Goal: Information Seeking & Learning: Learn about a topic

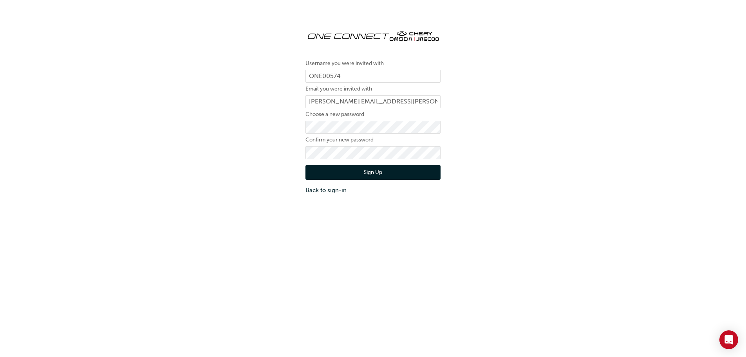
click at [345, 174] on button "Sign Up" at bounding box center [373, 172] width 135 height 15
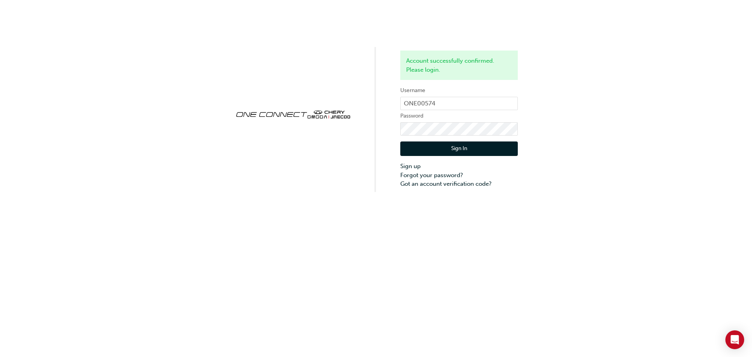
click at [444, 145] on button "Sign In" at bounding box center [459, 148] width 118 height 15
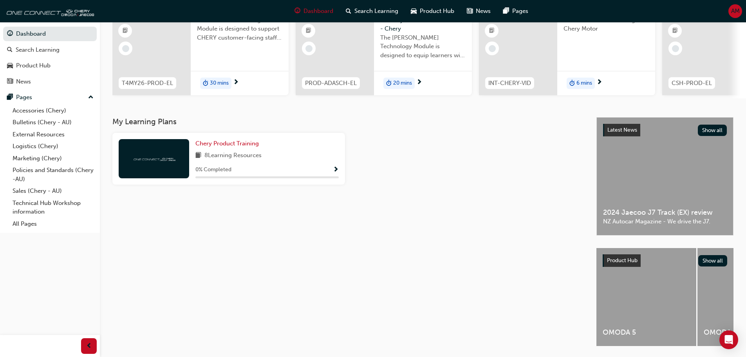
scroll to position [111, 0]
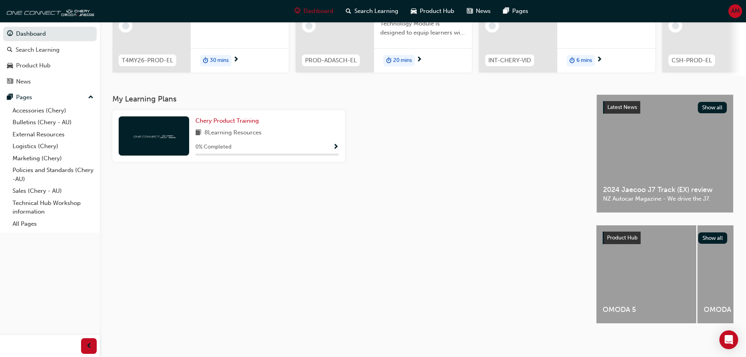
click at [334, 146] on span "Show Progress" at bounding box center [336, 147] width 6 height 7
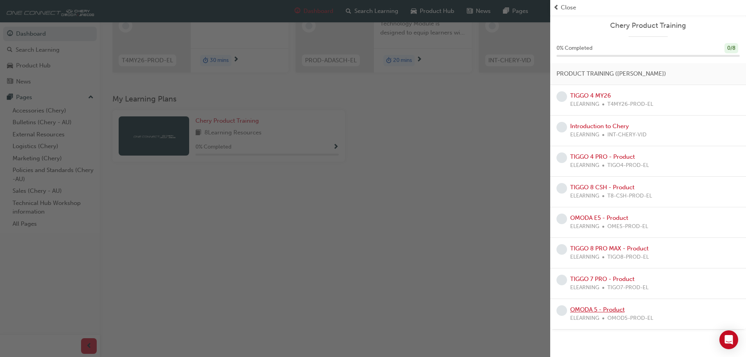
click at [606, 309] on link "OMODA 5 - Product" at bounding box center [597, 309] width 54 height 7
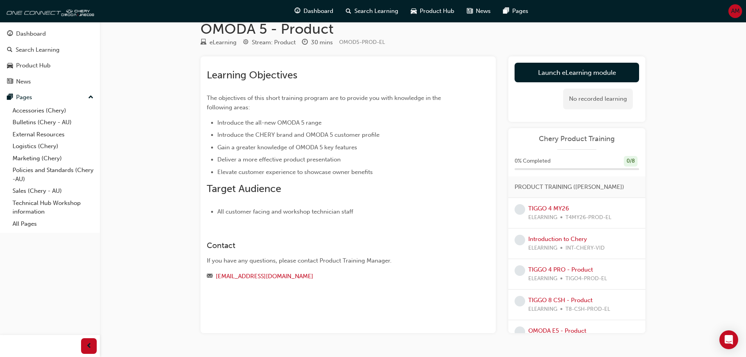
scroll to position [35, 0]
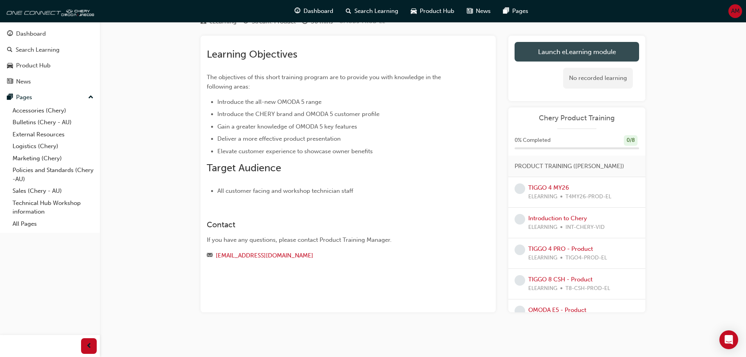
click at [559, 56] on link "Launch eLearning module" at bounding box center [577, 52] width 125 height 20
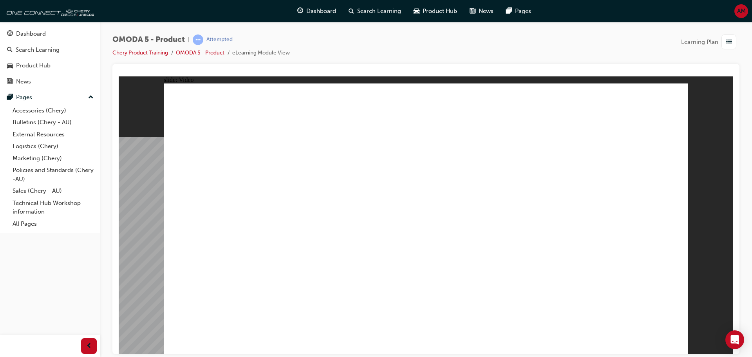
drag, startPoint x: 458, startPoint y: 286, endPoint x: 463, endPoint y: 288, distance: 6.0
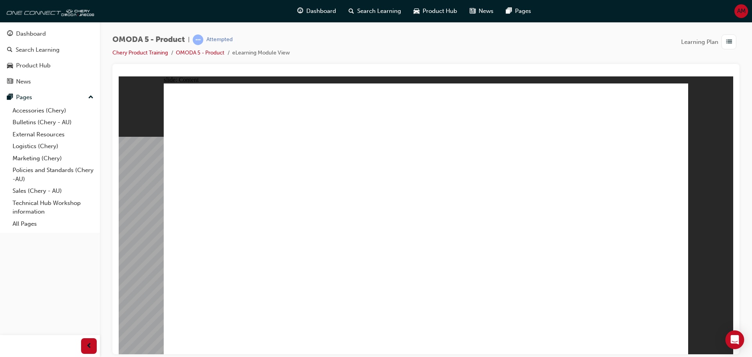
drag, startPoint x: 436, startPoint y: 97, endPoint x: 442, endPoint y: 108, distance: 12.6
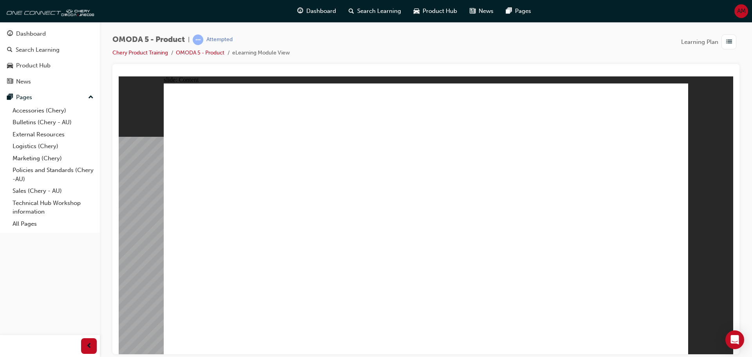
drag, startPoint x: 322, startPoint y: 200, endPoint x: 346, endPoint y: 196, distance: 23.8
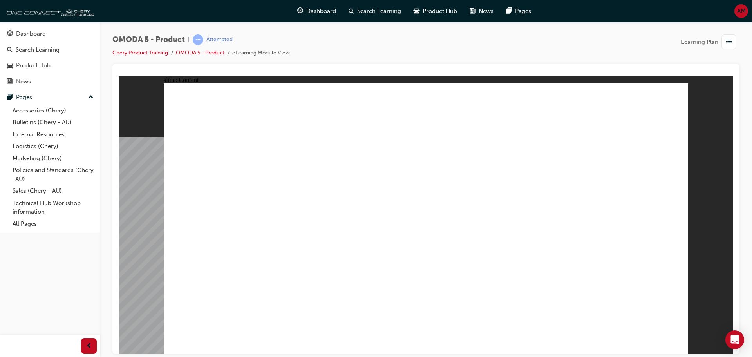
click at [119, 76] on image at bounding box center [119, 76] width 0 height 0
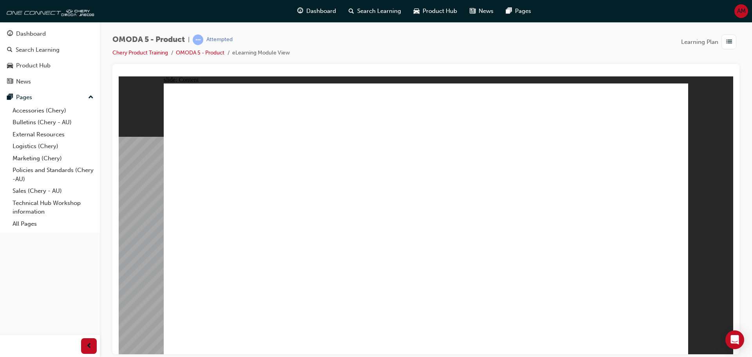
click at [119, 76] on image at bounding box center [119, 76] width 0 height 0
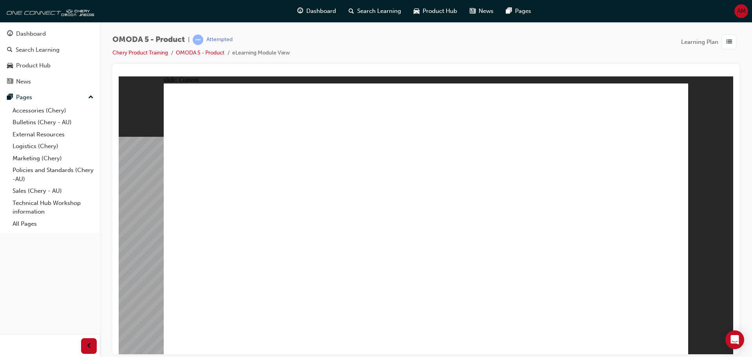
click at [119, 76] on image at bounding box center [119, 76] width 0 height 0
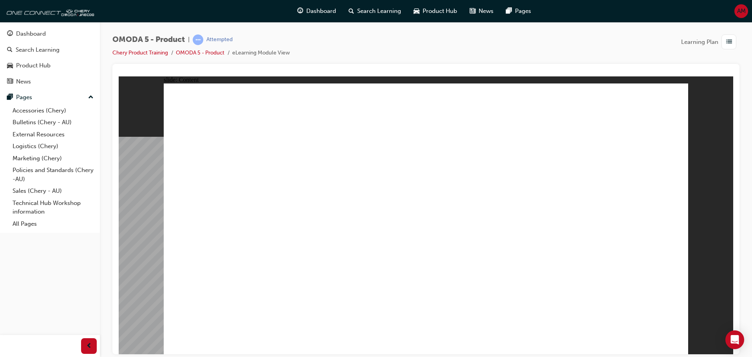
click at [119, 76] on image at bounding box center [119, 76] width 0 height 0
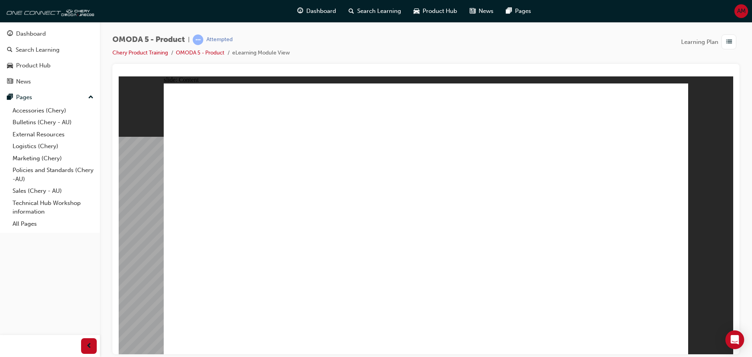
click at [119, 76] on image at bounding box center [119, 76] width 0 height 0
drag, startPoint x: 204, startPoint y: 272, endPoint x: 210, endPoint y: 271, distance: 5.6
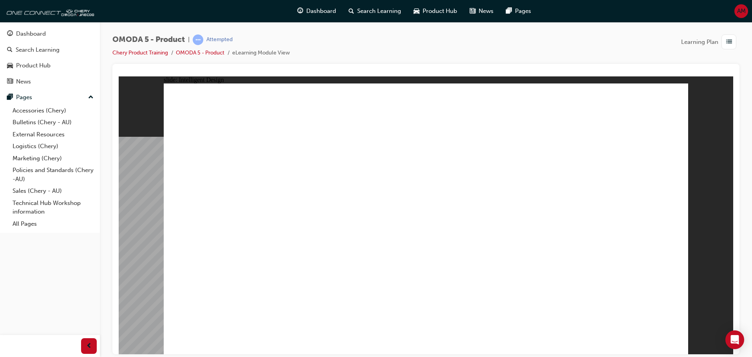
drag, startPoint x: 579, startPoint y: 262, endPoint x: 573, endPoint y: 248, distance: 14.9
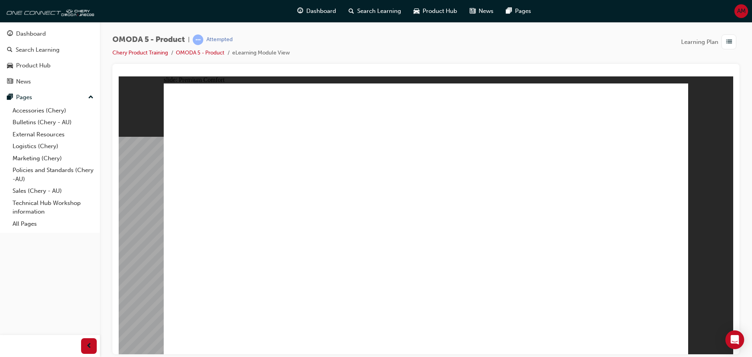
drag, startPoint x: 230, startPoint y: 304, endPoint x: 230, endPoint y: 299, distance: 4.3
click at [119, 76] on image at bounding box center [119, 76] width 0 height 0
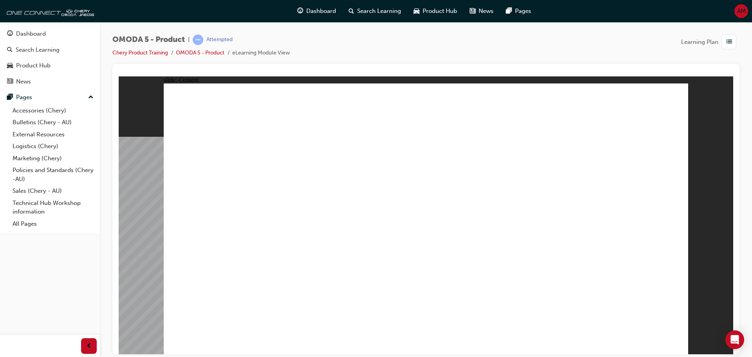
click at [119, 76] on image at bounding box center [119, 76] width 0 height 0
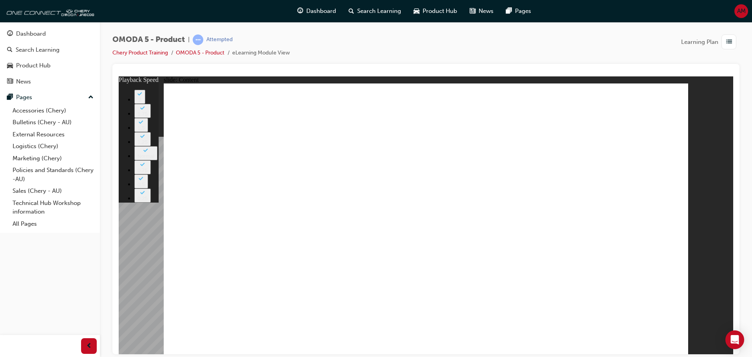
type input "0"
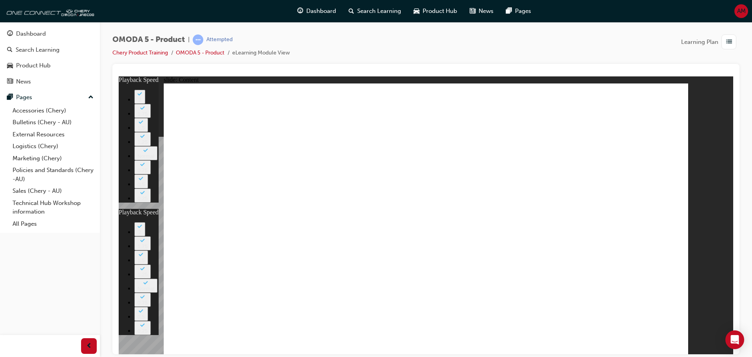
type input "0"
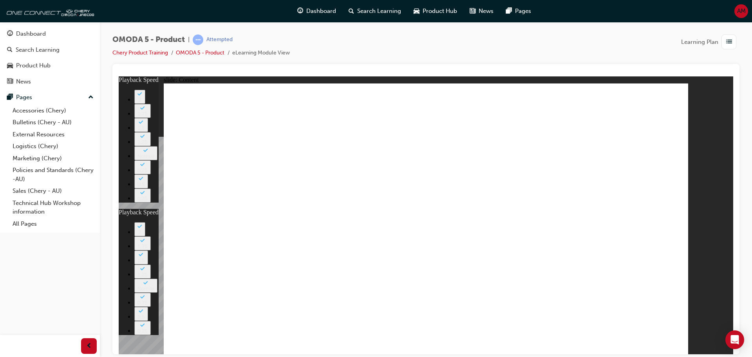
click at [119, 76] on image at bounding box center [119, 76] width 0 height 0
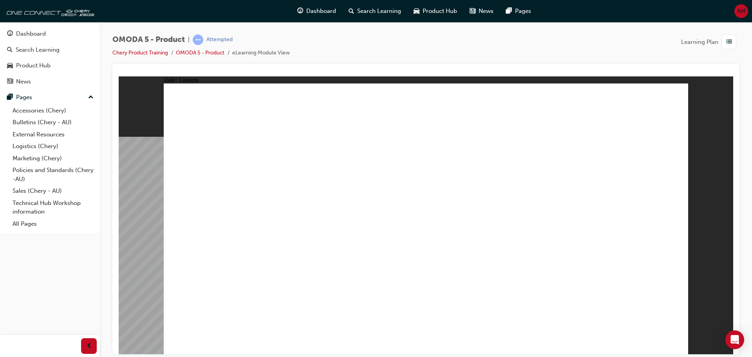
click at [119, 76] on image at bounding box center [119, 76] width 0 height 0
radio input "true"
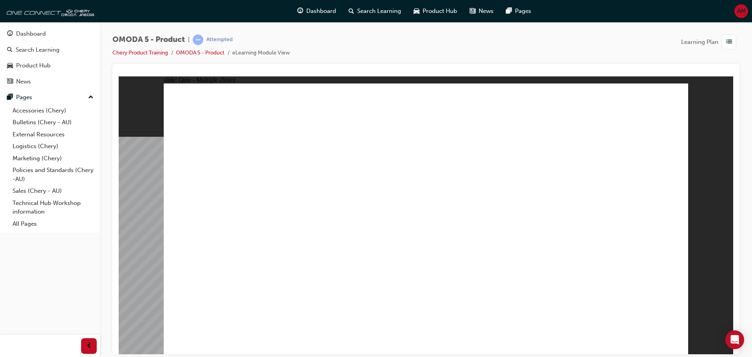
radio input "true"
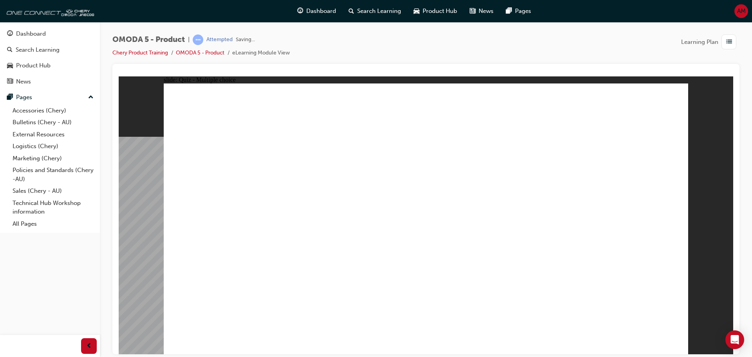
radio input "true"
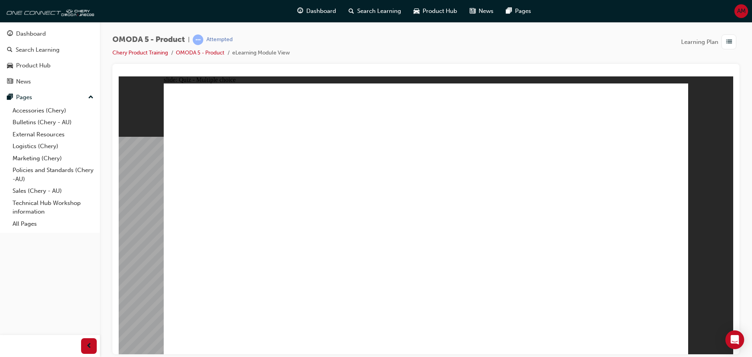
radio input "false"
radio input "true"
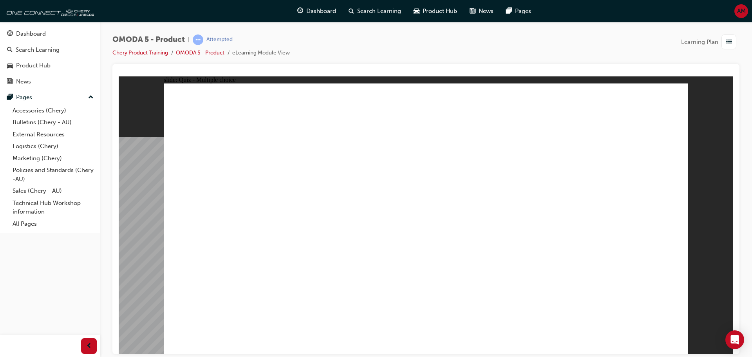
drag, startPoint x: 455, startPoint y: 254, endPoint x: 450, endPoint y: 256, distance: 5.1
drag, startPoint x: 409, startPoint y: 106, endPoint x: 205, endPoint y: 274, distance: 263.9
drag, startPoint x: 531, startPoint y: 96, endPoint x: 341, endPoint y: 279, distance: 264.1
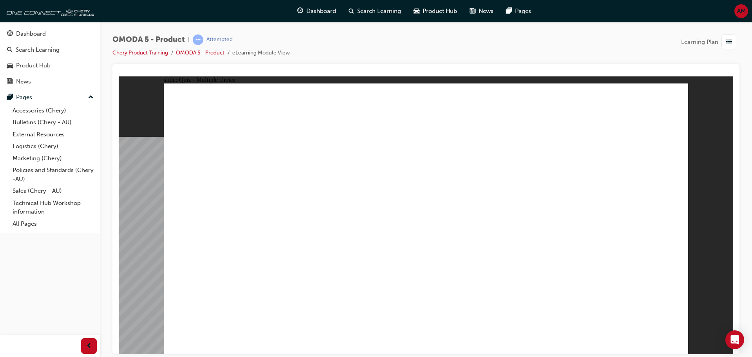
drag, startPoint x: 633, startPoint y: 181, endPoint x: 545, endPoint y: 280, distance: 132.9
drag, startPoint x: 528, startPoint y: 186, endPoint x: 451, endPoint y: 279, distance: 120.8
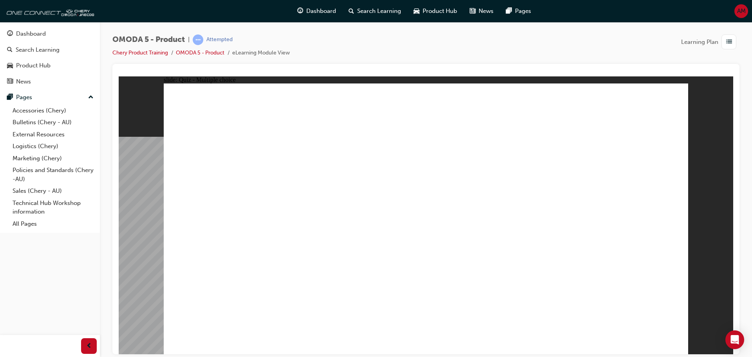
radio input "true"
drag, startPoint x: 465, startPoint y: 127, endPoint x: 444, endPoint y: 230, distance: 104.9
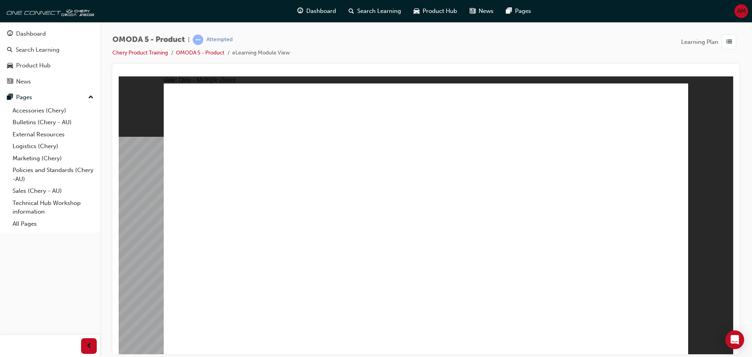
drag, startPoint x: 485, startPoint y: 173, endPoint x: 337, endPoint y: 244, distance: 164.6
drag, startPoint x: 612, startPoint y: 171, endPoint x: 234, endPoint y: 243, distance: 385.3
drag, startPoint x: 600, startPoint y: 132, endPoint x: 559, endPoint y: 253, distance: 128.4
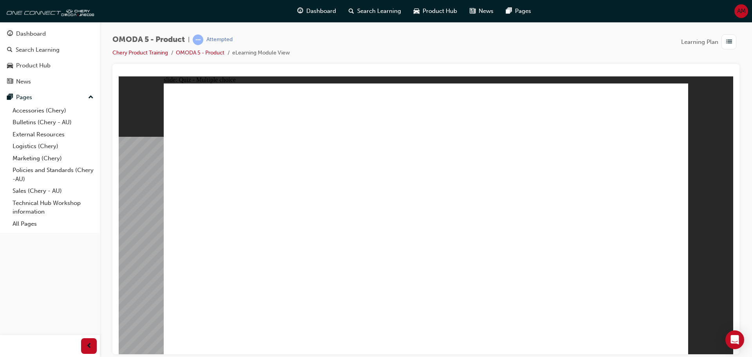
radio input "true"
drag, startPoint x: 581, startPoint y: 108, endPoint x: 316, endPoint y: 253, distance: 303.0
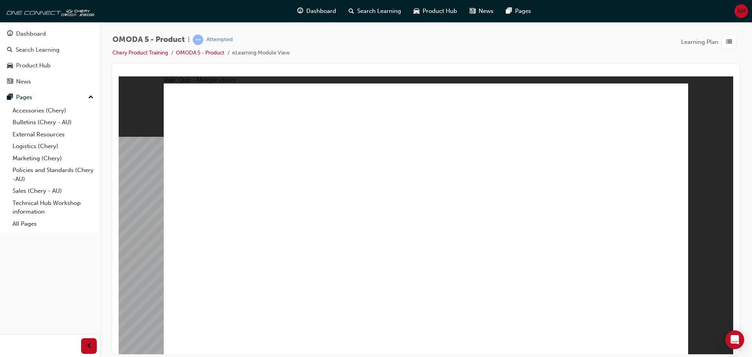
drag, startPoint x: 503, startPoint y: 224, endPoint x: 320, endPoint y: 224, distance: 182.6
drag, startPoint x: 479, startPoint y: 139, endPoint x: 331, endPoint y: 236, distance: 176.8
drag, startPoint x: 288, startPoint y: 210, endPoint x: 508, endPoint y: 145, distance: 229.3
drag, startPoint x: 211, startPoint y: 213, endPoint x: 556, endPoint y: 114, distance: 359.1
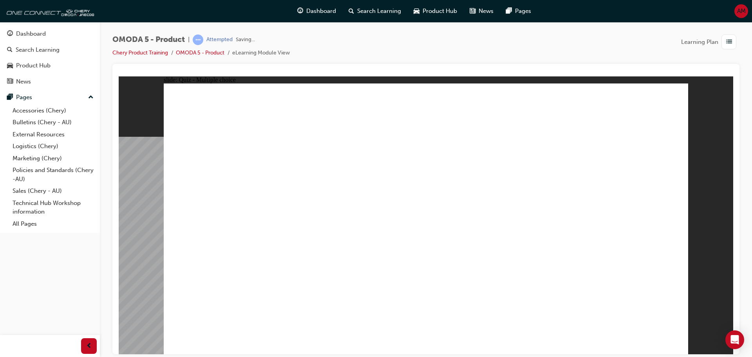
radio input "true"
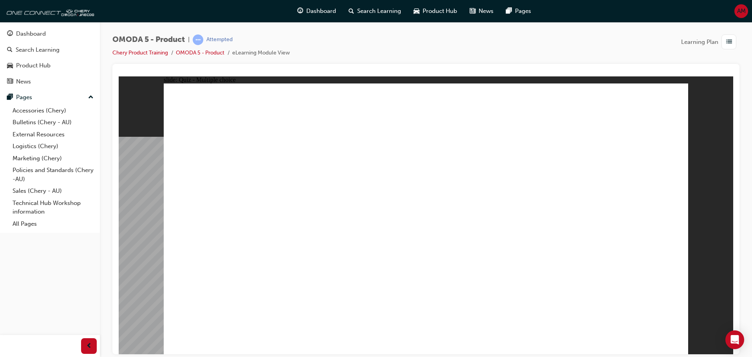
radio input "true"
radio input "false"
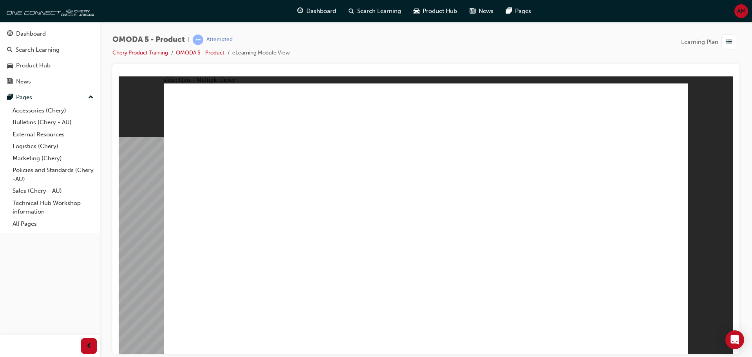
radio input "false"
radio input "true"
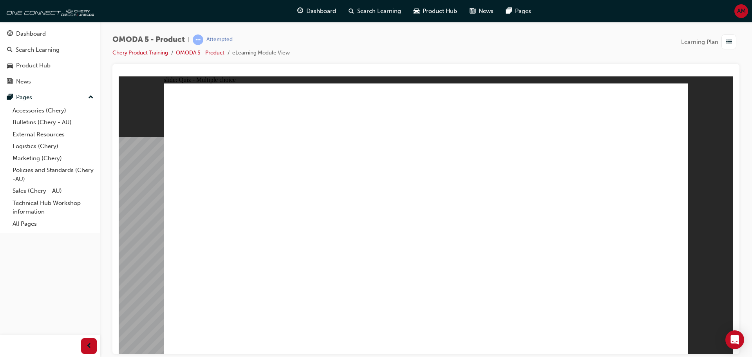
radio input "true"
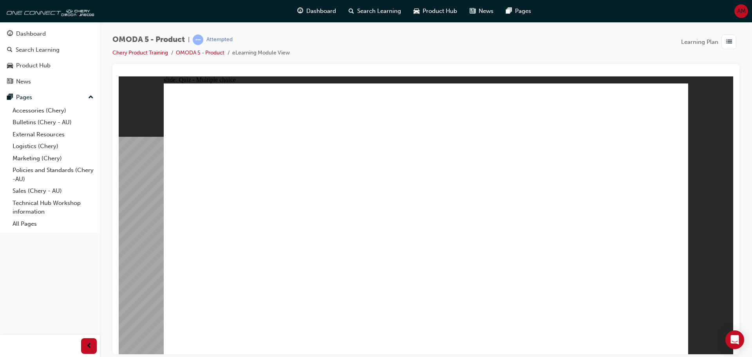
radio input "false"
radio input "true"
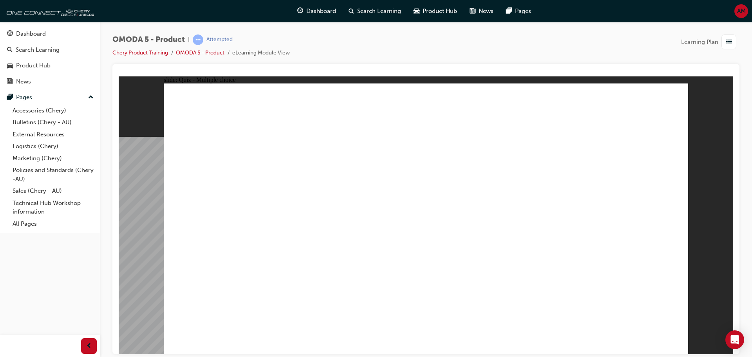
radio input "true"
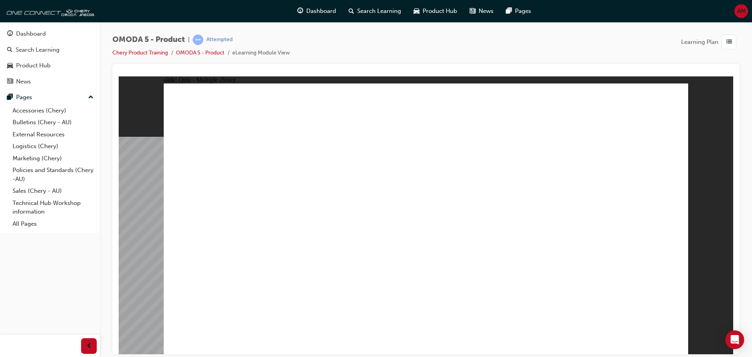
radio input "true"
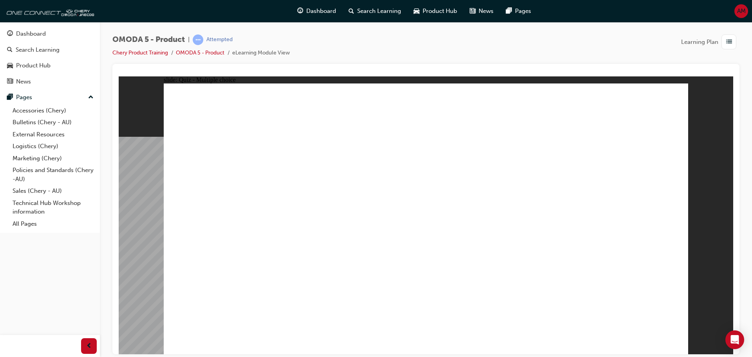
radio input "true"
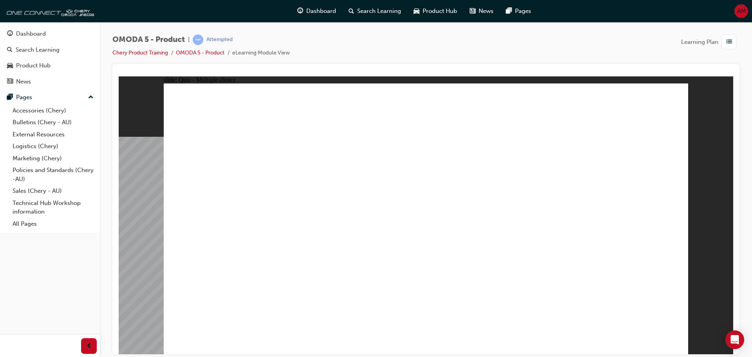
radio input "true"
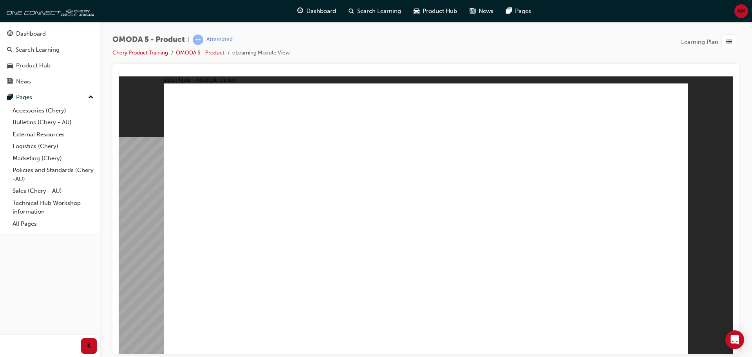
drag, startPoint x: 437, startPoint y: 124, endPoint x: 359, endPoint y: 277, distance: 172.2
drag, startPoint x: 435, startPoint y: 183, endPoint x: 442, endPoint y: 181, distance: 7.1
drag, startPoint x: 610, startPoint y: 156, endPoint x: 431, endPoint y: 281, distance: 218.0
drag, startPoint x: 623, startPoint y: 183, endPoint x: 569, endPoint y: 262, distance: 96.1
drag, startPoint x: 450, startPoint y: 154, endPoint x: 233, endPoint y: 271, distance: 246.5
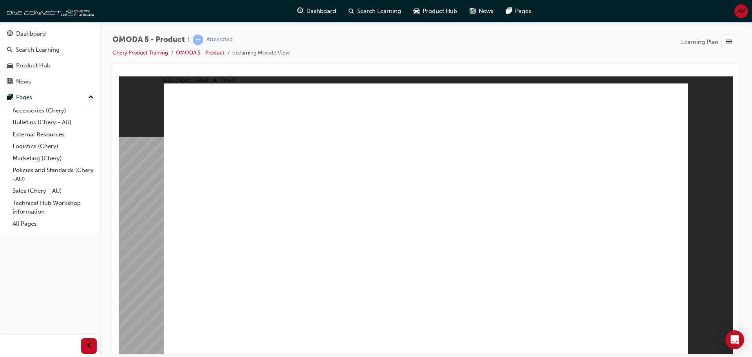
radio input "true"
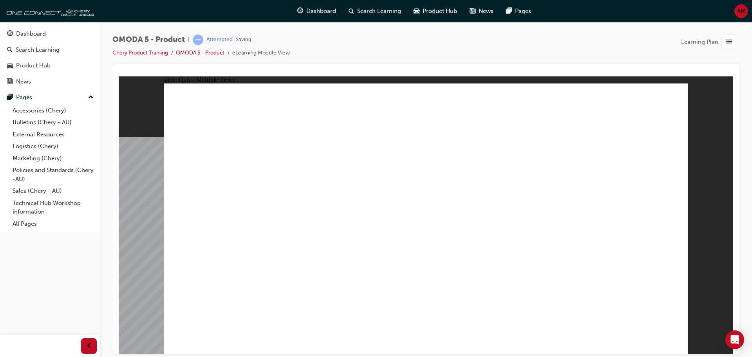
drag, startPoint x: 587, startPoint y: 178, endPoint x: 262, endPoint y: 255, distance: 334.5
drag, startPoint x: 476, startPoint y: 171, endPoint x: 325, endPoint y: 252, distance: 171.2
drag, startPoint x: 461, startPoint y: 132, endPoint x: 442, endPoint y: 240, distance: 109.4
drag, startPoint x: 585, startPoint y: 130, endPoint x: 567, endPoint y: 255, distance: 126.2
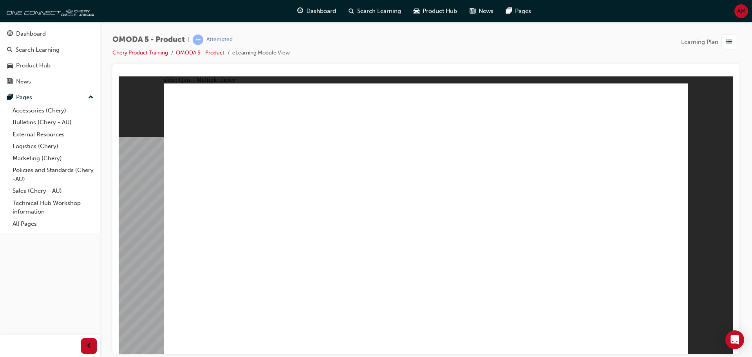
radio input "true"
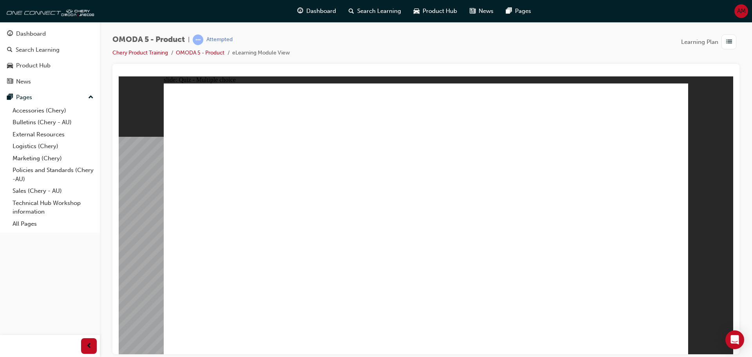
drag, startPoint x: 529, startPoint y: 138, endPoint x: 333, endPoint y: 234, distance: 217.6
drag, startPoint x: 516, startPoint y: 228, endPoint x: 322, endPoint y: 226, distance: 194.3
drag, startPoint x: 274, startPoint y: 212, endPoint x: 473, endPoint y: 146, distance: 209.4
drag, startPoint x: 228, startPoint y: 212, endPoint x: 511, endPoint y: 133, distance: 294.0
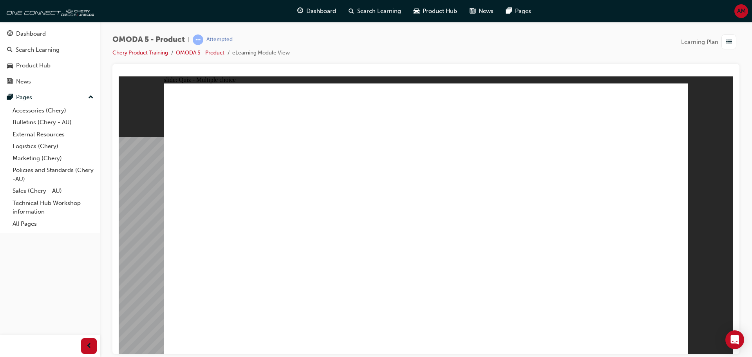
drag, startPoint x: 565, startPoint y: 112, endPoint x: 318, endPoint y: 242, distance: 278.6
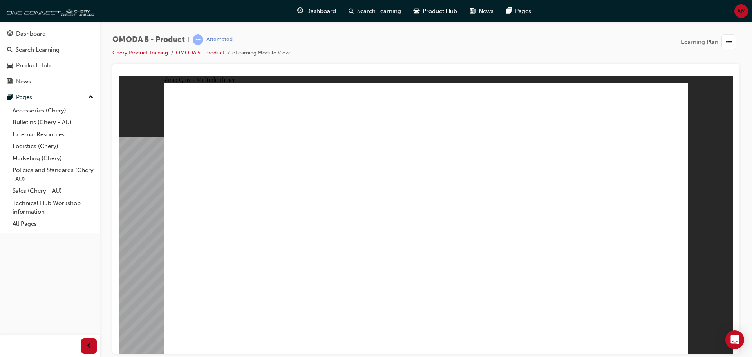
radio input "true"
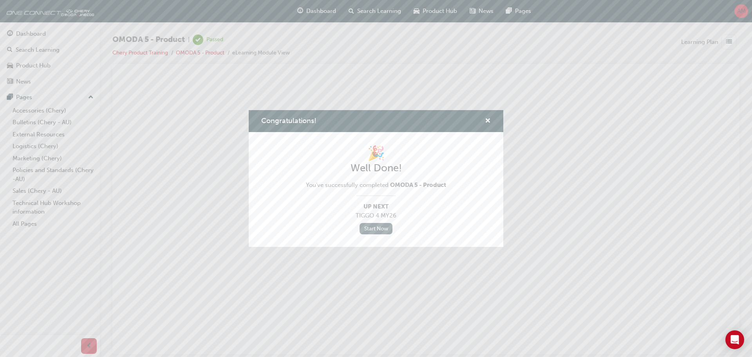
click at [378, 226] on link "Start Now" at bounding box center [376, 228] width 33 height 11
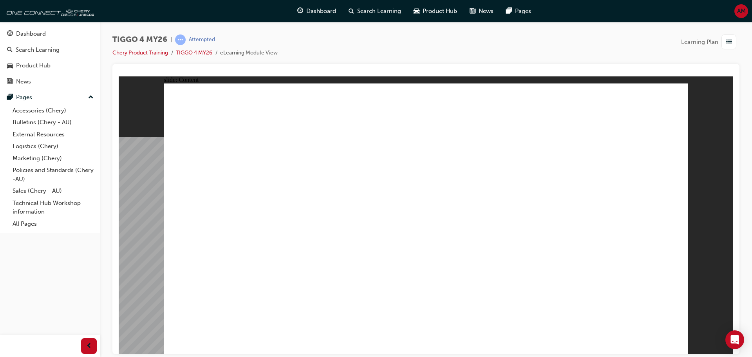
drag, startPoint x: 666, startPoint y: 337, endPoint x: 673, endPoint y: 342, distance: 9.5
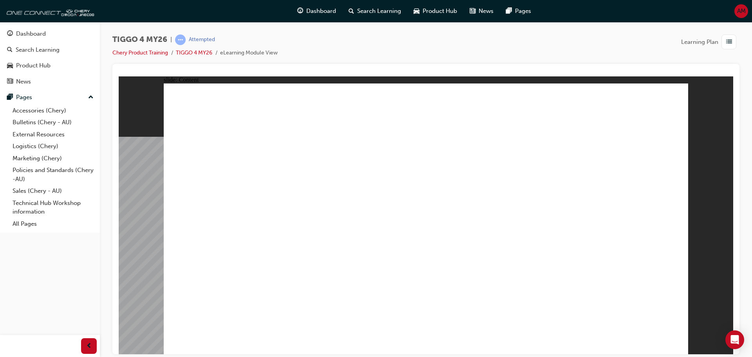
drag, startPoint x: 322, startPoint y: 212, endPoint x: 324, endPoint y: 192, distance: 20.1
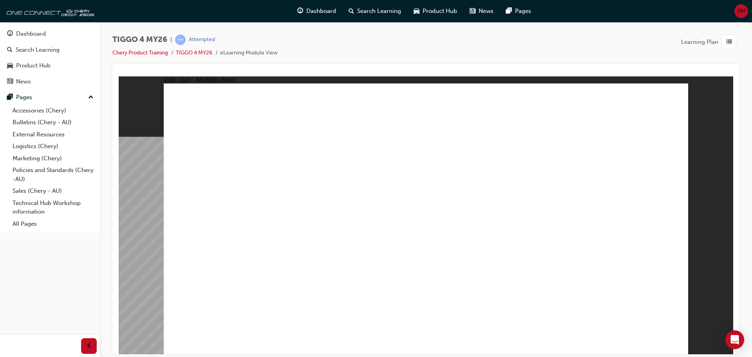
radio input "true"
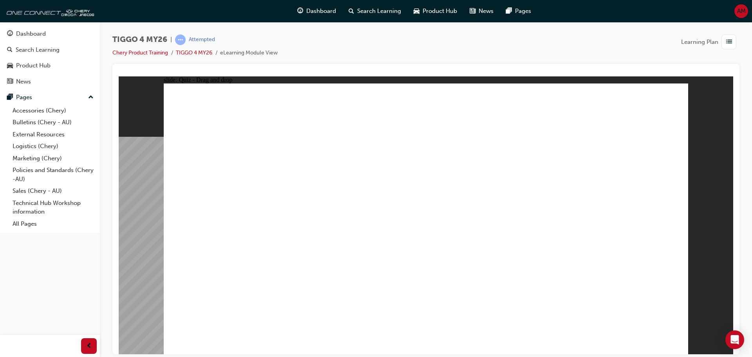
drag, startPoint x: 234, startPoint y: 173, endPoint x: 438, endPoint y: 279, distance: 230.1
drag, startPoint x: 331, startPoint y: 172, endPoint x: 327, endPoint y: 280, distance: 107.4
drag, startPoint x: 421, startPoint y: 174, endPoint x: 541, endPoint y: 286, distance: 163.8
drag, startPoint x: 619, startPoint y: 171, endPoint x: 621, endPoint y: 275, distance: 104.2
drag, startPoint x: 526, startPoint y: 172, endPoint x: 239, endPoint y: 279, distance: 305.9
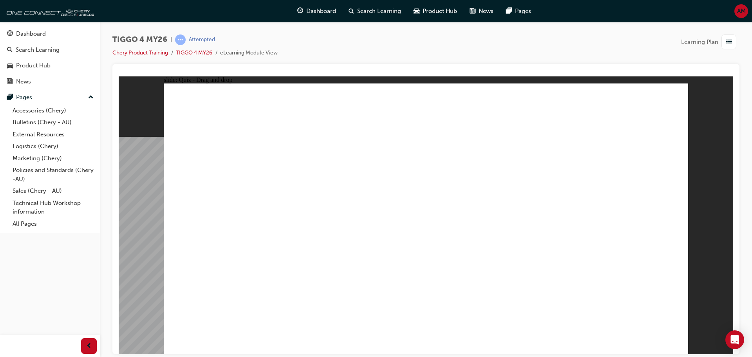
radio input "true"
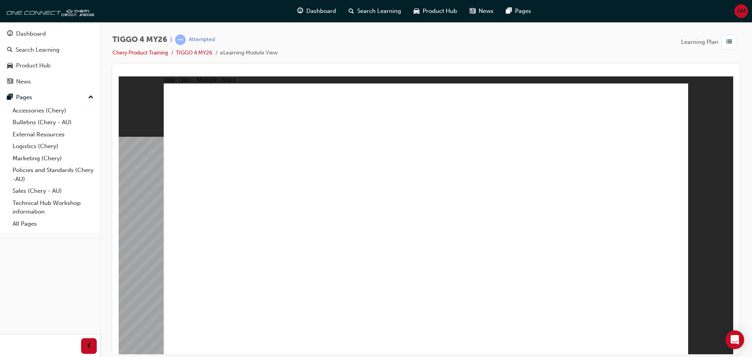
radio input "false"
radio input "true"
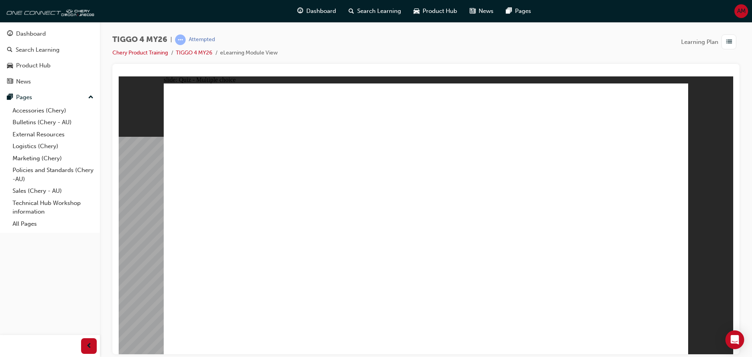
radio input "true"
drag, startPoint x: 353, startPoint y: 190, endPoint x: 481, endPoint y: 151, distance: 133.2
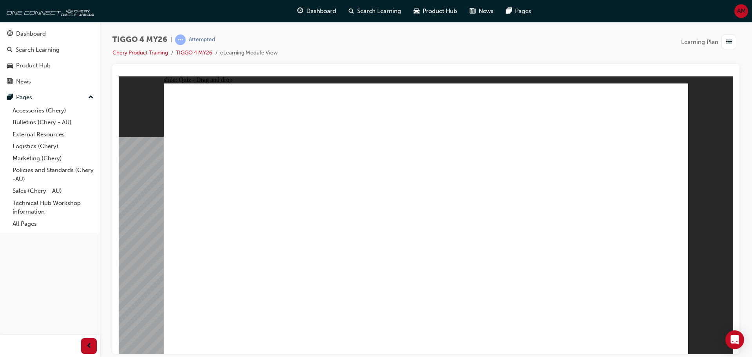
drag, startPoint x: 344, startPoint y: 218, endPoint x: 619, endPoint y: 160, distance: 281.4
drag, startPoint x: 335, startPoint y: 250, endPoint x: 596, endPoint y: 185, distance: 269.7
drag, startPoint x: 250, startPoint y: 192, endPoint x: 612, endPoint y: 196, distance: 361.6
drag, startPoint x: 235, startPoint y: 245, endPoint x: 485, endPoint y: 188, distance: 257.3
drag, startPoint x: 205, startPoint y: 275, endPoint x: 572, endPoint y: 233, distance: 369.1
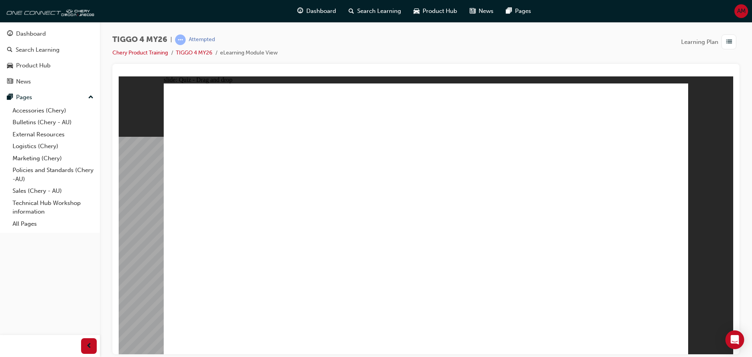
drag, startPoint x: 223, startPoint y: 224, endPoint x: 580, endPoint y: 249, distance: 358.2
radio input "true"
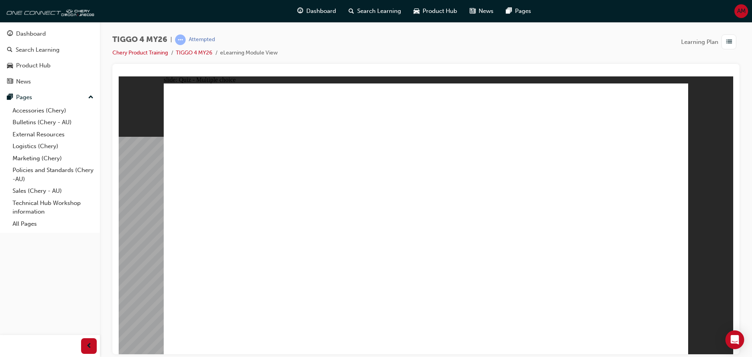
radio input "true"
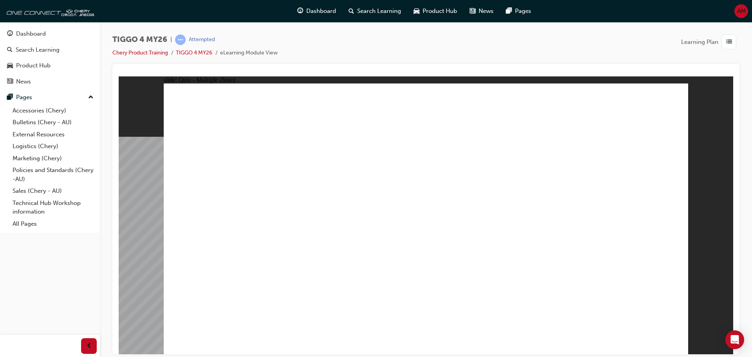
radio input "true"
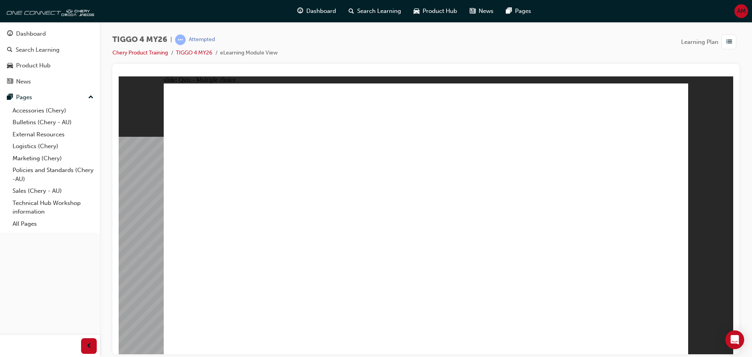
radio input "true"
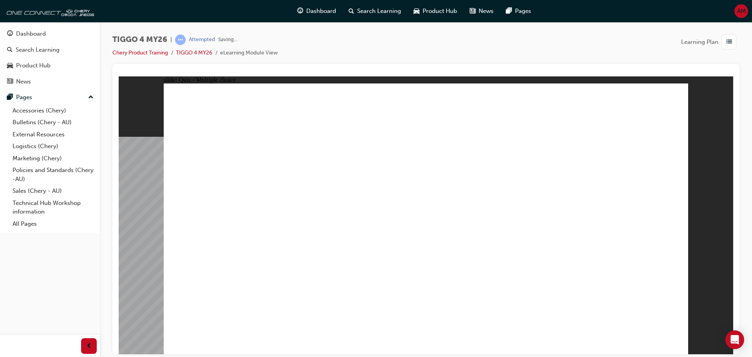
radio input "true"
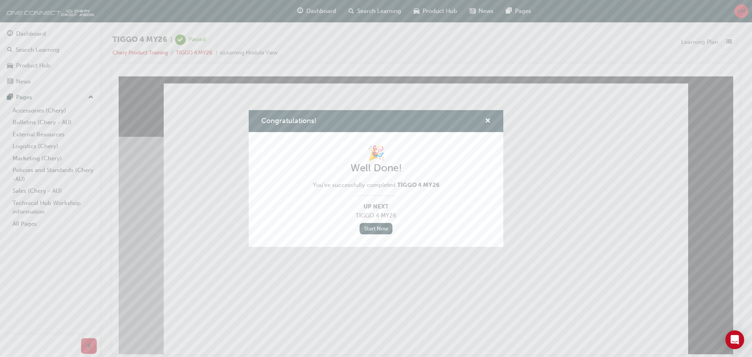
click at [492, 119] on div "Congratulations!" at bounding box center [376, 121] width 255 height 22
click at [486, 119] on span "cross-icon" at bounding box center [488, 121] width 6 height 7
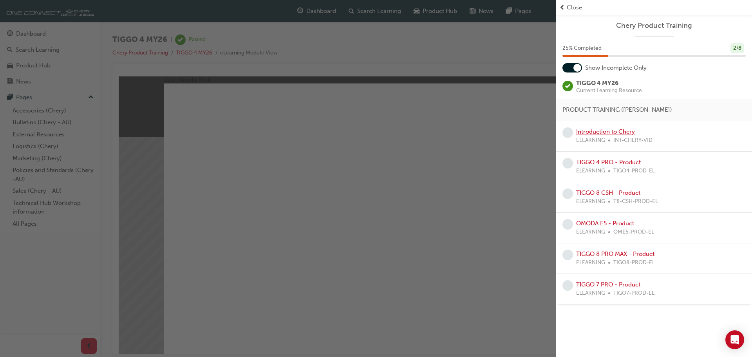
click at [602, 130] on link "Introduction to Chery" at bounding box center [605, 131] width 59 height 7
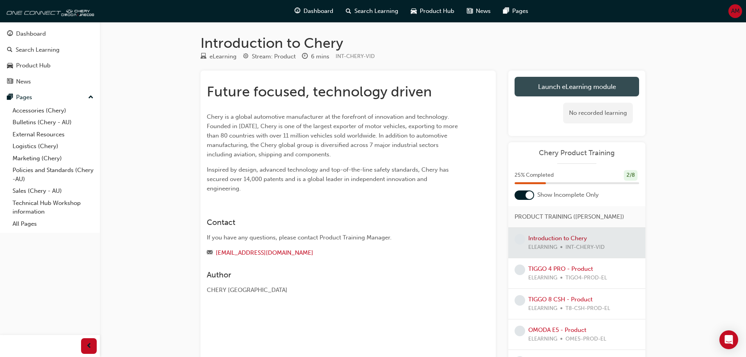
click at [553, 84] on link "Launch eLearning module" at bounding box center [577, 87] width 125 height 20
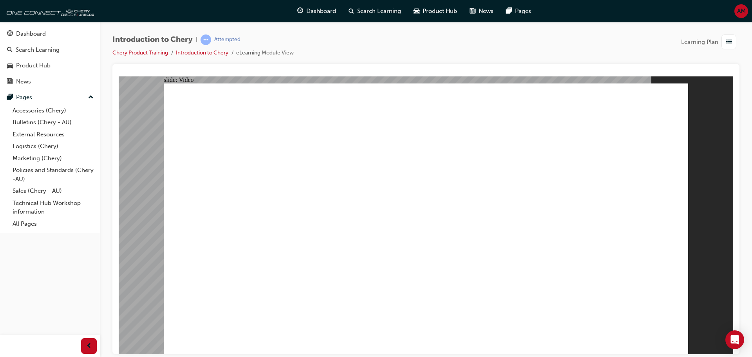
click at [729, 44] on span "list-icon" at bounding box center [729, 42] width 6 height 10
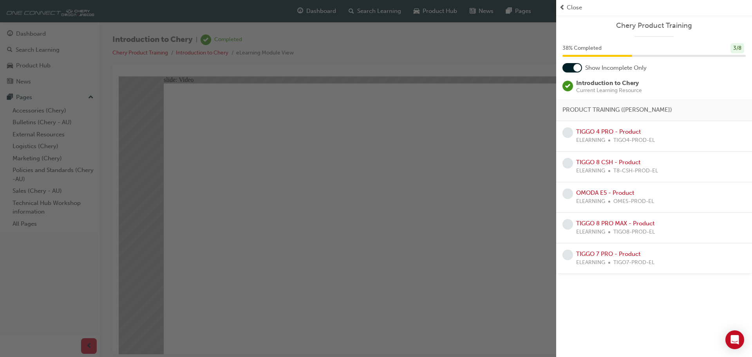
type input "311"
click at [619, 129] on link "TIGGO 4 PRO - Product" at bounding box center [608, 131] width 65 height 7
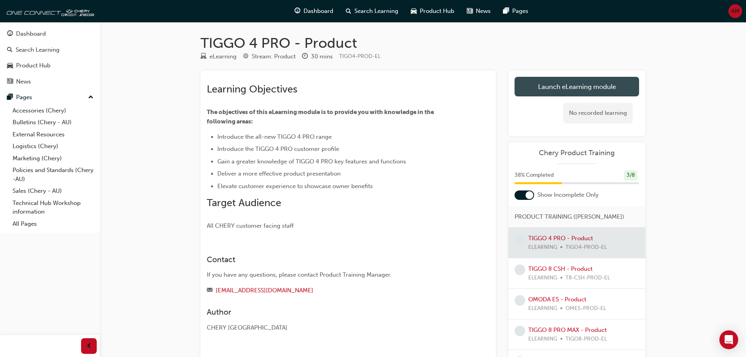
click at [566, 81] on link "Launch eLearning module" at bounding box center [577, 87] width 125 height 20
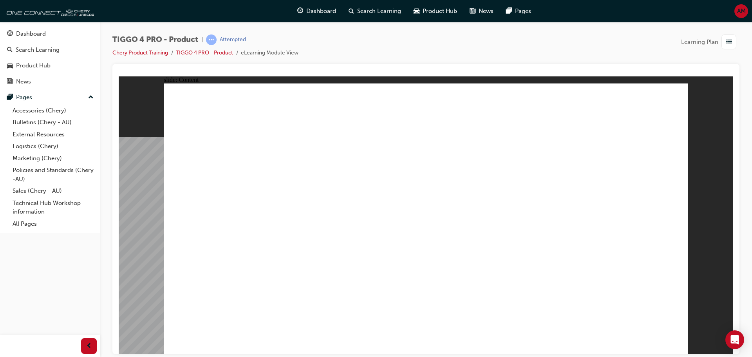
drag, startPoint x: 269, startPoint y: 200, endPoint x: 275, endPoint y: 185, distance: 15.8
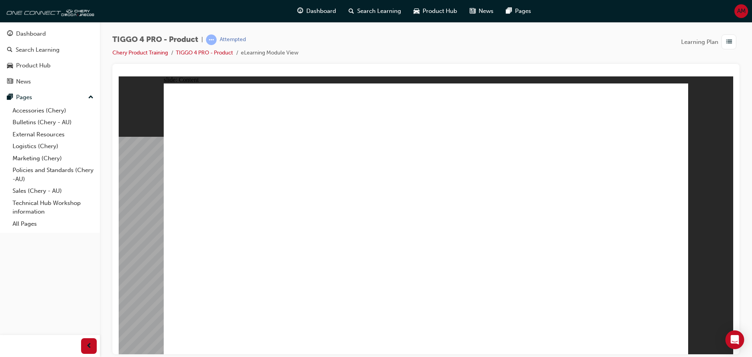
drag, startPoint x: 355, startPoint y: 276, endPoint x: 371, endPoint y: 252, distance: 28.8
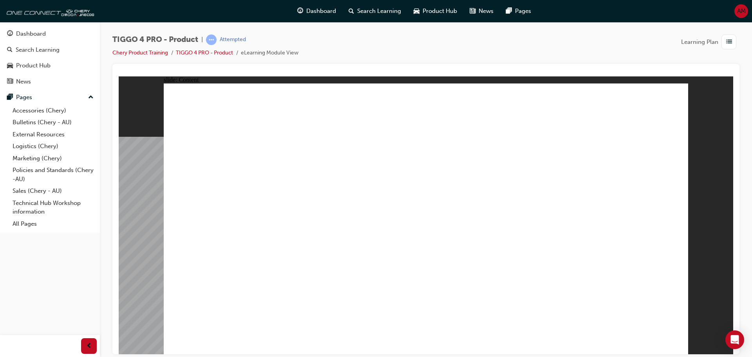
drag, startPoint x: 668, startPoint y: 348, endPoint x: 672, endPoint y: 342, distance: 7.1
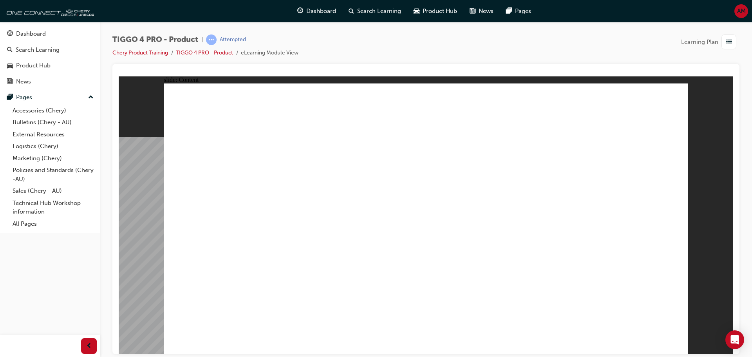
drag, startPoint x: 666, startPoint y: 341, endPoint x: 670, endPoint y: 343, distance: 4.2
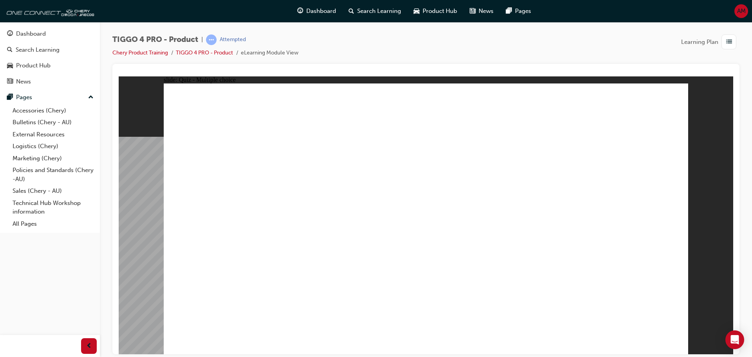
radio input "true"
drag, startPoint x: 243, startPoint y: 175, endPoint x: 444, endPoint y: 287, distance: 229.8
drag, startPoint x: 419, startPoint y: 169, endPoint x: 516, endPoint y: 276, distance: 144.2
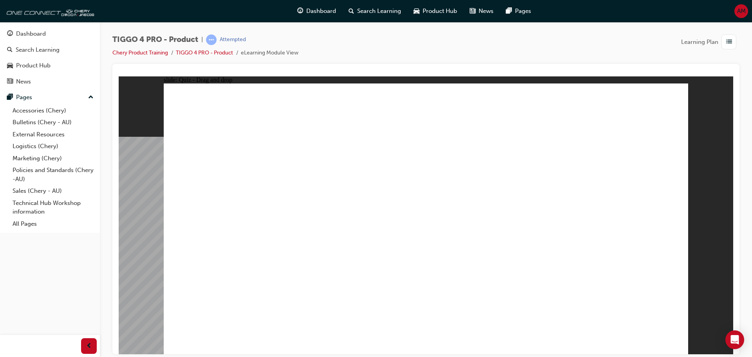
drag, startPoint x: 516, startPoint y: 275, endPoint x: 521, endPoint y: 277, distance: 5.5
drag, startPoint x: 509, startPoint y: 177, endPoint x: 204, endPoint y: 281, distance: 322.4
drag, startPoint x: 315, startPoint y: 179, endPoint x: 325, endPoint y: 284, distance: 105.9
drag, startPoint x: 621, startPoint y: 180, endPoint x: 619, endPoint y: 275, distance: 95.2
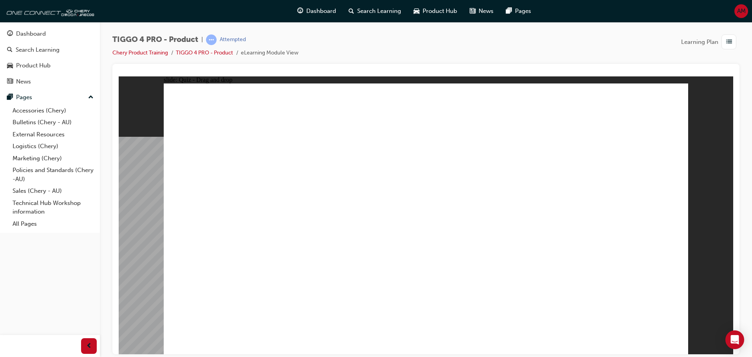
radio input "true"
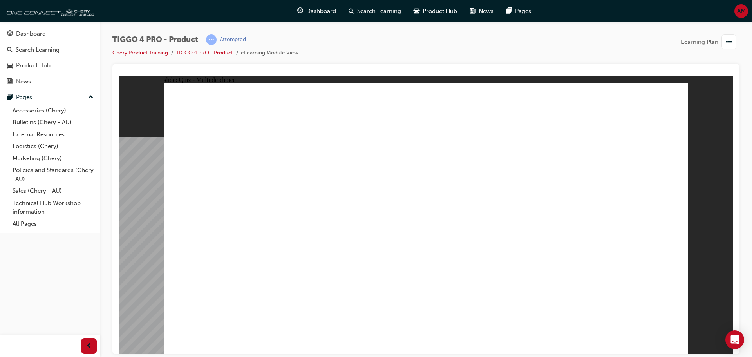
radio input "true"
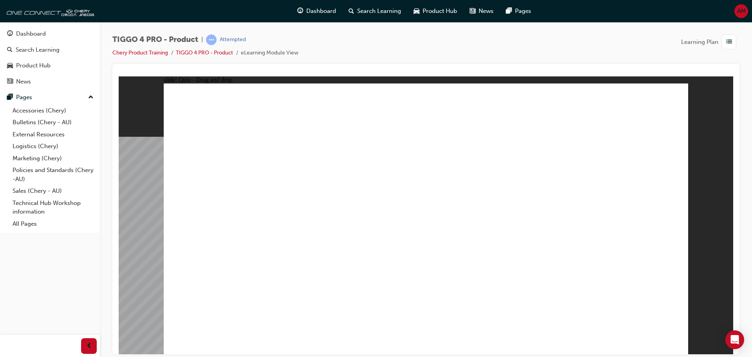
drag, startPoint x: 326, startPoint y: 193, endPoint x: 464, endPoint y: 165, distance: 140.4
drag, startPoint x: 323, startPoint y: 210, endPoint x: 593, endPoint y: 156, distance: 275.4
drag, startPoint x: 244, startPoint y: 188, endPoint x: 609, endPoint y: 160, distance: 366.2
drag, startPoint x: 245, startPoint y: 220, endPoint x: 608, endPoint y: 197, distance: 363.1
drag, startPoint x: 234, startPoint y: 251, endPoint x: 453, endPoint y: 184, distance: 229.4
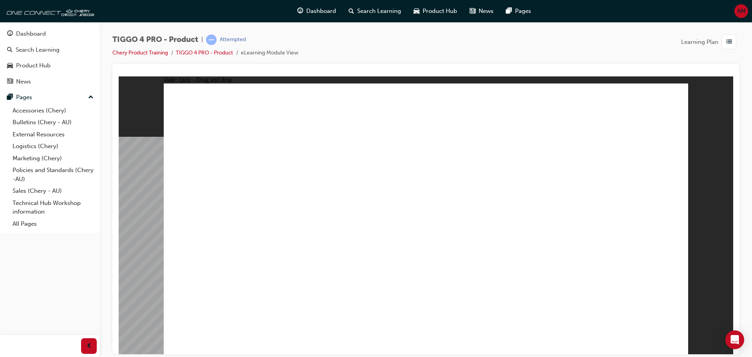
drag, startPoint x: 338, startPoint y: 249, endPoint x: 464, endPoint y: 207, distance: 132.7
drag, startPoint x: 235, startPoint y: 272, endPoint x: 474, endPoint y: 210, distance: 247.5
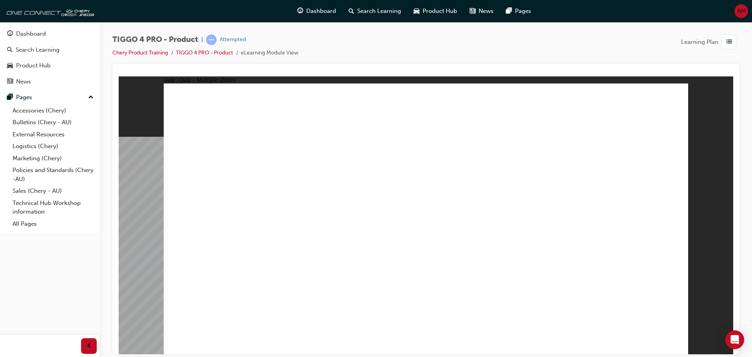
radio input "true"
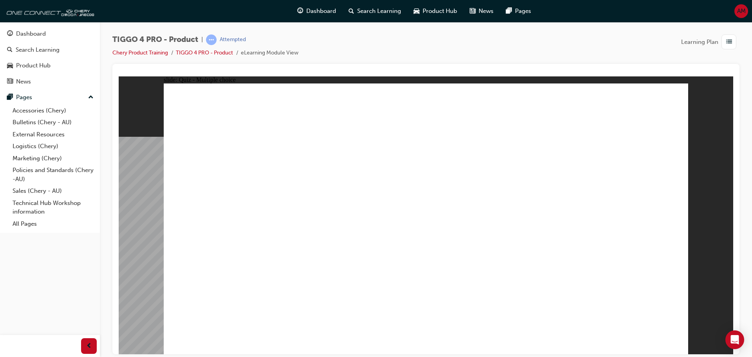
radio input "true"
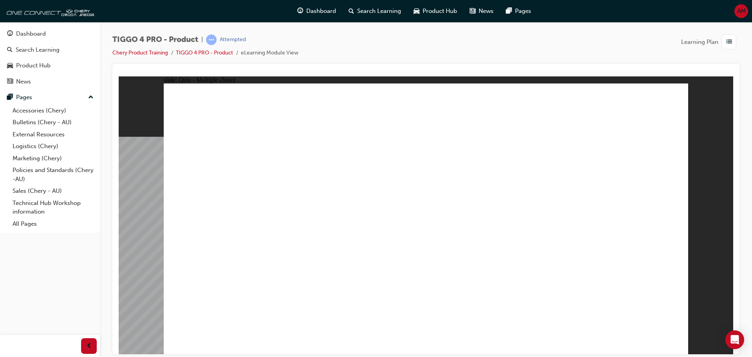
radio input "true"
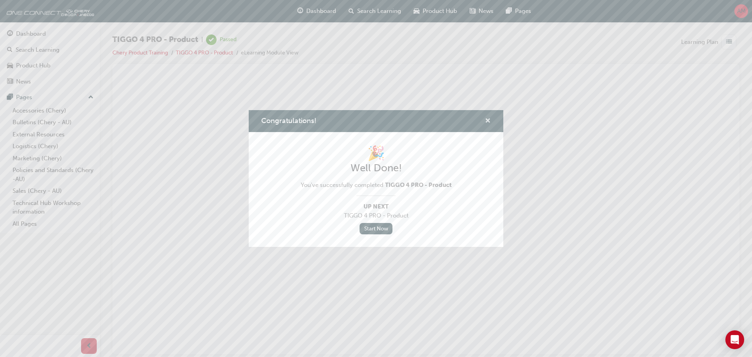
click at [486, 120] on span "cross-icon" at bounding box center [488, 121] width 6 height 7
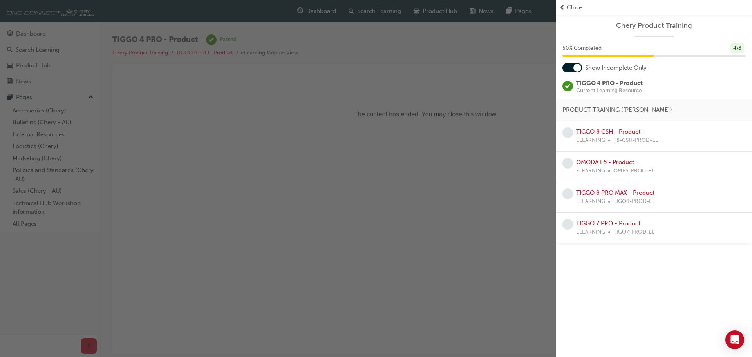
click at [610, 130] on link "TIGGO 8 CSH - Product" at bounding box center [608, 131] width 64 height 7
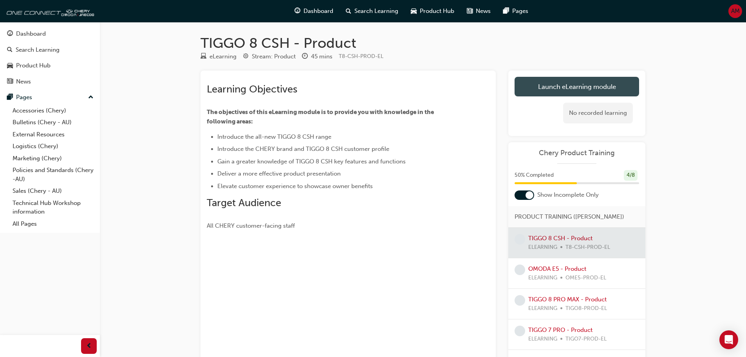
click at [567, 94] on link "Launch eLearning module" at bounding box center [577, 87] width 125 height 20
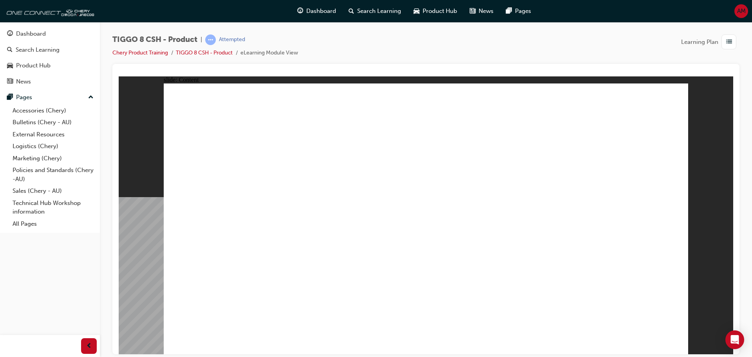
drag, startPoint x: 593, startPoint y: 80, endPoint x: 593, endPoint y: 87, distance: 7.1
drag, startPoint x: 495, startPoint y: 164, endPoint x: 497, endPoint y: 171, distance: 7.8
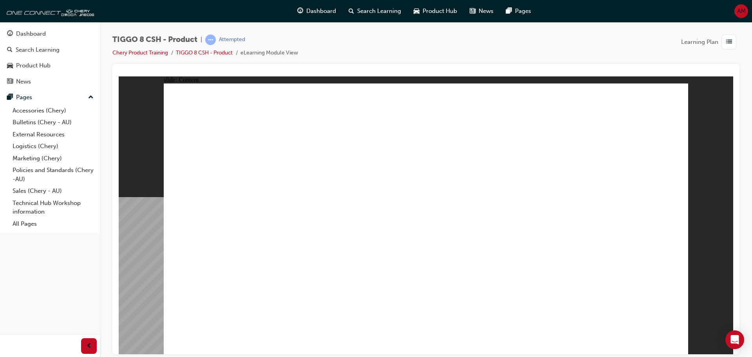
drag, startPoint x: 497, startPoint y: 175, endPoint x: 499, endPoint y: 193, distance: 18.5
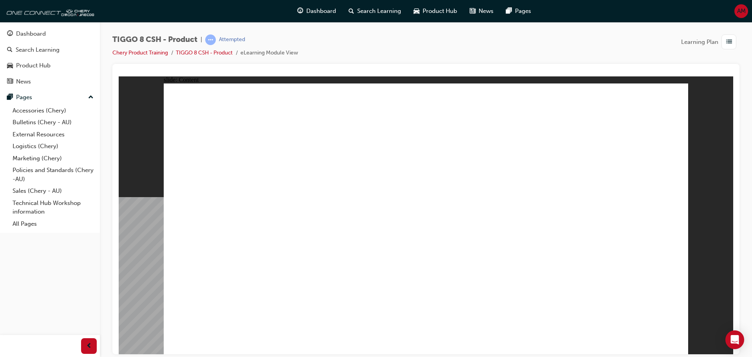
drag, startPoint x: 454, startPoint y: 238, endPoint x: 471, endPoint y: 235, distance: 16.7
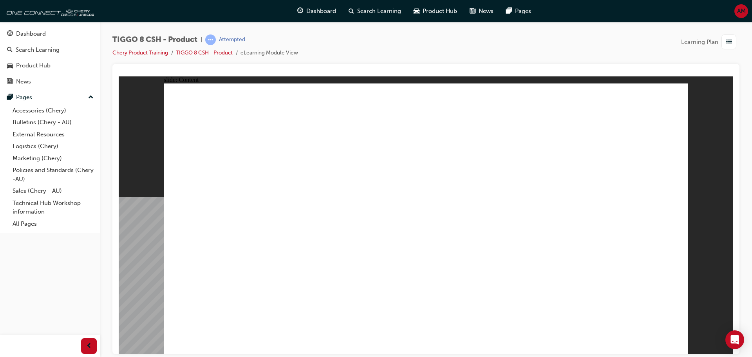
drag, startPoint x: 603, startPoint y: 233, endPoint x: 606, endPoint y: 232, distance: 4.1
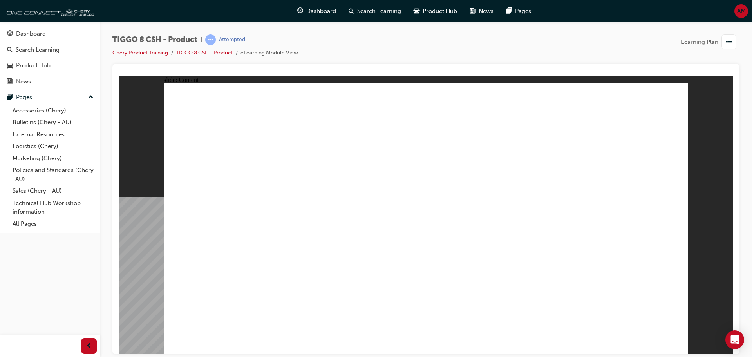
drag, startPoint x: 405, startPoint y: 225, endPoint x: 405, endPoint y: 252, distance: 26.6
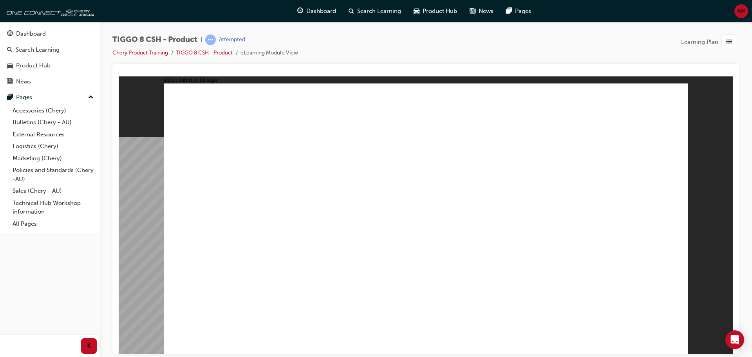
drag, startPoint x: 576, startPoint y: 182, endPoint x: 506, endPoint y: 360, distance: 191.1
click at [506, 354] on html "slide: Interior Design 15.6'' Interactive Touch Screen Powered by a Qualcomm Sn…" at bounding box center [426, 215] width 615 height 278
click at [305, 354] on html "slide: Interior Design T18FL4360.jpg : 360 degree image interaction. free explo…" at bounding box center [426, 215] width 615 height 278
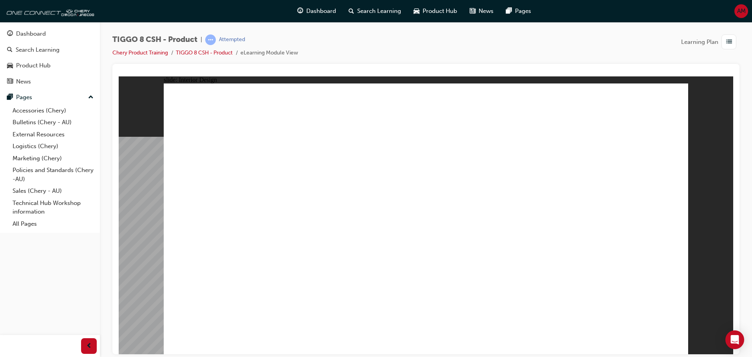
drag, startPoint x: 511, startPoint y: 242, endPoint x: 507, endPoint y: 242, distance: 3.9
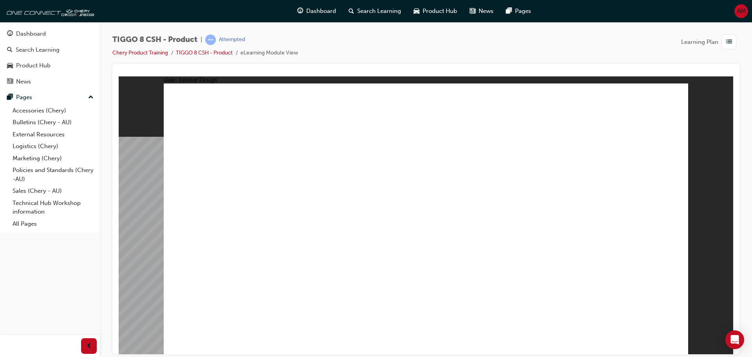
drag, startPoint x: 277, startPoint y: 141, endPoint x: 282, endPoint y: 148, distance: 8.2
drag, startPoint x: 432, startPoint y: 299, endPoint x: 483, endPoint y: 258, distance: 65.5
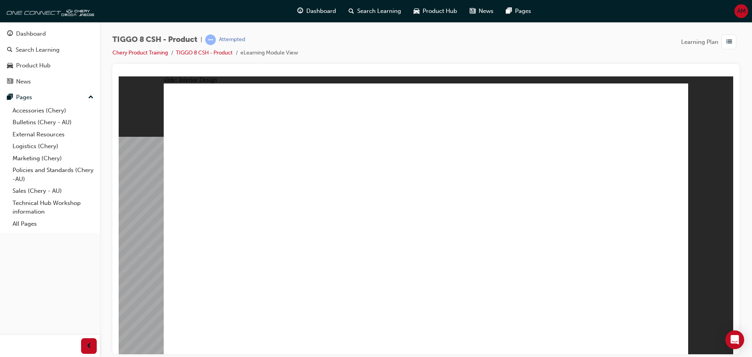
drag, startPoint x: 602, startPoint y: 171, endPoint x: 581, endPoint y: 172, distance: 21.2
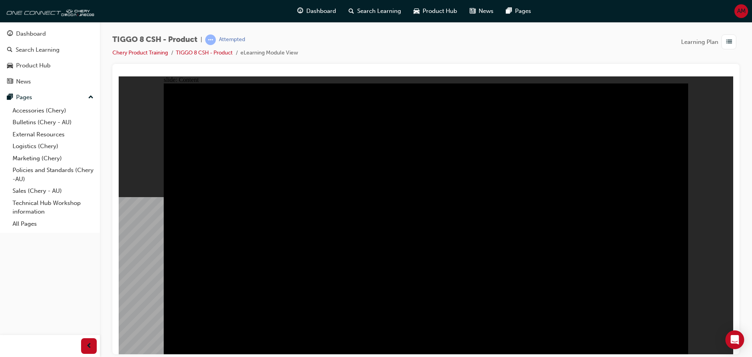
drag, startPoint x: 347, startPoint y: 188, endPoint x: 239, endPoint y: 152, distance: 113.2
drag, startPoint x: 227, startPoint y: 116, endPoint x: 192, endPoint y: 114, distance: 34.9
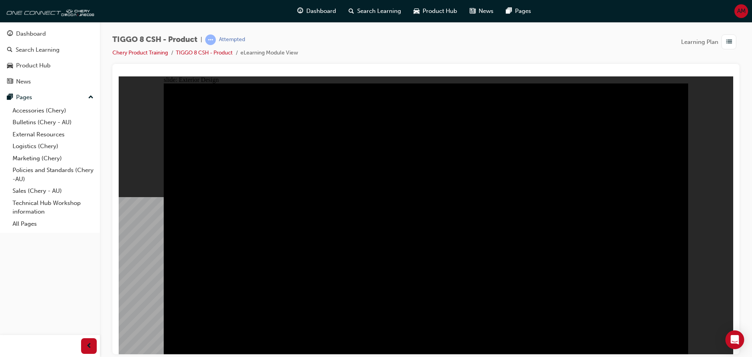
type input "23"
drag, startPoint x: 192, startPoint y: 115, endPoint x: 358, endPoint y: 116, distance: 166.5
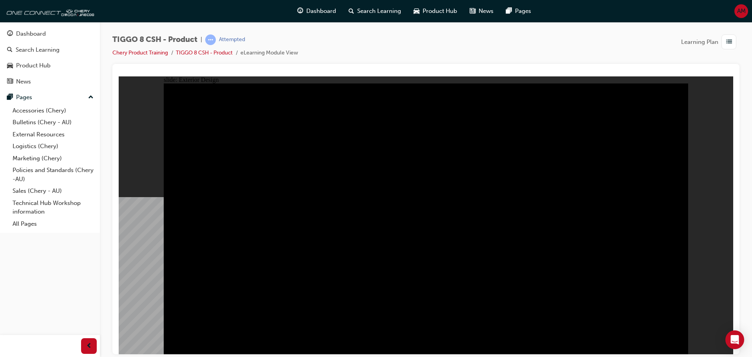
drag, startPoint x: 672, startPoint y: 85, endPoint x: 668, endPoint y: 88, distance: 4.2
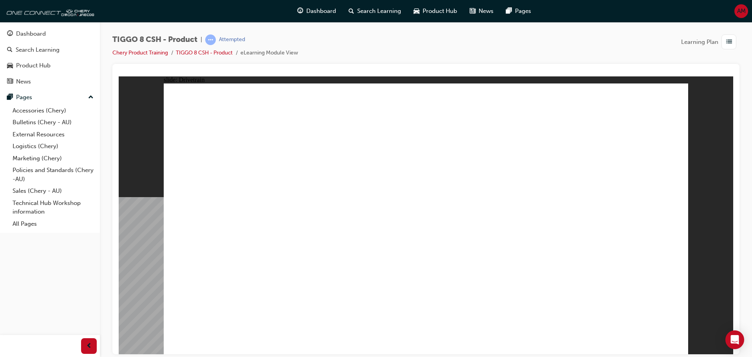
type input "24"
drag, startPoint x: 216, startPoint y: 207, endPoint x: 405, endPoint y: 193, distance: 189.4
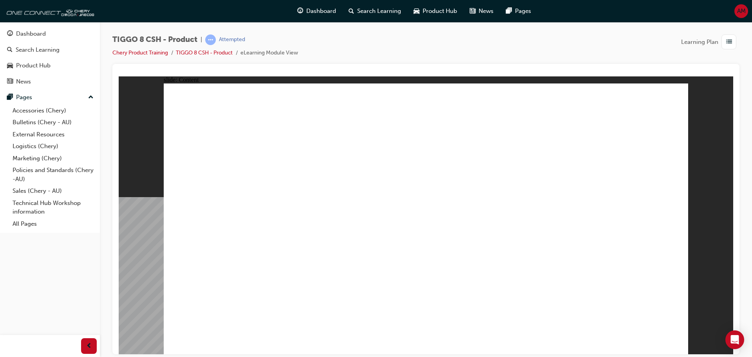
drag, startPoint x: 341, startPoint y: 288, endPoint x: 345, endPoint y: 290, distance: 4.8
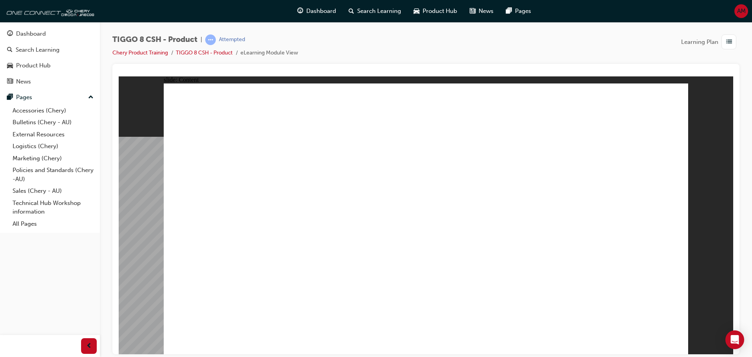
drag, startPoint x: 616, startPoint y: 110, endPoint x: 649, endPoint y: 105, distance: 32.9
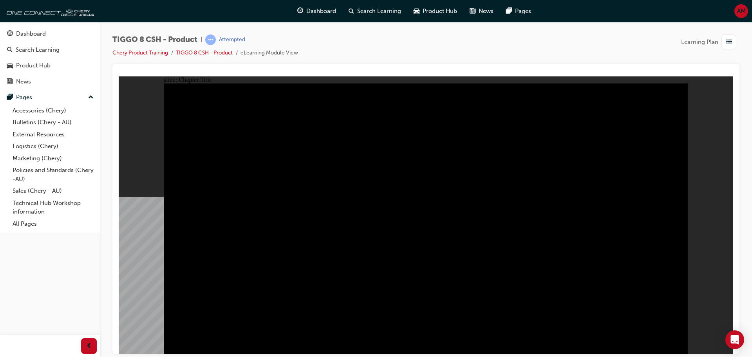
radio input "true"
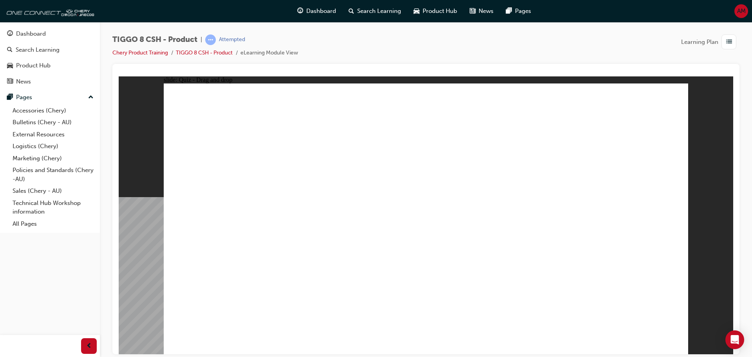
drag, startPoint x: 496, startPoint y: 103, endPoint x: 491, endPoint y: 109, distance: 8.3
drag, startPoint x: 459, startPoint y: 176, endPoint x: 430, endPoint y: 242, distance: 71.8
drag, startPoint x: 587, startPoint y: 178, endPoint x: 571, endPoint y: 181, distance: 16.4
drag, startPoint x: 620, startPoint y: 118, endPoint x: 226, endPoint y: 240, distance: 412.7
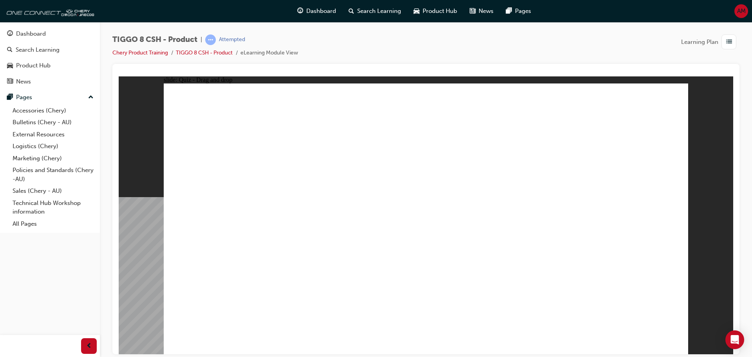
drag, startPoint x: 532, startPoint y: 112, endPoint x: 345, endPoint y: 237, distance: 224.9
drag, startPoint x: 416, startPoint y: 117, endPoint x: 537, endPoint y: 237, distance: 170.7
drag, startPoint x: 559, startPoint y: 176, endPoint x: 617, endPoint y: 232, distance: 80.6
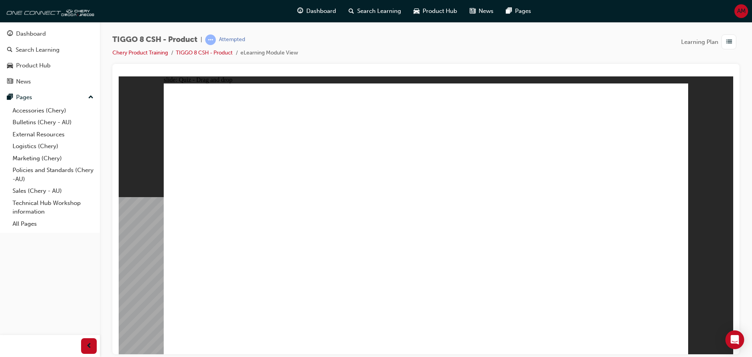
checkbox input "true"
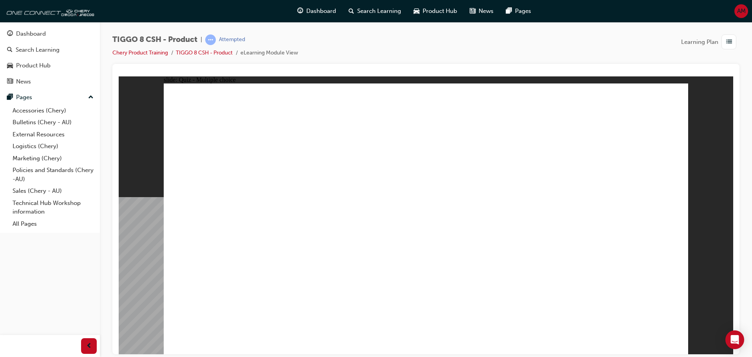
radio input "true"
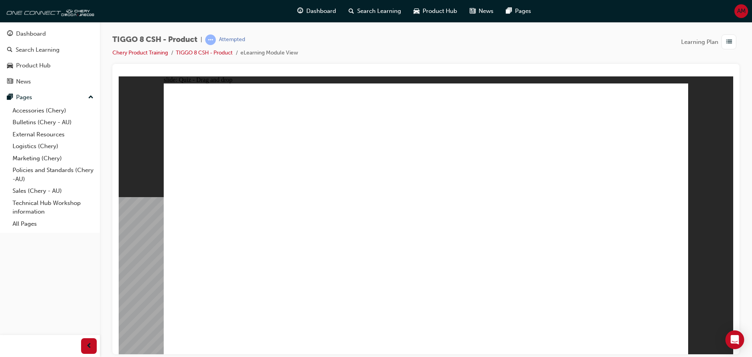
drag, startPoint x: 434, startPoint y: 110, endPoint x: 502, endPoint y: 282, distance: 185.0
drag, startPoint x: 441, startPoint y: 134, endPoint x: 482, endPoint y: 261, distance: 133.8
drag, startPoint x: 536, startPoint y: 112, endPoint x: 493, endPoint y: 108, distance: 42.9
drag, startPoint x: 631, startPoint y: 112, endPoint x: 541, endPoint y: 269, distance: 181.0
drag, startPoint x: 613, startPoint y: 130, endPoint x: 538, endPoint y: 270, distance: 158.8
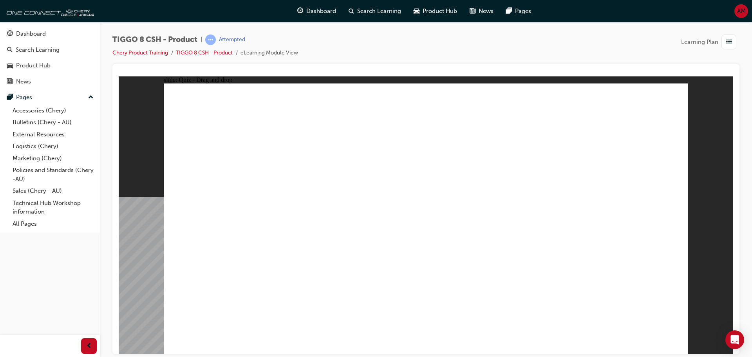
drag, startPoint x: 508, startPoint y: 150, endPoint x: 504, endPoint y: 275, distance: 124.7
drag, startPoint x: 519, startPoint y: 140, endPoint x: 517, endPoint y: 144, distance: 4.0
drag, startPoint x: 469, startPoint y: 273, endPoint x: 335, endPoint y: 251, distance: 136.1
drag, startPoint x: 531, startPoint y: 255, endPoint x: 310, endPoint y: 248, distance: 221.1
drag, startPoint x: 525, startPoint y: 153, endPoint x: 272, endPoint y: 250, distance: 271.1
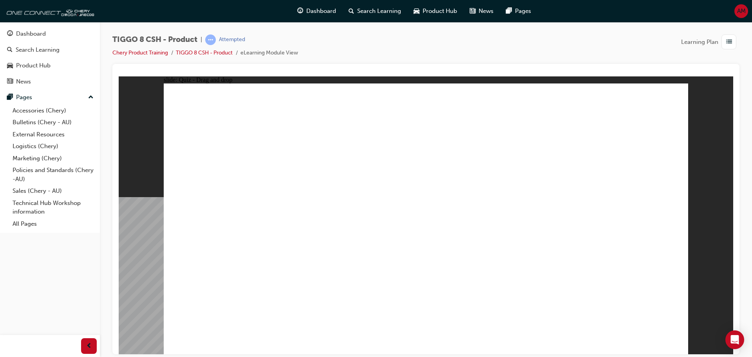
drag, startPoint x: 527, startPoint y: 146, endPoint x: 303, endPoint y: 280, distance: 261.1
drag, startPoint x: 537, startPoint y: 157, endPoint x: 544, endPoint y: 266, distance: 109.5
drag, startPoint x: 614, startPoint y: 134, endPoint x: 525, endPoint y: 272, distance: 163.6
drag, startPoint x: 533, startPoint y: 133, endPoint x: 296, endPoint y: 289, distance: 283.9
drag, startPoint x: 536, startPoint y: 113, endPoint x: 324, endPoint y: 271, distance: 264.4
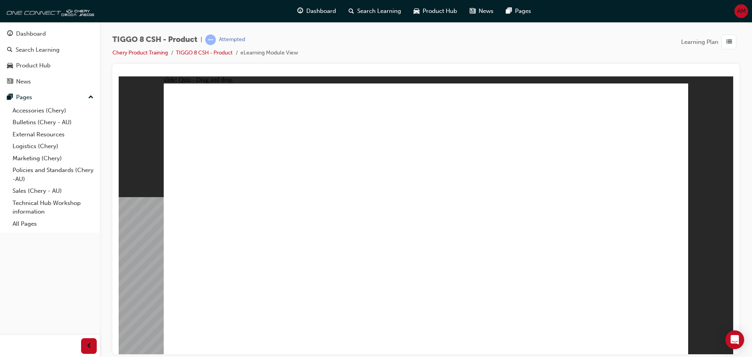
drag, startPoint x: 528, startPoint y: 129, endPoint x: 512, endPoint y: 264, distance: 136.6
drag, startPoint x: 523, startPoint y: 114, endPoint x: 442, endPoint y: 293, distance: 196.4
drag, startPoint x: 453, startPoint y: 237, endPoint x: 278, endPoint y: 272, distance: 178.8
drag, startPoint x: 429, startPoint y: 114, endPoint x: 225, endPoint y: 265, distance: 253.4
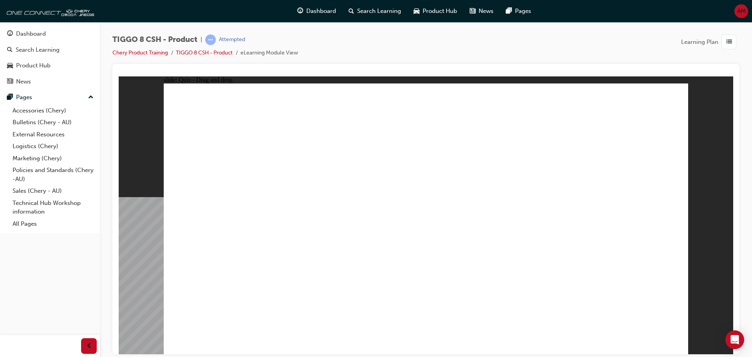
drag, startPoint x: 426, startPoint y: 119, endPoint x: 297, endPoint y: 264, distance: 193.4
drag, startPoint x: 434, startPoint y: 119, endPoint x: 512, endPoint y: 293, distance: 190.6
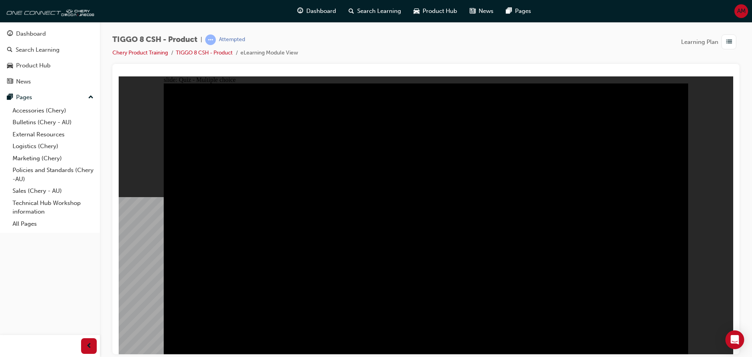
radio input "true"
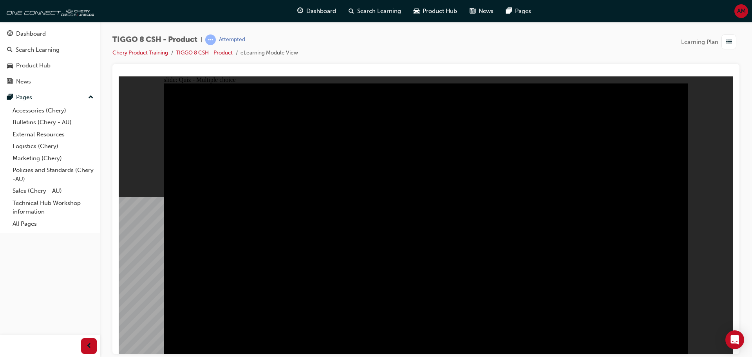
radio input "true"
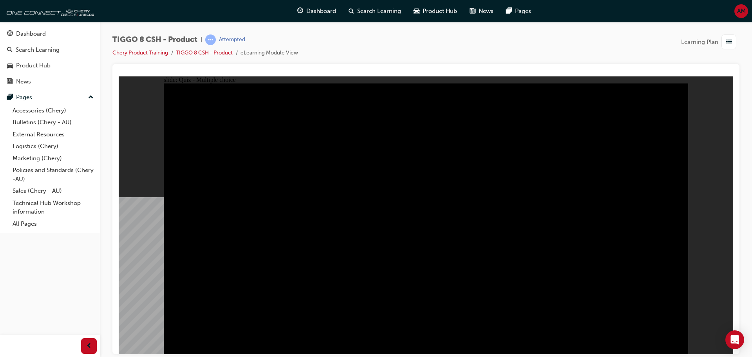
checkbox input "true"
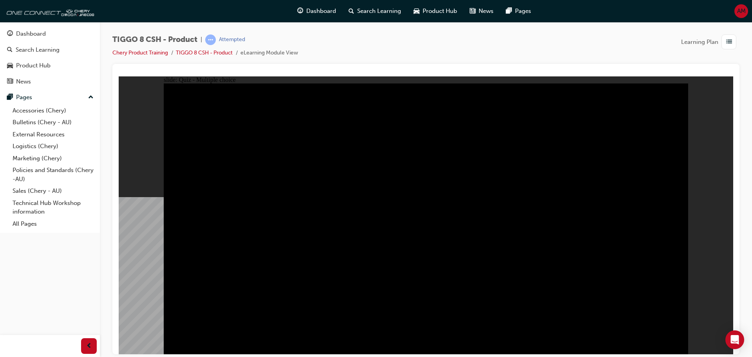
checkbox input "false"
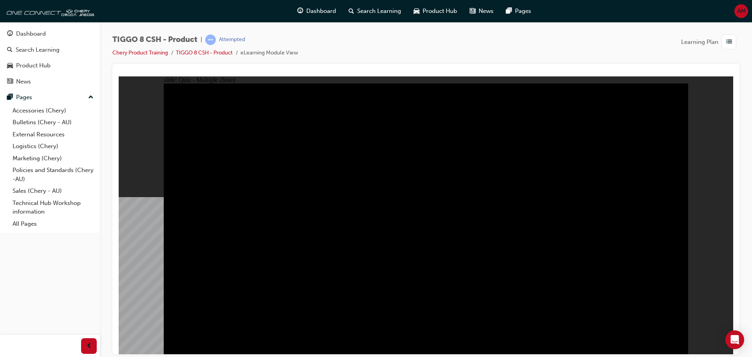
checkbox input "false"
checkbox input "true"
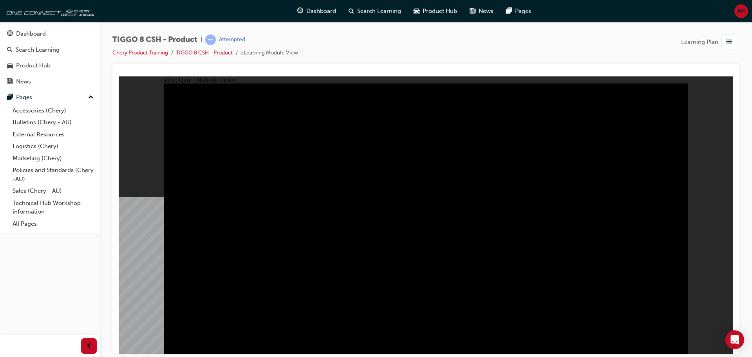
checkbox input "true"
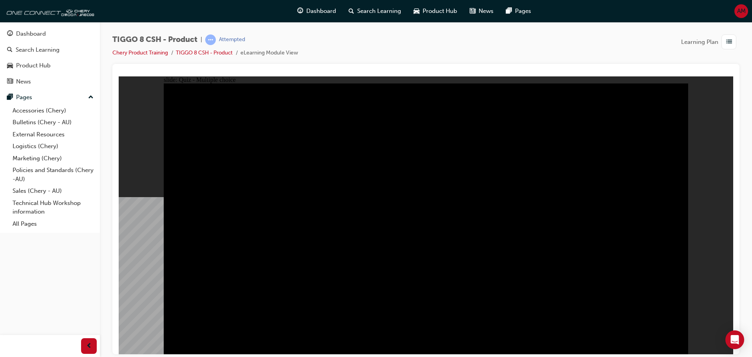
checkbox input "true"
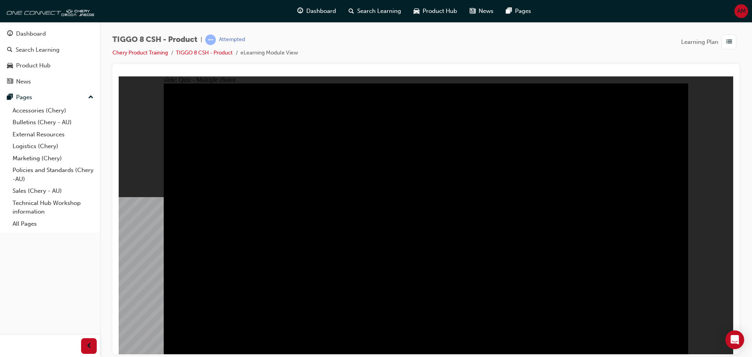
drag, startPoint x: 473, startPoint y: 184, endPoint x: 460, endPoint y: 145, distance: 40.9
checkbox input "true"
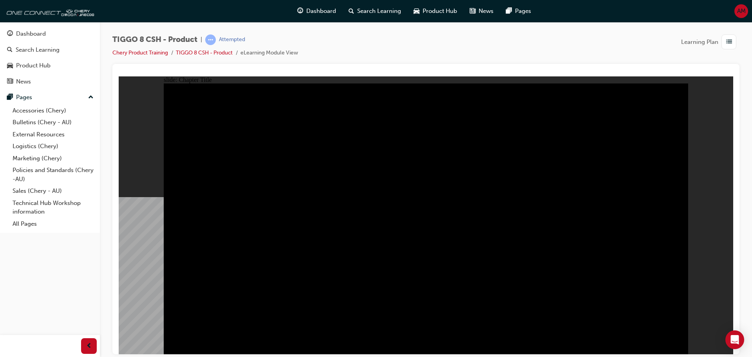
radio input "true"
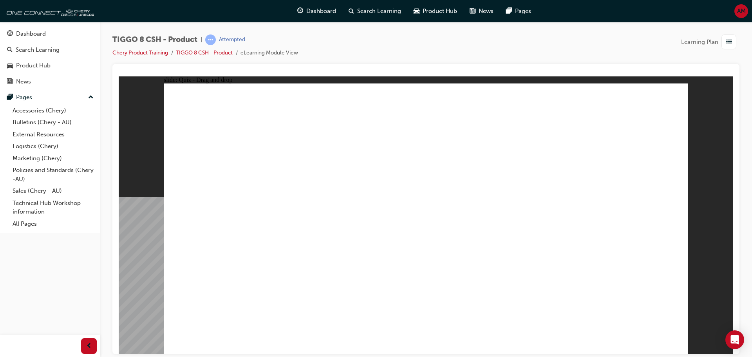
drag, startPoint x: 480, startPoint y: 175, endPoint x: 450, endPoint y: 233, distance: 65.7
drag, startPoint x: 582, startPoint y: 173, endPoint x: 619, endPoint y: 234, distance: 71.7
drag, startPoint x: 603, startPoint y: 114, endPoint x: 211, endPoint y: 219, distance: 406.1
drag, startPoint x: 534, startPoint y: 121, endPoint x: 376, endPoint y: 174, distance: 166.5
drag, startPoint x: 397, startPoint y: 111, endPoint x: 530, endPoint y: 224, distance: 173.7
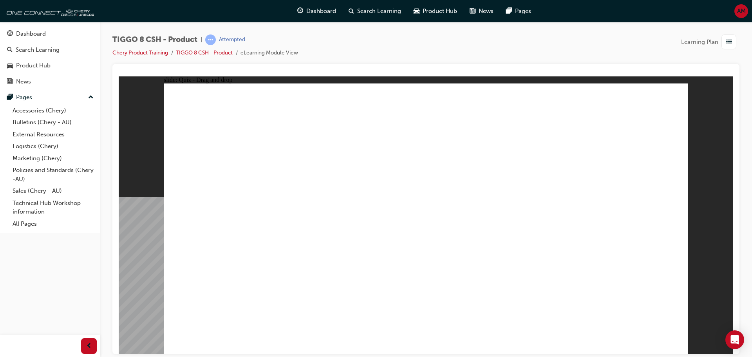
checkbox input "true"
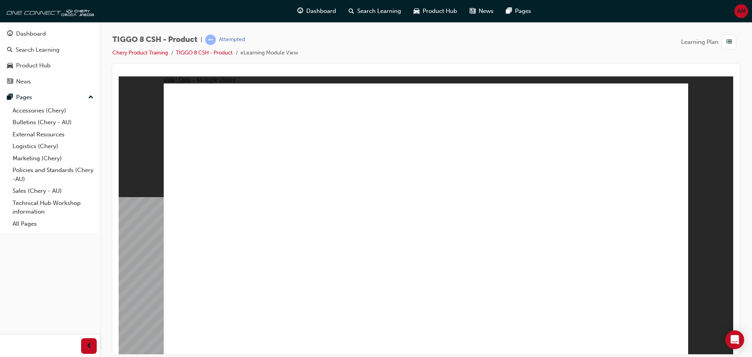
radio input "true"
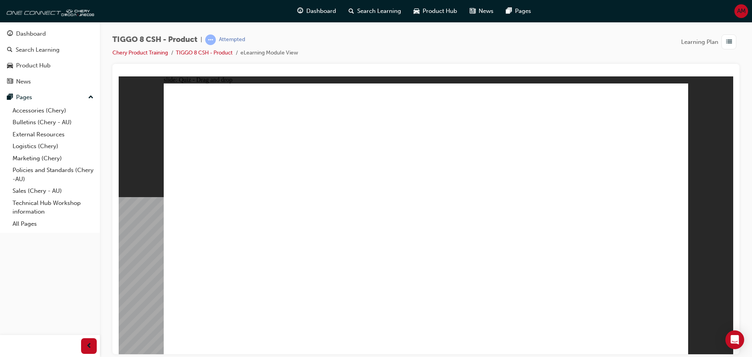
drag, startPoint x: 423, startPoint y: 110, endPoint x: 462, endPoint y: 255, distance: 149.6
drag, startPoint x: 433, startPoint y: 130, endPoint x: 490, endPoint y: 274, distance: 155.5
drag, startPoint x: 519, startPoint y: 115, endPoint x: 507, endPoint y: 262, distance: 147.8
drag, startPoint x: 501, startPoint y: 131, endPoint x: 501, endPoint y: 262, distance: 131.6
drag, startPoint x: 515, startPoint y: 152, endPoint x: 509, endPoint y: 278, distance: 126.7
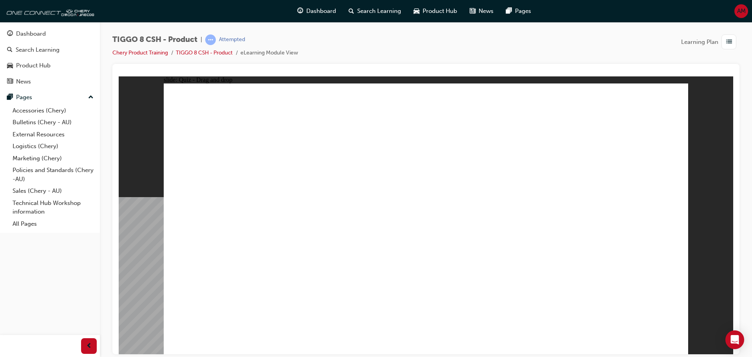
drag, startPoint x: 601, startPoint y: 129, endPoint x: 549, endPoint y: 277, distance: 157.1
drag, startPoint x: 623, startPoint y: 97, endPoint x: 622, endPoint y: 105, distance: 8.7
drag, startPoint x: 622, startPoint y: 107, endPoint x: 549, endPoint y: 270, distance: 178.7
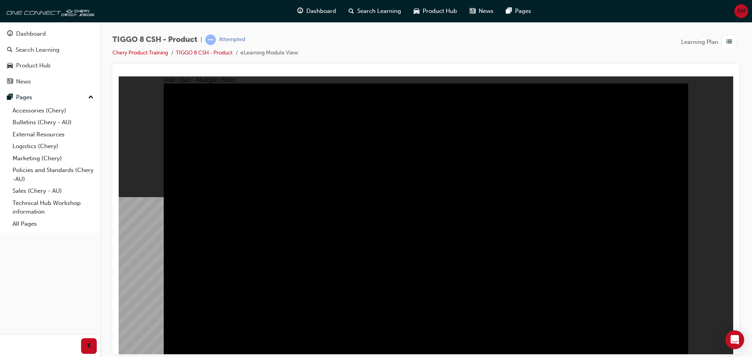
radio input "true"
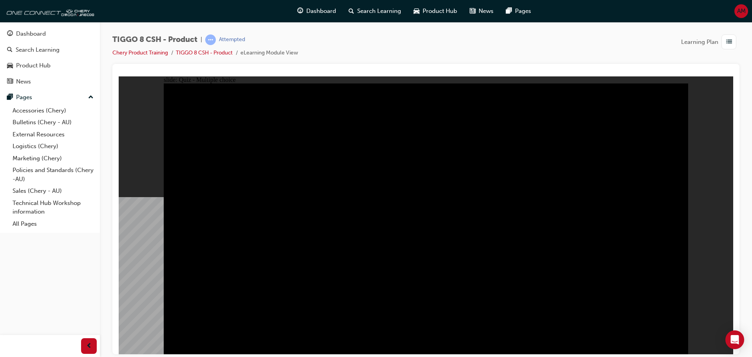
radio input "true"
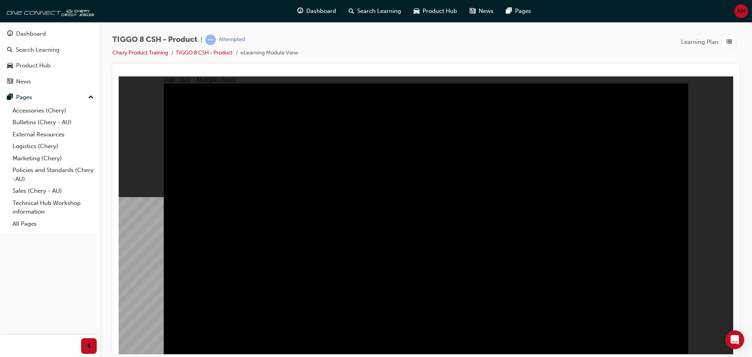
radio input "true"
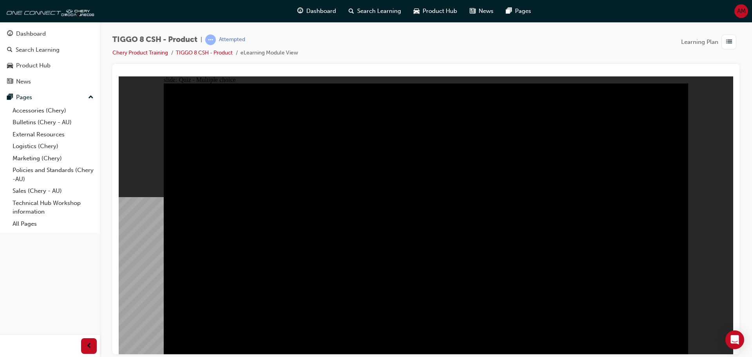
checkbox input "false"
drag, startPoint x: 527, startPoint y: 283, endPoint x: 531, endPoint y: 297, distance: 15.1
checkbox input "true"
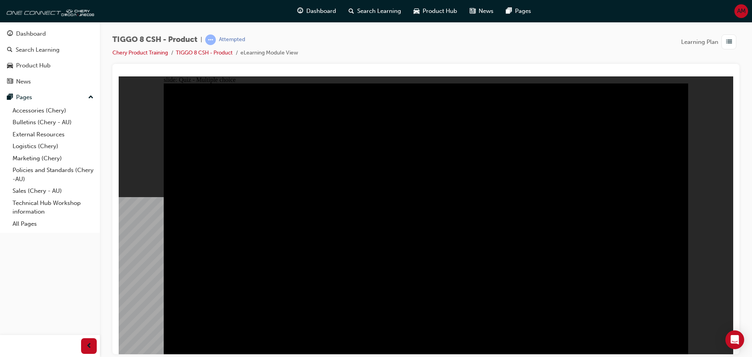
checkbox input "true"
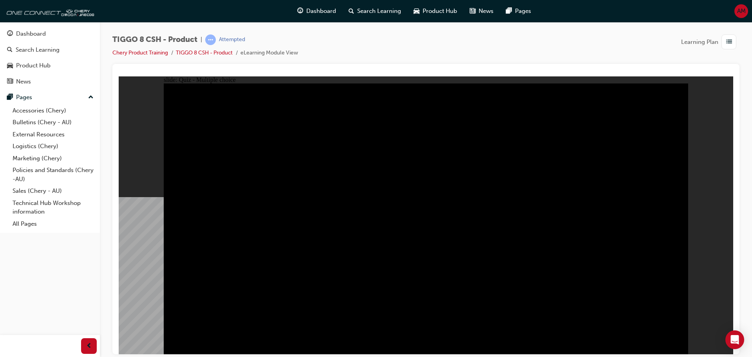
checkbox input "true"
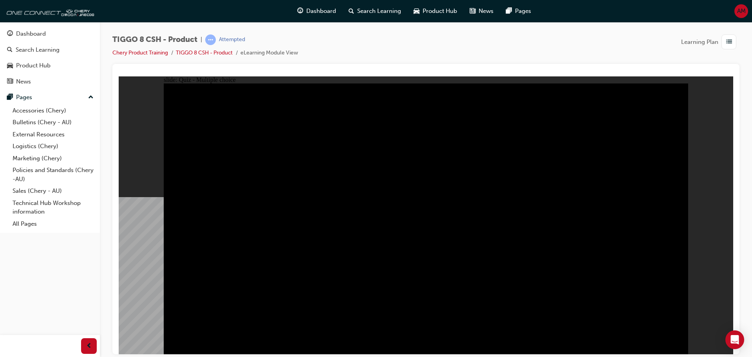
checkbox input "true"
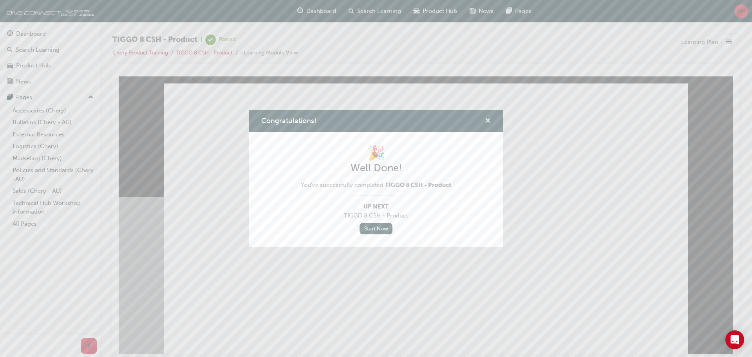
click at [490, 118] on span "cross-icon" at bounding box center [488, 121] width 6 height 7
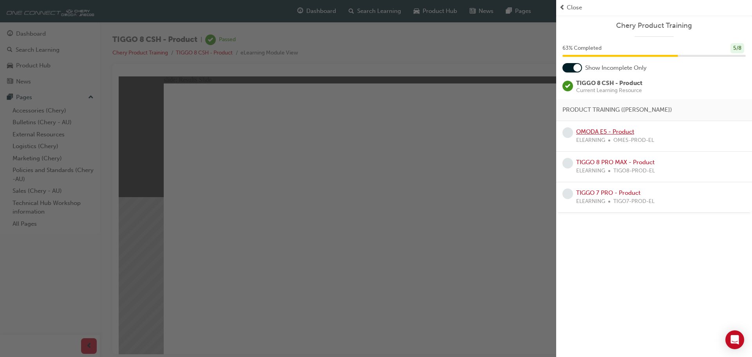
click at [607, 133] on link "OMODA E5 - Product" at bounding box center [605, 131] width 58 height 7
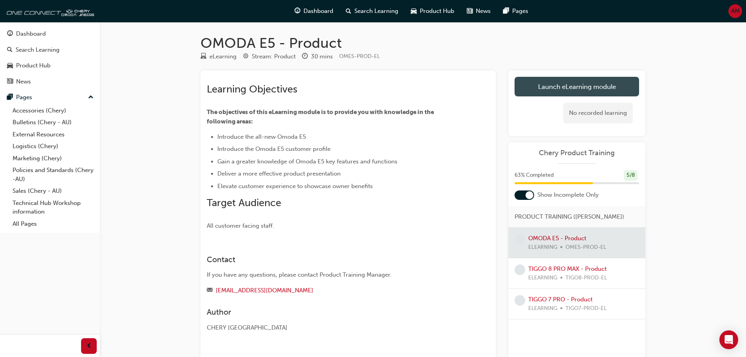
click at [558, 87] on link "Launch eLearning module" at bounding box center [577, 87] width 125 height 20
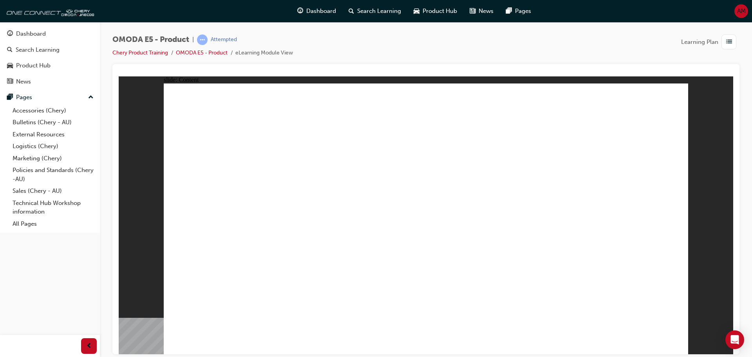
drag, startPoint x: 419, startPoint y: 297, endPoint x: 424, endPoint y: 297, distance: 4.3
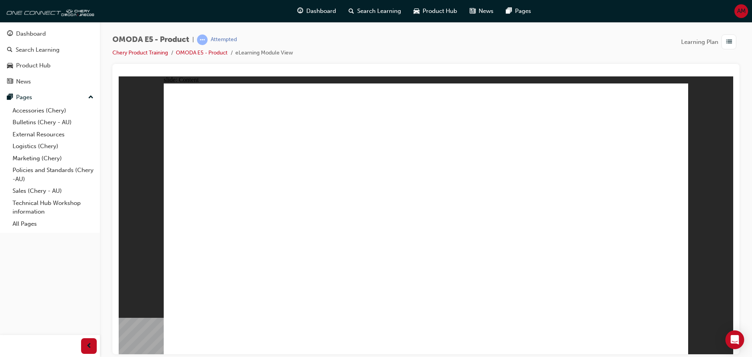
drag, startPoint x: 643, startPoint y: 89, endPoint x: 642, endPoint y: 93, distance: 4.3
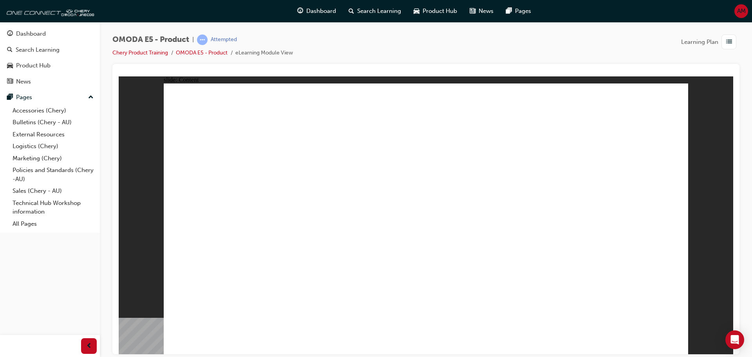
drag, startPoint x: 265, startPoint y: 118, endPoint x: 265, endPoint y: 142, distance: 23.5
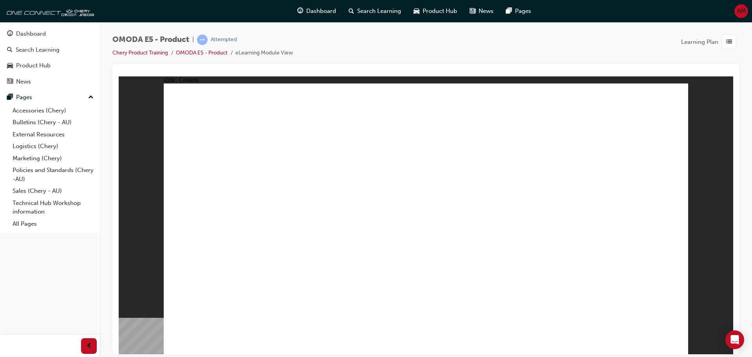
drag, startPoint x: 277, startPoint y: 170, endPoint x: 270, endPoint y: 179, distance: 10.8
drag, startPoint x: 268, startPoint y: 184, endPoint x: 266, endPoint y: 196, distance: 11.9
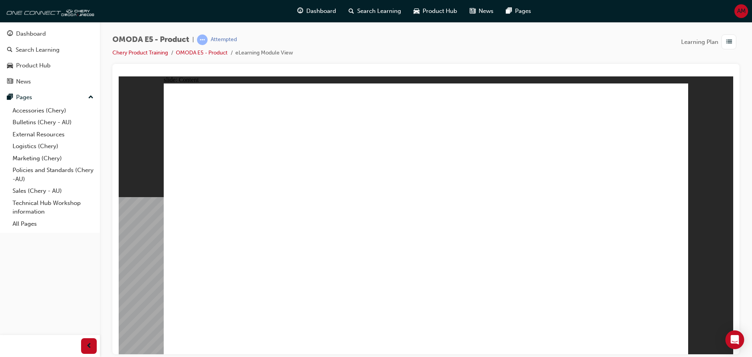
drag, startPoint x: 668, startPoint y: 95, endPoint x: 671, endPoint y: 98, distance: 4.2
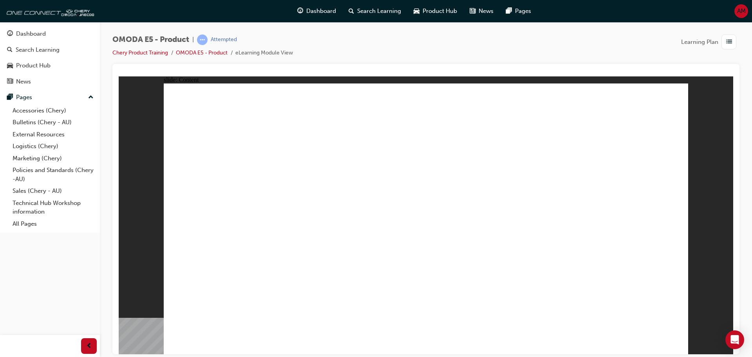
drag, startPoint x: 597, startPoint y: 267, endPoint x: 661, endPoint y: 273, distance: 63.7
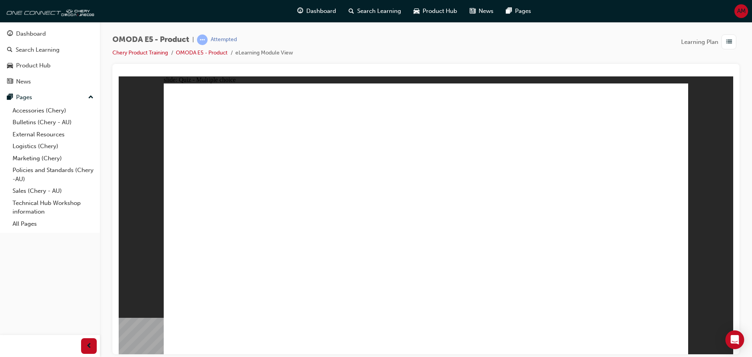
radio input "true"
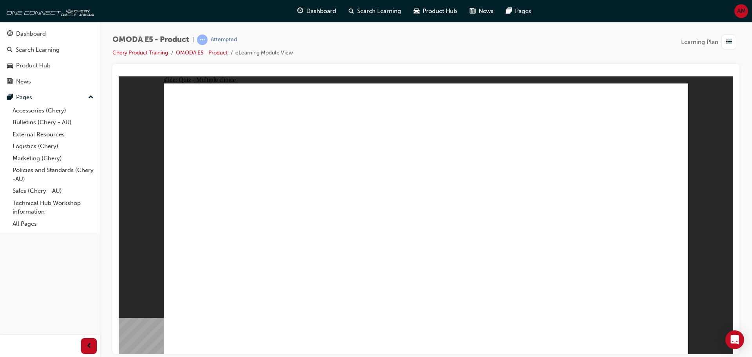
radio input "true"
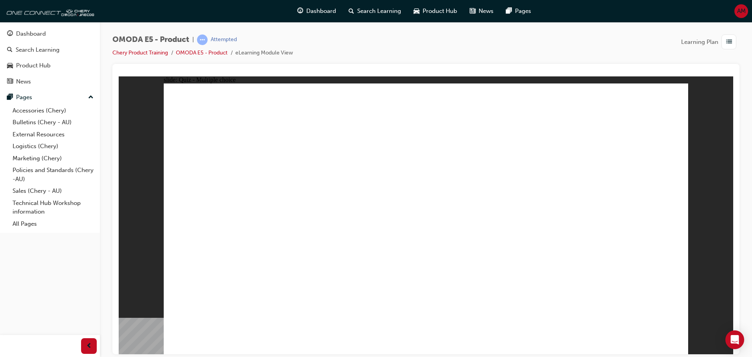
radio input "true"
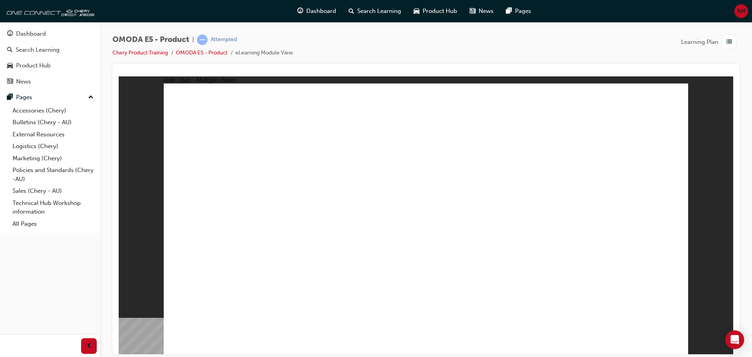
radio input "true"
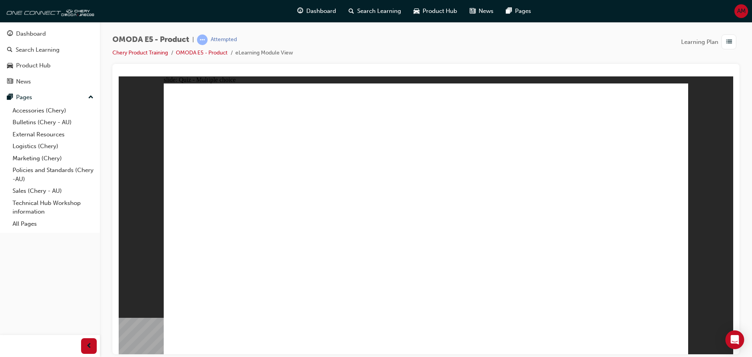
radio input "true"
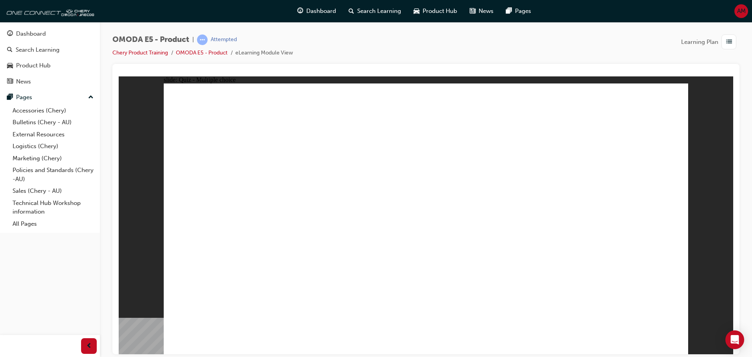
radio input "true"
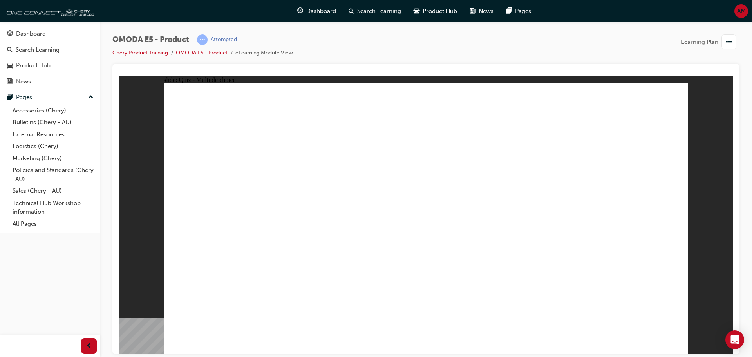
radio input "true"
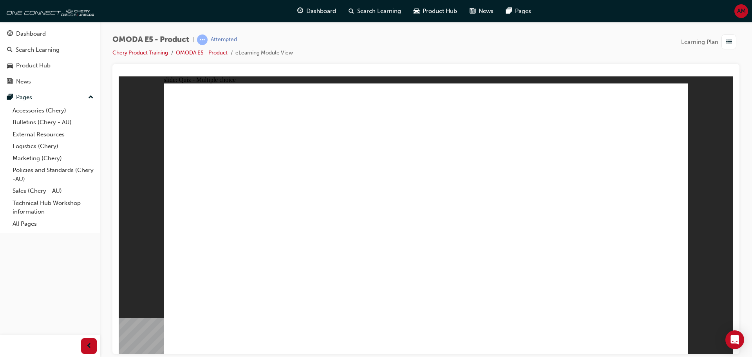
radio input "true"
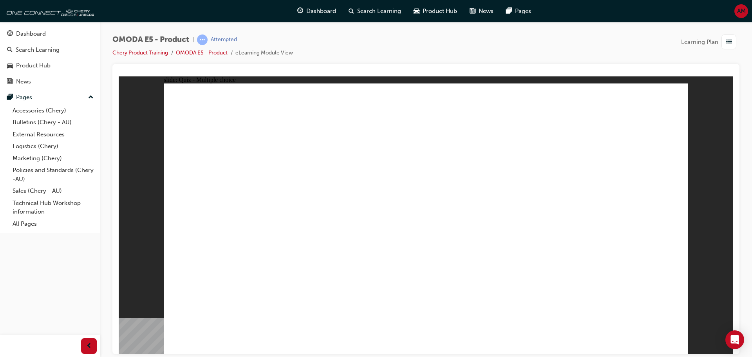
radio input "true"
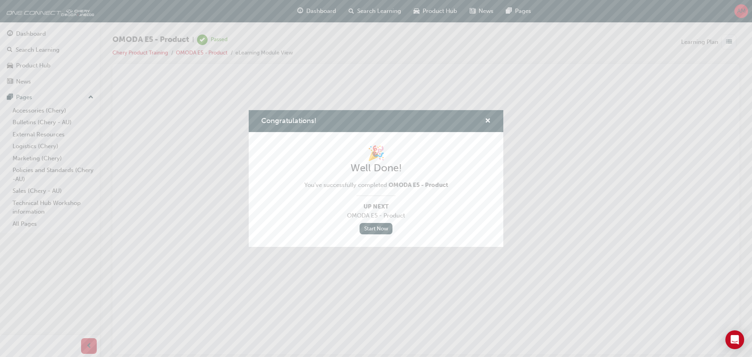
click at [494, 119] on div "Congratulations!" at bounding box center [376, 121] width 255 height 22
click at [490, 118] on span "cross-icon" at bounding box center [488, 121] width 6 height 7
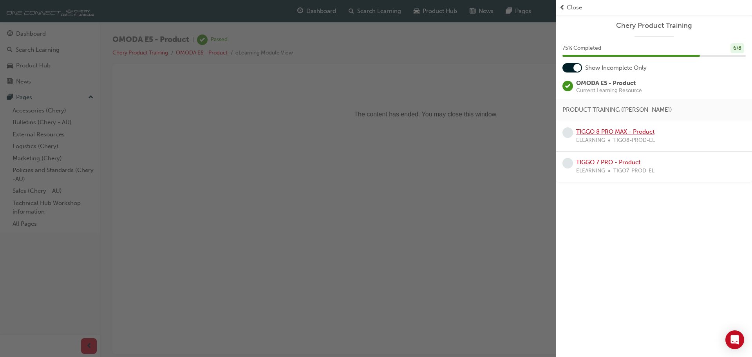
click at [618, 130] on link "TIGGO 8 PRO MAX - Product" at bounding box center [615, 131] width 78 height 7
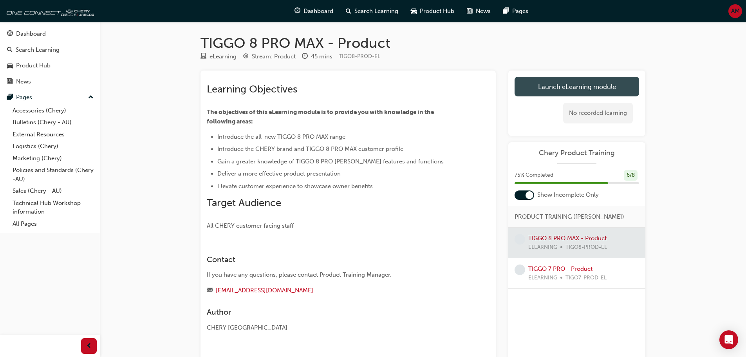
click at [534, 88] on link "Launch eLearning module" at bounding box center [577, 87] width 125 height 20
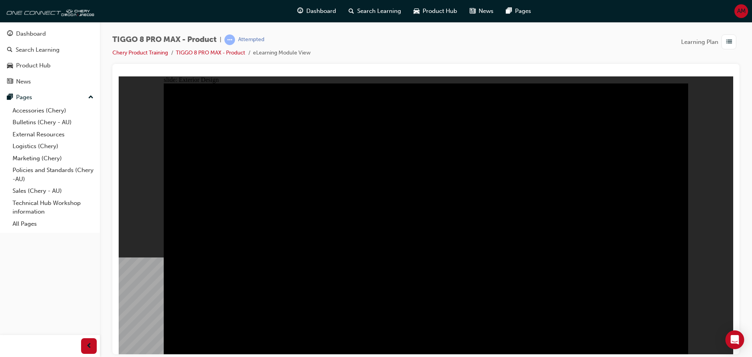
drag, startPoint x: 607, startPoint y: 159, endPoint x: 604, endPoint y: 162, distance: 4.2
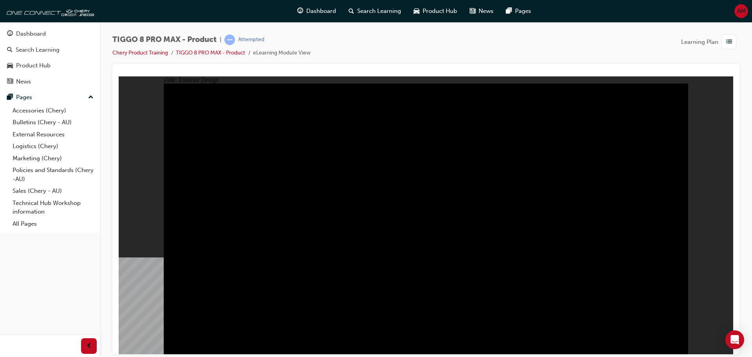
drag, startPoint x: 585, startPoint y: 163, endPoint x: 527, endPoint y: 101, distance: 84.3
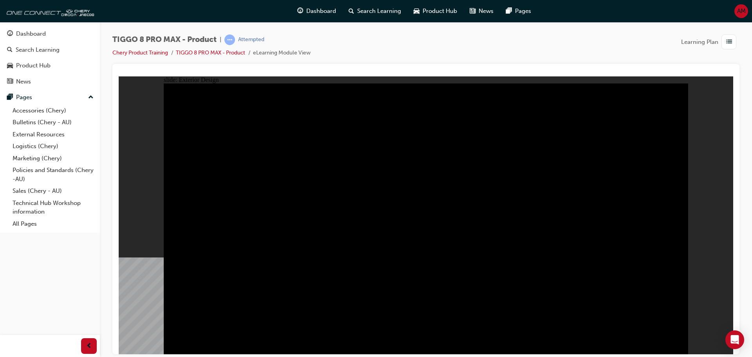
drag, startPoint x: 435, startPoint y: 81, endPoint x: 203, endPoint y: 72, distance: 232.5
click at [203, 76] on html "slide: Exterior Design Rectangle 3 Rectangle 12 PANORAMIC SUNROOF Ultimate AWD …" at bounding box center [426, 215] width 615 height 278
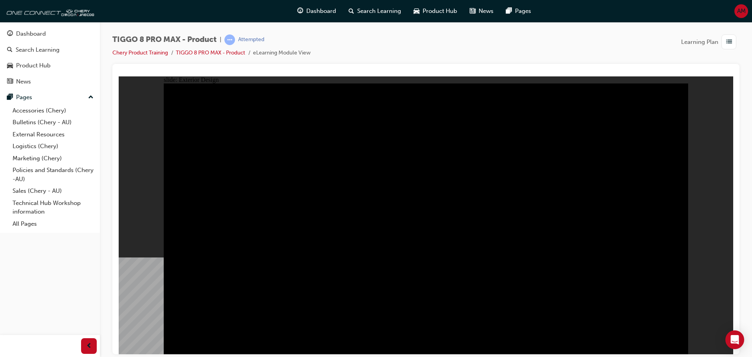
drag, startPoint x: 581, startPoint y: 175, endPoint x: 590, endPoint y: 179, distance: 10.0
drag, startPoint x: 605, startPoint y: 179, endPoint x: 604, endPoint y: 204, distance: 25.5
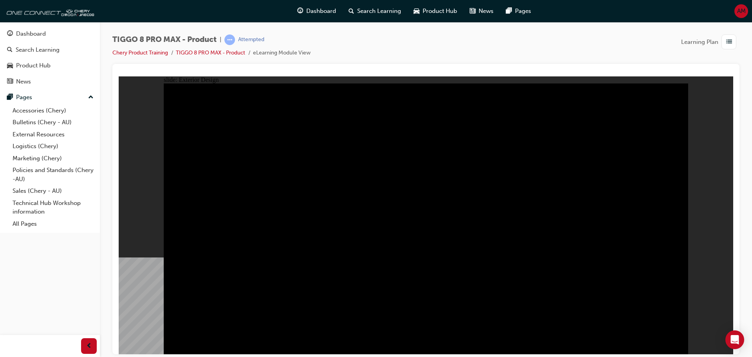
drag, startPoint x: 632, startPoint y: 106, endPoint x: 544, endPoint y: 157, distance: 102.0
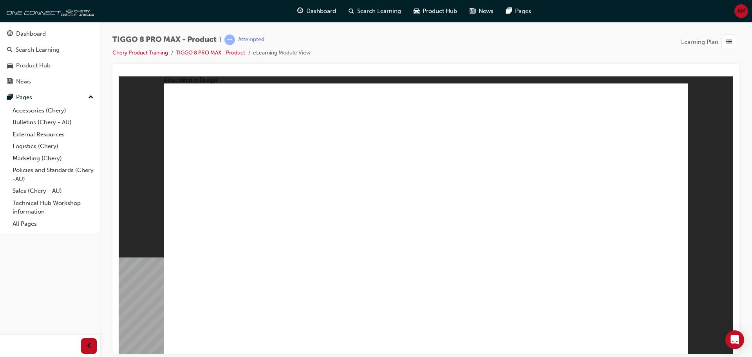
drag, startPoint x: 212, startPoint y: 153, endPoint x: 271, endPoint y: 145, distance: 59.7
drag, startPoint x: 298, startPoint y: 145, endPoint x: 301, endPoint y: 150, distance: 5.8
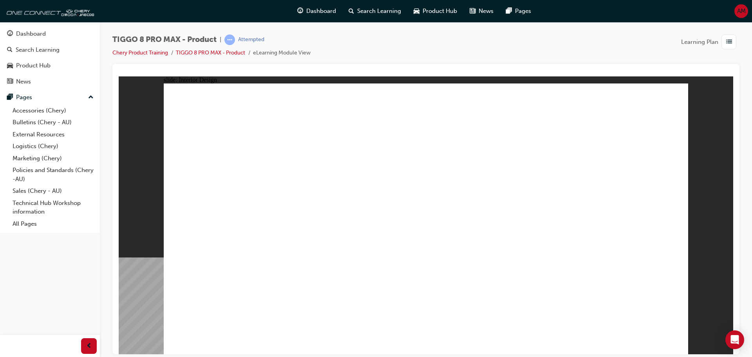
drag, startPoint x: 301, startPoint y: 150, endPoint x: 288, endPoint y: 182, distance: 34.3
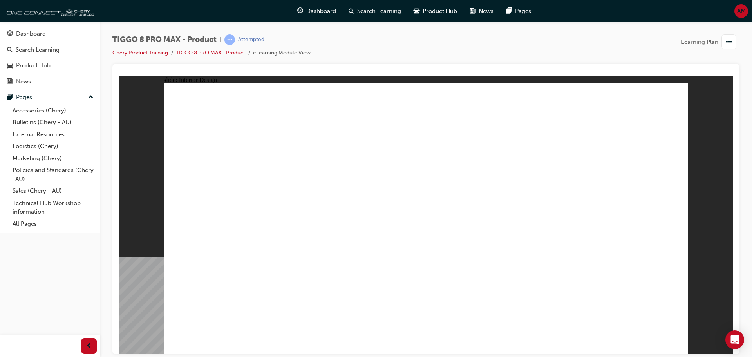
drag, startPoint x: 518, startPoint y: 165, endPoint x: 579, endPoint y: 166, distance: 61.5
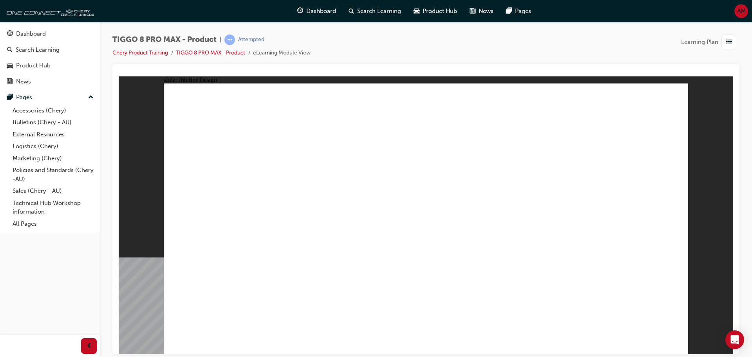
drag, startPoint x: 329, startPoint y: 152, endPoint x: 332, endPoint y: 157, distance: 5.1
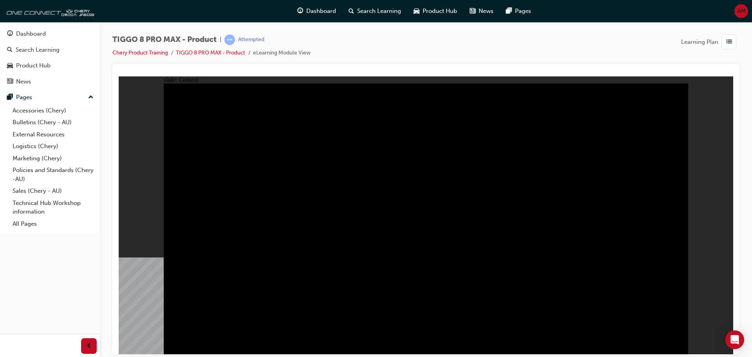
drag, startPoint x: 645, startPoint y: 130, endPoint x: 650, endPoint y: 130, distance: 4.7
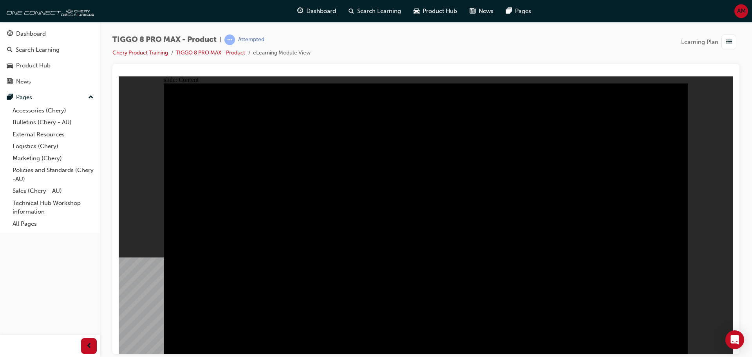
drag, startPoint x: 368, startPoint y: 284, endPoint x: 244, endPoint y: 265, distance: 125.9
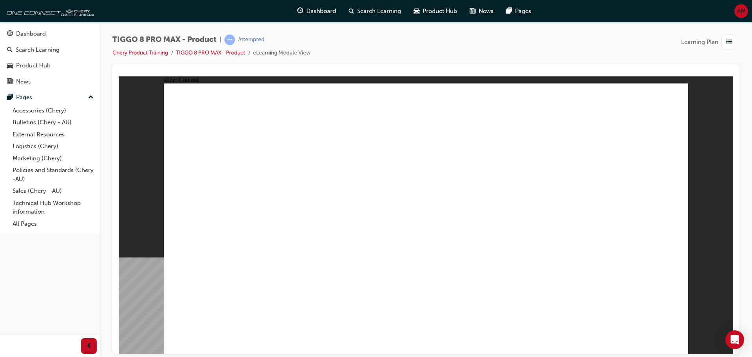
drag, startPoint x: 570, startPoint y: 140, endPoint x: 569, endPoint y: 144, distance: 3.9
drag, startPoint x: 562, startPoint y: 161, endPoint x: 567, endPoint y: 161, distance: 4.3
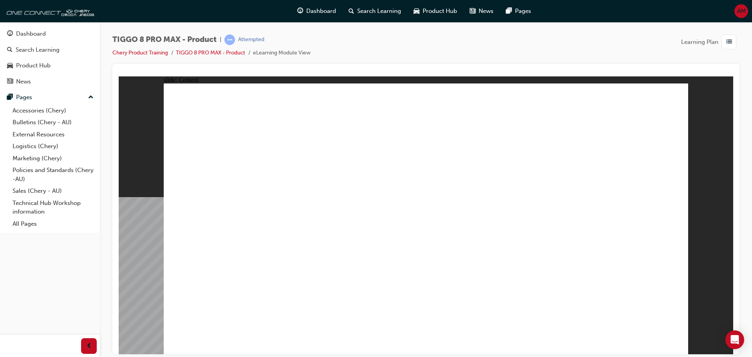
drag, startPoint x: 534, startPoint y: 178, endPoint x: 554, endPoint y: 182, distance: 21.1
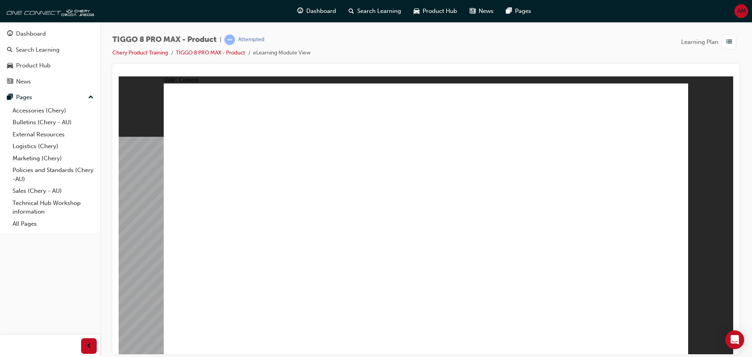
drag, startPoint x: 473, startPoint y: 227, endPoint x: 501, endPoint y: 230, distance: 28.3
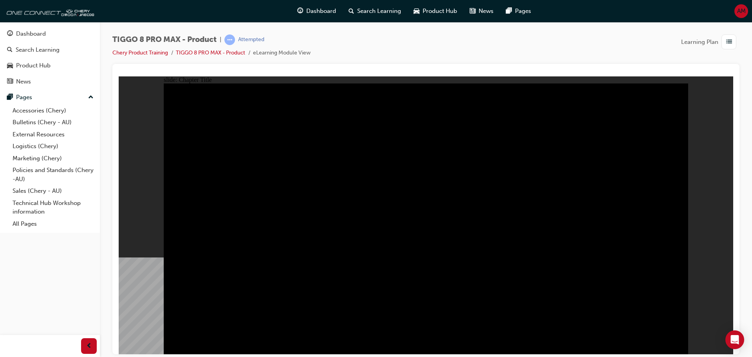
radio input "true"
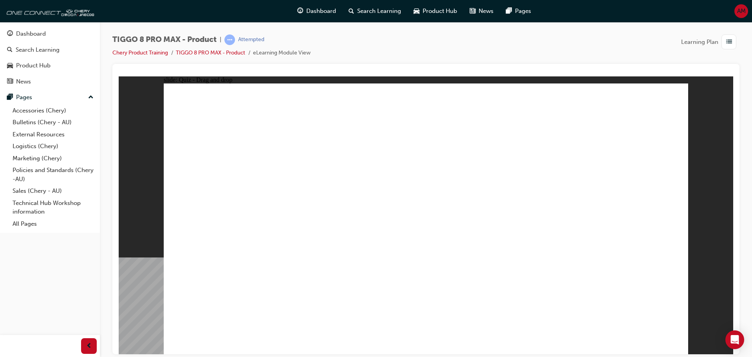
drag, startPoint x: 449, startPoint y: 180, endPoint x: 416, endPoint y: 234, distance: 62.4
drag, startPoint x: 550, startPoint y: 172, endPoint x: 608, endPoint y: 238, distance: 88.1
drag, startPoint x: 613, startPoint y: 116, endPoint x: 223, endPoint y: 239, distance: 408.9
drag, startPoint x: 535, startPoint y: 120, endPoint x: 368, endPoint y: 229, distance: 199.5
drag, startPoint x: 440, startPoint y: 159, endPoint x: 530, endPoint y: 237, distance: 119.4
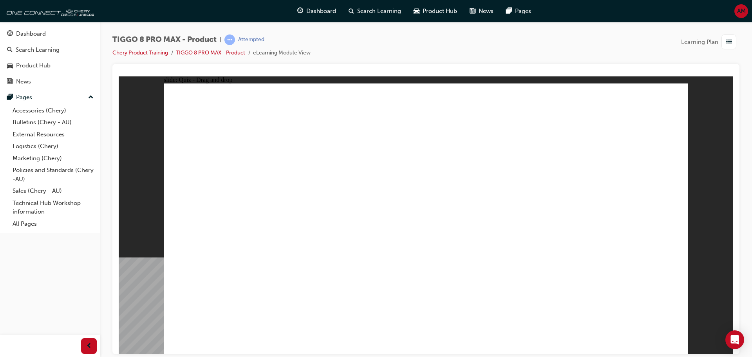
checkbox input "true"
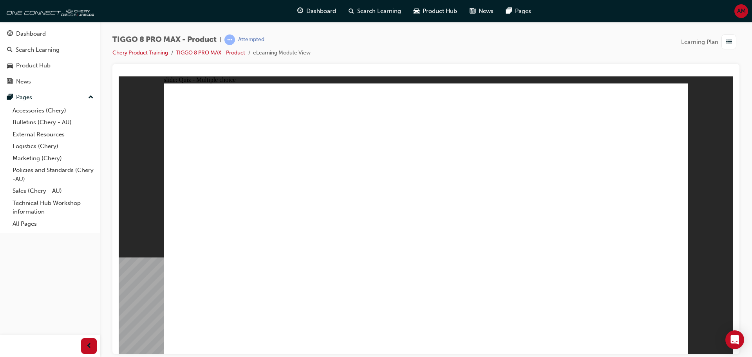
checkbox input "true"
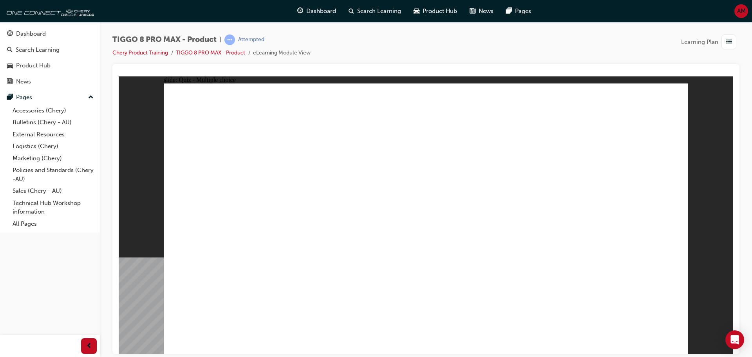
radio input "false"
radio input "true"
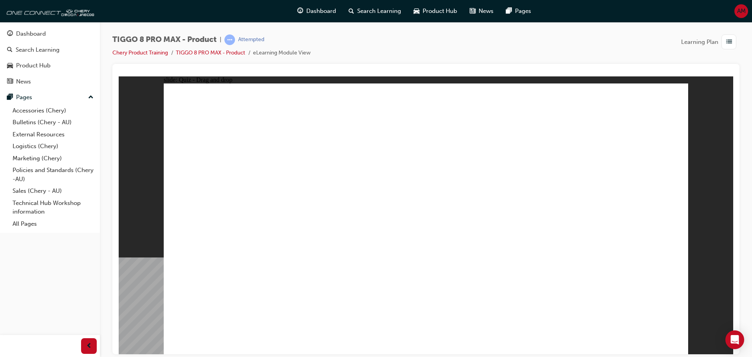
drag, startPoint x: 440, startPoint y: 114, endPoint x: 478, endPoint y: 264, distance: 155.6
drag, startPoint x: 467, startPoint y: 131, endPoint x: 332, endPoint y: 246, distance: 177.6
drag, startPoint x: 420, startPoint y: 139, endPoint x: 463, endPoint y: 248, distance: 116.9
drag, startPoint x: 498, startPoint y: 127, endPoint x: 441, endPoint y: 258, distance: 142.8
drag, startPoint x: 513, startPoint y: 150, endPoint x: 488, endPoint y: 276, distance: 128.2
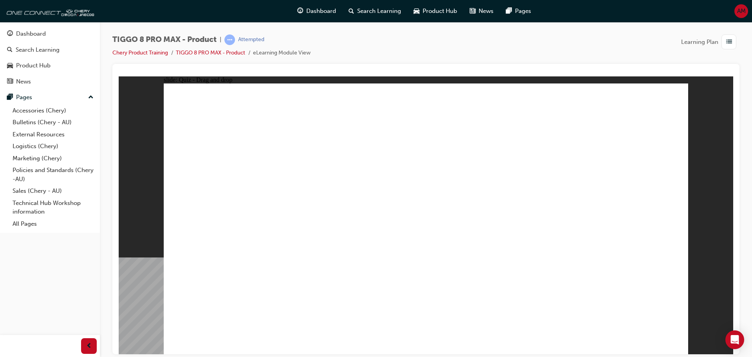
drag, startPoint x: 525, startPoint y: 113, endPoint x: 471, endPoint y: 270, distance: 166.5
drag, startPoint x: 617, startPoint y: 136, endPoint x: 563, endPoint y: 248, distance: 123.9
drag, startPoint x: 607, startPoint y: 127, endPoint x: 517, endPoint y: 282, distance: 180.0
drag, startPoint x: 625, startPoint y: 307, endPoint x: 668, endPoint y: 310, distance: 42.8
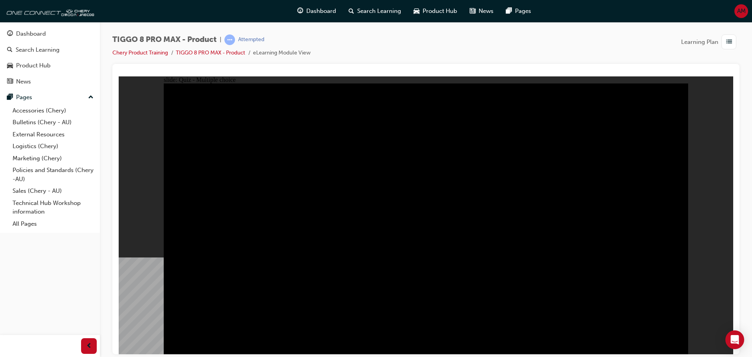
radio input "false"
radio input "true"
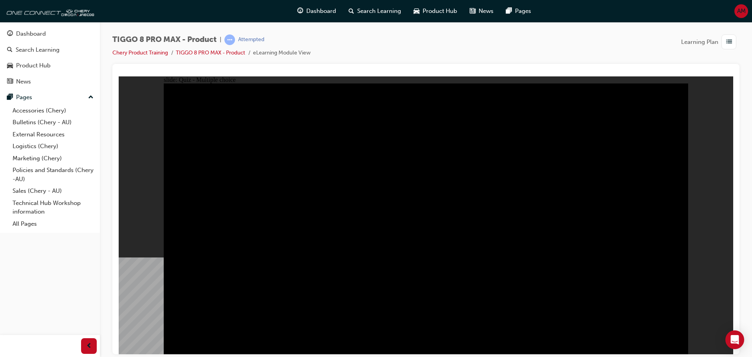
radio input "true"
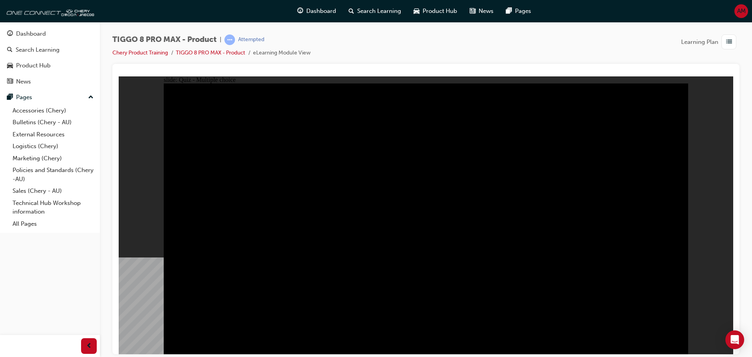
radio input "false"
radio input "true"
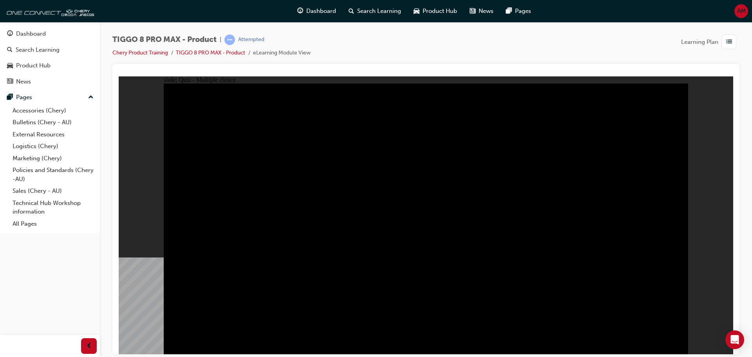
checkbox input "true"
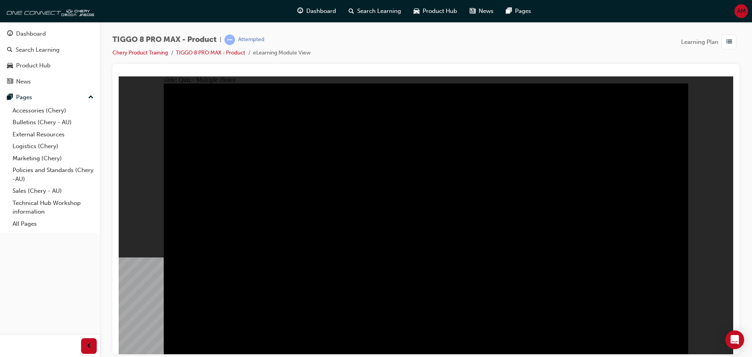
checkbox input "true"
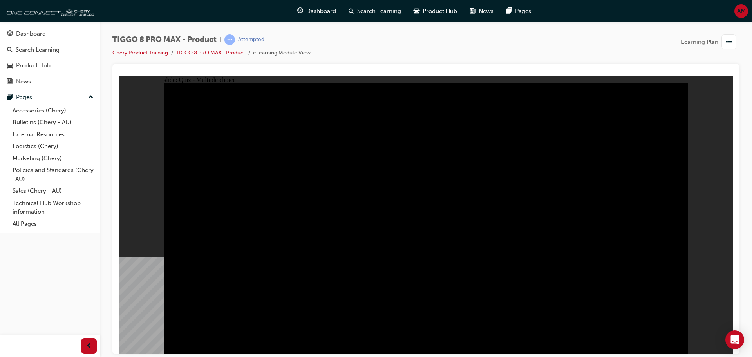
checkbox input "true"
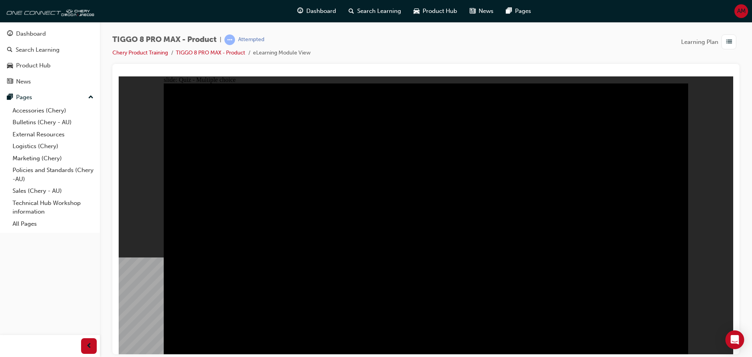
checkbox input "true"
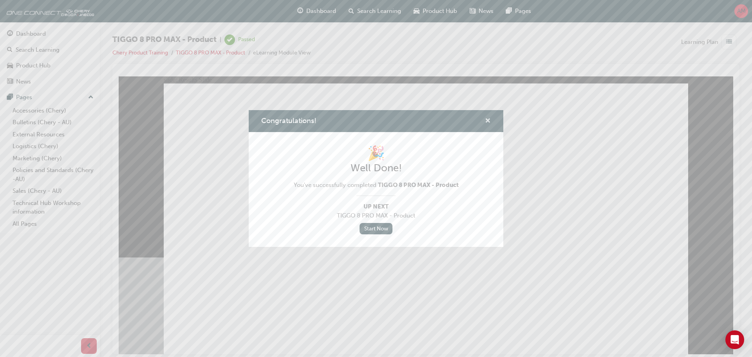
click at [487, 121] on span "cross-icon" at bounding box center [488, 121] width 6 height 7
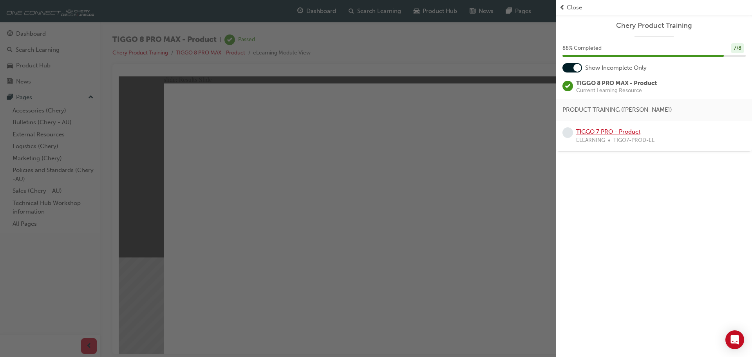
click at [613, 134] on link "TIGGO 7 PRO - Product" at bounding box center [608, 131] width 64 height 7
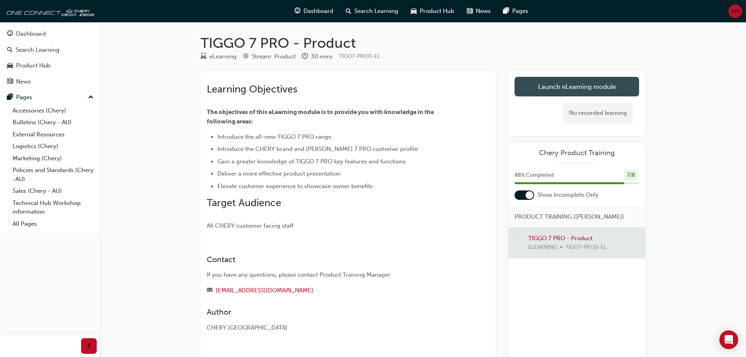
click at [572, 82] on link "Launch eLearning module" at bounding box center [577, 87] width 125 height 20
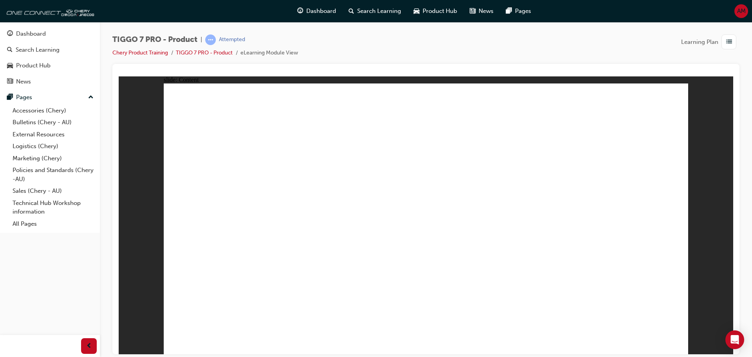
drag, startPoint x: 530, startPoint y: 179, endPoint x: 532, endPoint y: 183, distance: 4.9
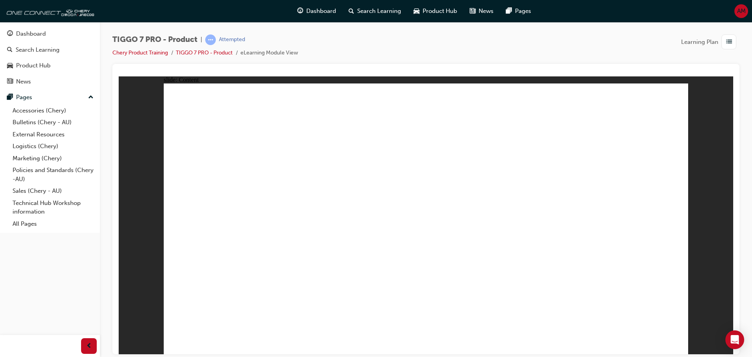
drag, startPoint x: 673, startPoint y: 102, endPoint x: 636, endPoint y: 127, distance: 44.7
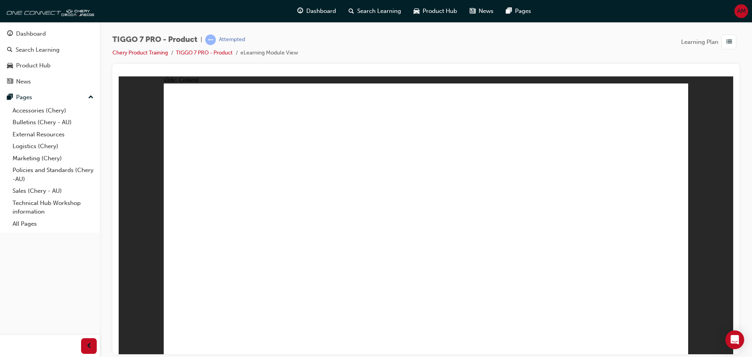
drag, startPoint x: 690, startPoint y: 98, endPoint x: 678, endPoint y: 100, distance: 12.7
click at [690, 98] on div "slide: Content Rectangle 1 Rectangle 1 Rectangle 22 close.png FEATURE Line 1 FU…" at bounding box center [426, 215] width 615 height 278
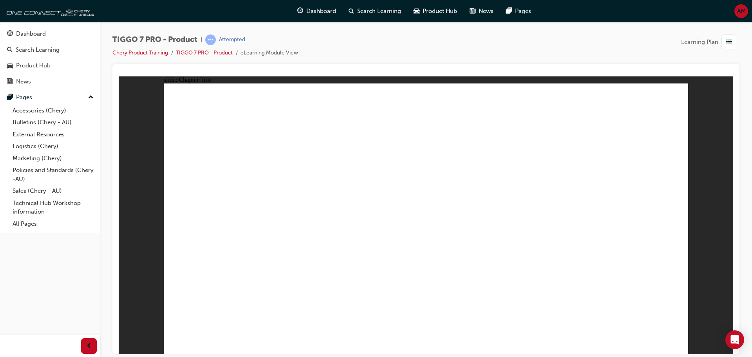
drag, startPoint x: 480, startPoint y: 165, endPoint x: 520, endPoint y: 234, distance: 79.4
drag, startPoint x: 575, startPoint y: 167, endPoint x: 439, endPoint y: 221, distance: 146.3
drag, startPoint x: 623, startPoint y: 121, endPoint x: 348, endPoint y: 242, distance: 300.7
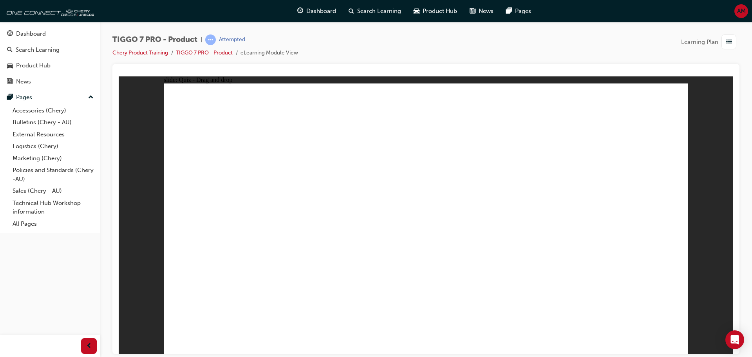
drag, startPoint x: 520, startPoint y: 122, endPoint x: 250, endPoint y: 241, distance: 294.9
drag, startPoint x: 404, startPoint y: 103, endPoint x: 608, endPoint y: 214, distance: 233.0
drag, startPoint x: 627, startPoint y: 150, endPoint x: 565, endPoint y: 285, distance: 148.8
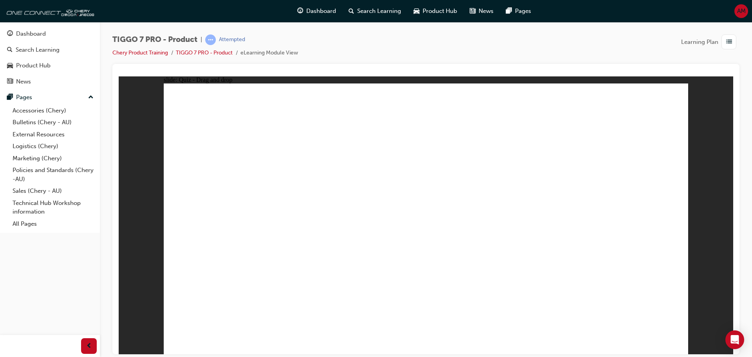
drag, startPoint x: 632, startPoint y: 138, endPoint x: 433, endPoint y: 271, distance: 239.5
drag, startPoint x: 567, startPoint y: 141, endPoint x: 273, endPoint y: 294, distance: 331.0
drag, startPoint x: 432, startPoint y: 148, endPoint x: 275, endPoint y: 290, distance: 210.8
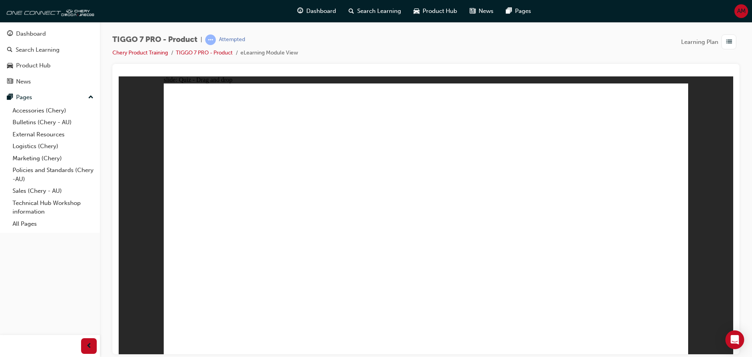
drag, startPoint x: 408, startPoint y: 112, endPoint x: 268, endPoint y: 262, distance: 205.7
drag, startPoint x: 418, startPoint y: 133, endPoint x: 325, endPoint y: 272, distance: 166.8
drag, startPoint x: 468, startPoint y: 114, endPoint x: 412, endPoint y: 259, distance: 154.9
drag, startPoint x: 469, startPoint y: 146, endPoint x: 444, endPoint y: 258, distance: 115.0
drag, startPoint x: 475, startPoint y: 154, endPoint x: 360, endPoint y: 264, distance: 159.3
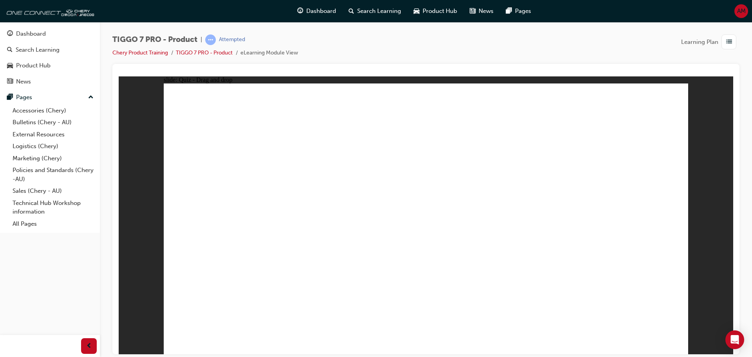
drag, startPoint x: 535, startPoint y: 109, endPoint x: 499, endPoint y: 237, distance: 133.1
drag, startPoint x: 532, startPoint y: 138, endPoint x: 474, endPoint y: 277, distance: 150.7
drag, startPoint x: 545, startPoint y: 143, endPoint x: 539, endPoint y: 154, distance: 12.8
drag, startPoint x: 539, startPoint y: 154, endPoint x: 323, endPoint y: 279, distance: 250.3
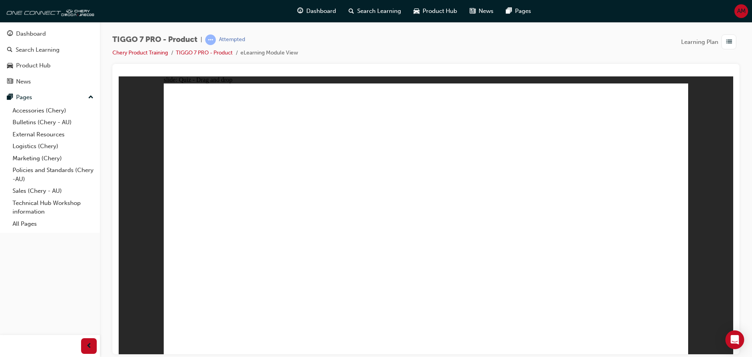
drag, startPoint x: 372, startPoint y: 259, endPoint x: 430, endPoint y: 263, distance: 57.8
drag, startPoint x: 427, startPoint y: 266, endPoint x: 540, endPoint y: 154, distance: 158.7
drag, startPoint x: 573, startPoint y: 252, endPoint x: 519, endPoint y: 199, distance: 75.4
drag, startPoint x: 517, startPoint y: 258, endPoint x: 480, endPoint y: 184, distance: 82.9
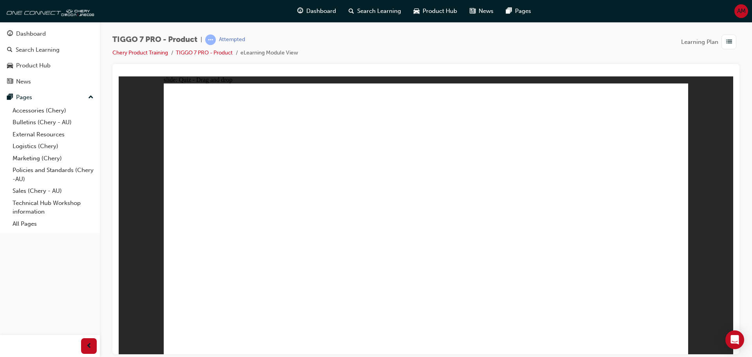
drag, startPoint x: 526, startPoint y: 250, endPoint x: 471, endPoint y: 174, distance: 93.5
drag, startPoint x: 463, startPoint y: 144, endPoint x: 467, endPoint y: 134, distance: 11.0
drag, startPoint x: 467, startPoint y: 134, endPoint x: 509, endPoint y: 254, distance: 127.4
drag, startPoint x: 472, startPoint y: 256, endPoint x: 511, endPoint y: 259, distance: 39.3
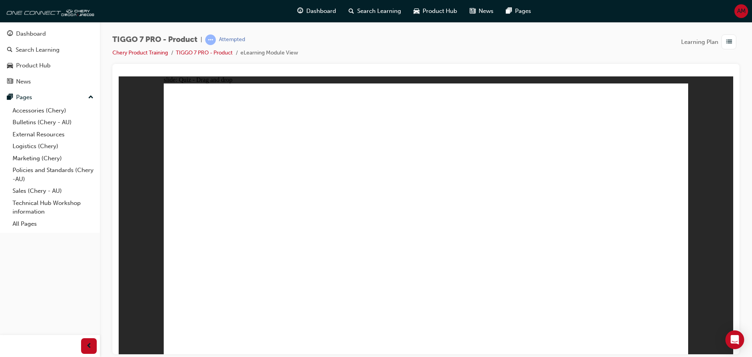
drag, startPoint x: 522, startPoint y: 133, endPoint x: 552, endPoint y: 247, distance: 118.0
drag, startPoint x: 577, startPoint y: 154, endPoint x: 412, endPoint y: 203, distance: 171.8
drag, startPoint x: 564, startPoint y: 126, endPoint x: 404, endPoint y: 244, distance: 199.1
drag, startPoint x: 530, startPoint y: 148, endPoint x: 528, endPoint y: 154, distance: 6.0
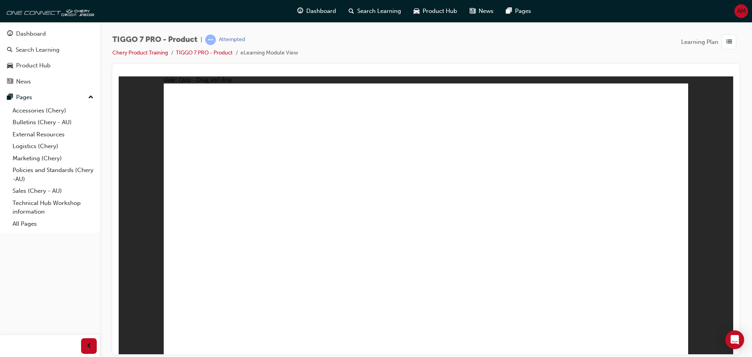
drag
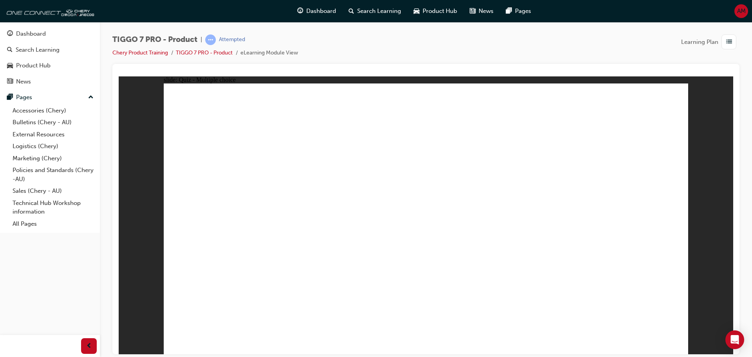
radio input "true"
drag, startPoint x: 441, startPoint y: 112, endPoint x: 512, endPoint y: 260, distance: 163.7
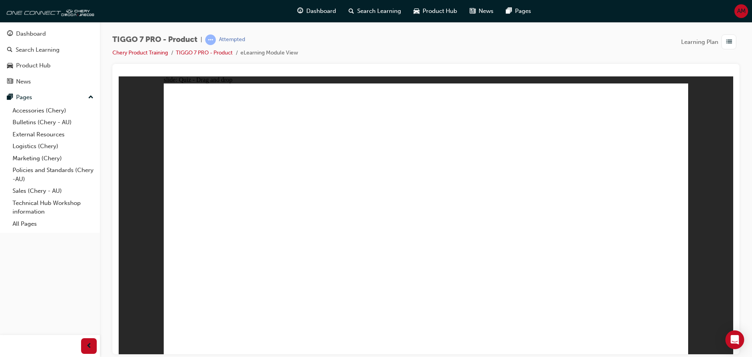
drag, startPoint x: 445, startPoint y: 134, endPoint x: 291, endPoint y: 279, distance: 211.2
drag, startPoint x: 411, startPoint y: 135, endPoint x: 459, endPoint y: 275, distance: 148.7
drag, startPoint x: 508, startPoint y: 109, endPoint x: 446, endPoint y: 256, distance: 159.8
drag, startPoint x: 503, startPoint y: 129, endPoint x: 467, endPoint y: 249, distance: 125.3
drag, startPoint x: 501, startPoint y: 154, endPoint x: 490, endPoint y: 288, distance: 134.1
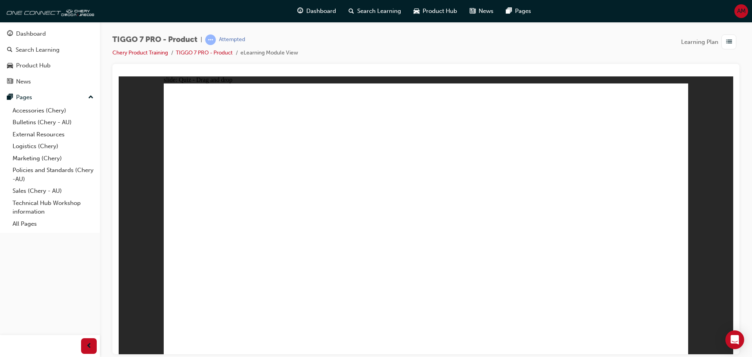
drag, startPoint x: 596, startPoint y: 139, endPoint x: 553, endPoint y: 273, distance: 140.8
drag, startPoint x: 604, startPoint y: 111, endPoint x: 516, endPoint y: 281, distance: 191.3
drag, startPoint x: 437, startPoint y: 259, endPoint x: 431, endPoint y: 268, distance: 10.1
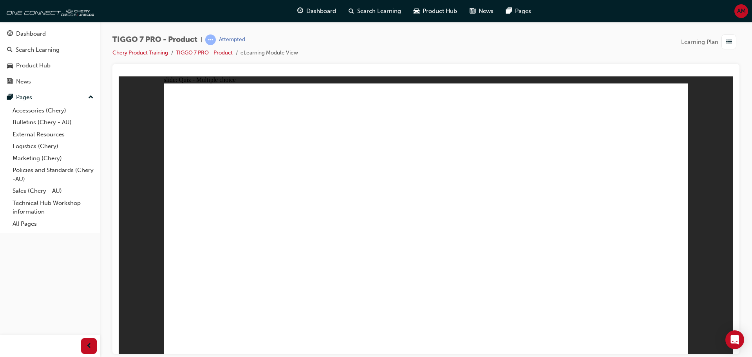
radio input "true"
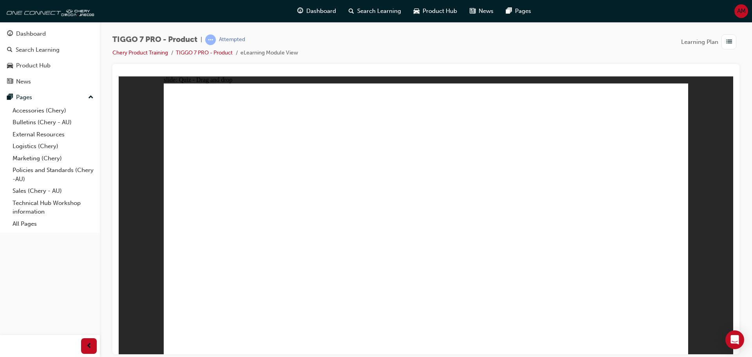
drag, startPoint x: 482, startPoint y: 178, endPoint x: 454, endPoint y: 223, distance: 52.2
drag, startPoint x: 544, startPoint y: 163, endPoint x: 599, endPoint y: 231, distance: 86.6
drag, startPoint x: 607, startPoint y: 102, endPoint x: 217, endPoint y: 220, distance: 407.7
drag, startPoint x: 514, startPoint y: 118, endPoint x: 339, endPoint y: 219, distance: 202.9
drag, startPoint x: 397, startPoint y: 122, endPoint x: 519, endPoint y: 241, distance: 170.1
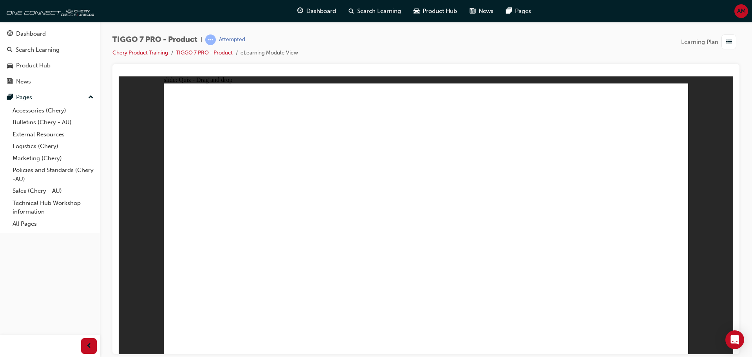
radio input "false"
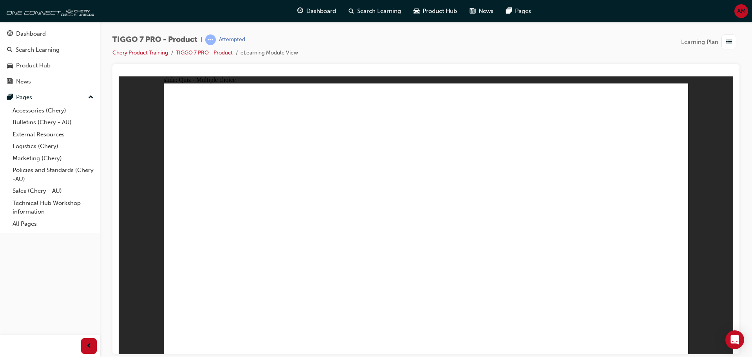
radio input "true"
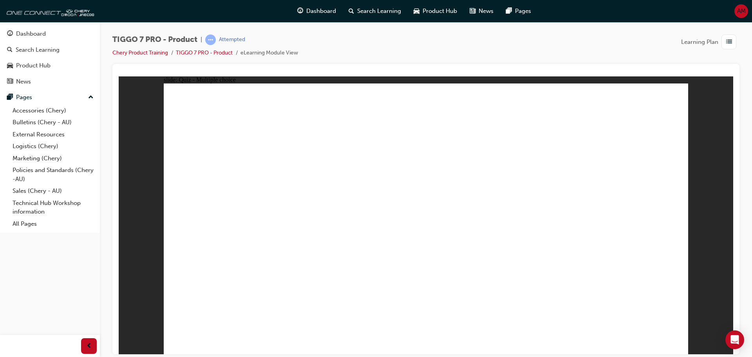
drag, startPoint x: 459, startPoint y: 158, endPoint x: 509, endPoint y: 218, distance: 78.2
drag, startPoint x: 556, startPoint y: 165, endPoint x: 409, endPoint y: 234, distance: 162.1
drag, startPoint x: 493, startPoint y: 131, endPoint x: 213, endPoint y: 246, distance: 302.5
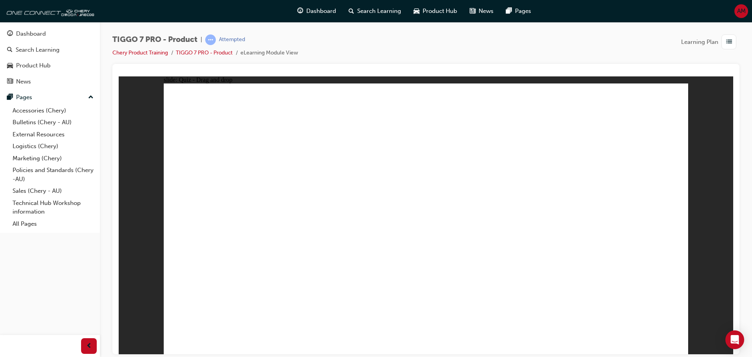
drag, startPoint x: 391, startPoint y: 105, endPoint x: 308, endPoint y: 227, distance: 147.6
drag, startPoint x: 348, startPoint y: 222, endPoint x: 639, endPoint y: 215, distance: 292.0
drag, startPoint x: 634, startPoint y: 109, endPoint x: 316, endPoint y: 216, distance: 335.3
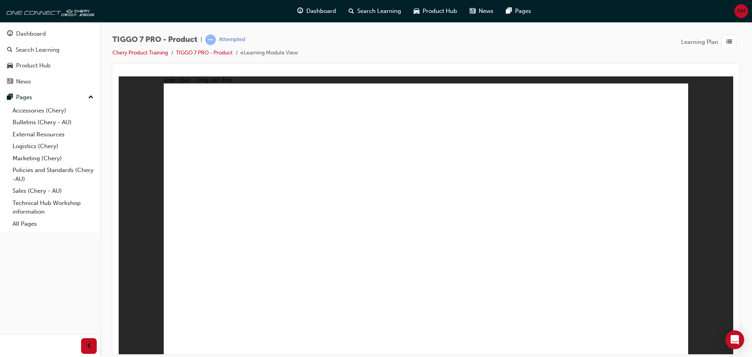
drag, startPoint x: 518, startPoint y: 137, endPoint x: 217, endPoint y: 244, distance: 318.6
drag, startPoint x: 444, startPoint y: 144, endPoint x: 224, endPoint y: 242, distance: 239.8
drag, startPoint x: 643, startPoint y: 142, endPoint x: 431, endPoint y: 268, distance: 245.6
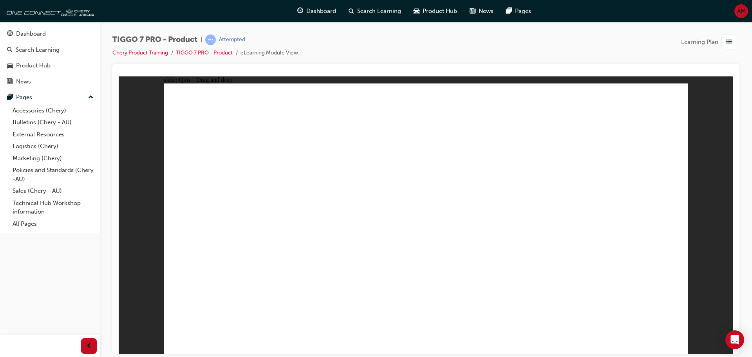
drag, startPoint x: 474, startPoint y: 161, endPoint x: 492, endPoint y: 269, distance: 110.1
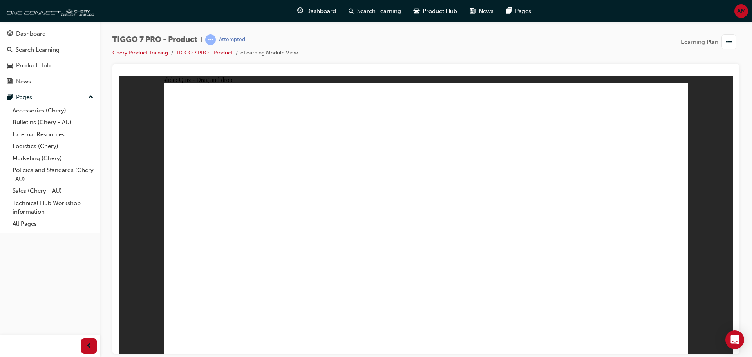
drag, startPoint x: 414, startPoint y: 134, endPoint x: 319, endPoint y: 236, distance: 140.0
drag, startPoint x: 555, startPoint y: 128, endPoint x: 302, endPoint y: 233, distance: 273.9
drag, startPoint x: 649, startPoint y: 125, endPoint x: 521, endPoint y: 203, distance: 149.6
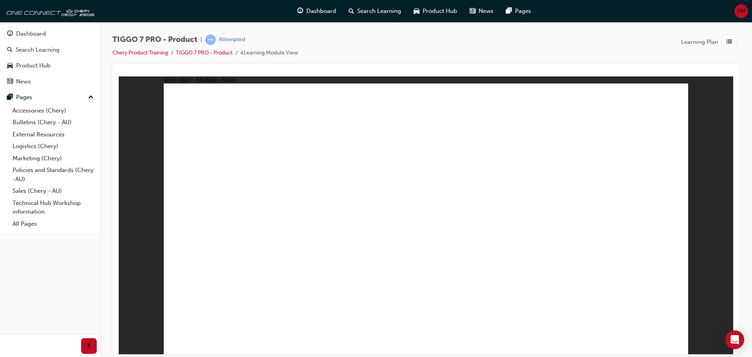
radio input "false"
radio input "true"
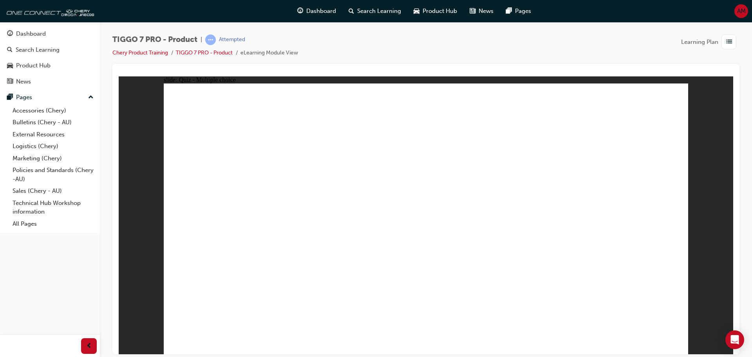
drag, startPoint x: 527, startPoint y: 151, endPoint x: 512, endPoint y: 277, distance: 126.6
drag, startPoint x: 505, startPoint y: 109, endPoint x: 496, endPoint y: 249, distance: 140.2
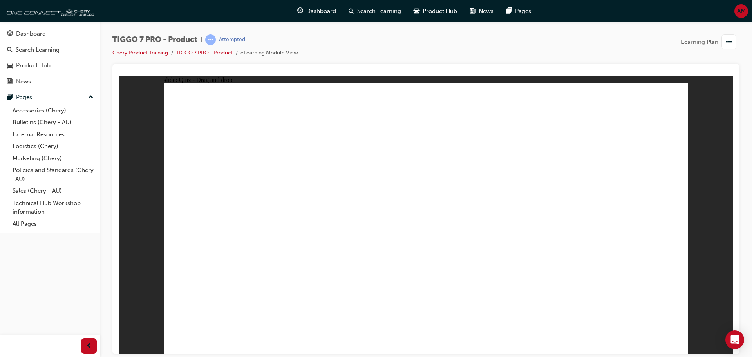
drag, startPoint x: 511, startPoint y: 127, endPoint x: 499, endPoint y: 246, distance: 119.7
drag, startPoint x: 424, startPoint y: 84, endPoint x: 425, endPoint y: 98, distance: 13.4
drag, startPoint x: 426, startPoint y: 111, endPoint x: 449, endPoint y: 271, distance: 161.5
drag, startPoint x: 429, startPoint y: 124, endPoint x: 501, endPoint y: 215, distance: 115.2
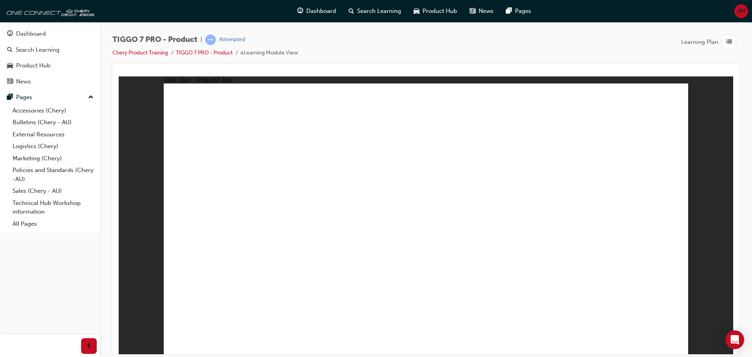
drag, startPoint x: 449, startPoint y: 130, endPoint x: 550, endPoint y: 227, distance: 140.2
drag, startPoint x: 625, startPoint y: 129, endPoint x: 554, endPoint y: 284, distance: 171.3
drag, startPoint x: 608, startPoint y: 109, endPoint x: 539, endPoint y: 280, distance: 184.4
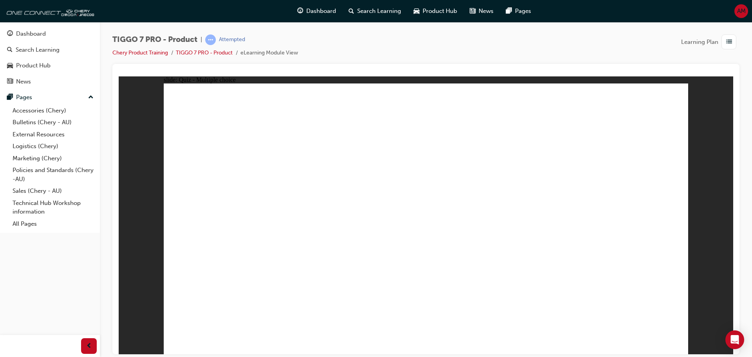
radio input "true"
drag, startPoint x: 458, startPoint y: 172, endPoint x: 436, endPoint y: 233, distance: 64.4
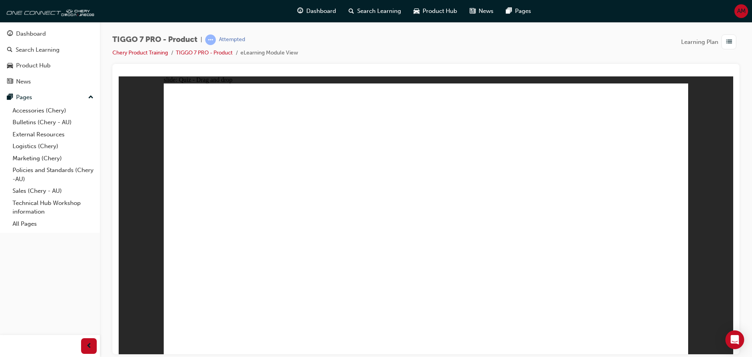
drag, startPoint x: 549, startPoint y: 160, endPoint x: 613, endPoint y: 235, distance: 98.7
drag, startPoint x: 604, startPoint y: 105, endPoint x: 216, endPoint y: 227, distance: 406.6
drag, startPoint x: 511, startPoint y: 117, endPoint x: 336, endPoint y: 232, distance: 209.1
drag, startPoint x: 369, startPoint y: 106, endPoint x: 500, endPoint y: 233, distance: 181.8
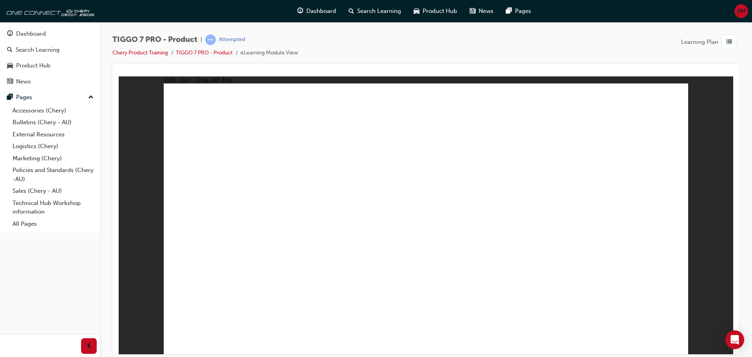
radio input "true"
drag, startPoint x: 403, startPoint y: 261, endPoint x: 417, endPoint y: 263, distance: 14.7
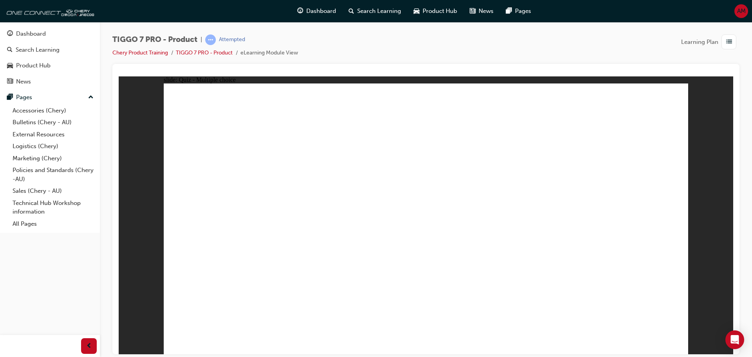
radio input "true"
drag, startPoint x: 529, startPoint y: 180, endPoint x: 436, endPoint y: 183, distance: 93.3
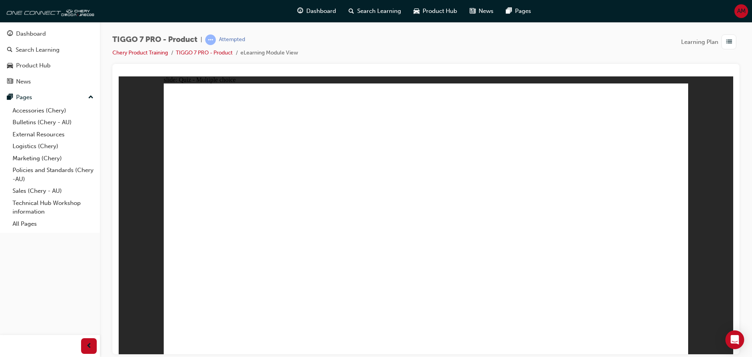
radio input "true"
drag, startPoint x: 475, startPoint y: 168, endPoint x: 508, endPoint y: 236, distance: 75.3
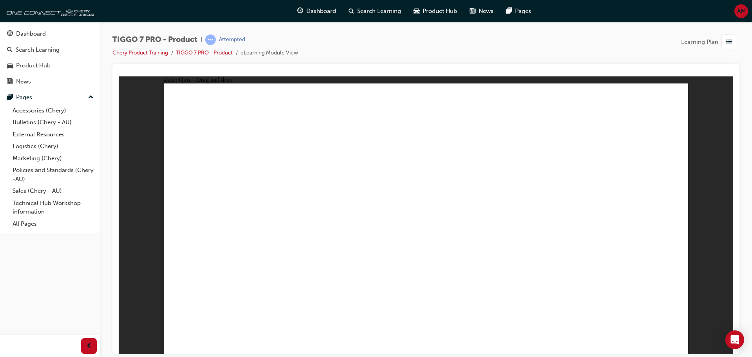
drag, startPoint x: 583, startPoint y: 170, endPoint x: 453, endPoint y: 238, distance: 146.9
drag, startPoint x: 656, startPoint y: 116, endPoint x: 356, endPoint y: 247, distance: 327.4
drag, startPoint x: 511, startPoint y: 105, endPoint x: 253, endPoint y: 219, distance: 282.6
drag, startPoint x: 439, startPoint y: 110, endPoint x: 655, endPoint y: 237, distance: 251.0
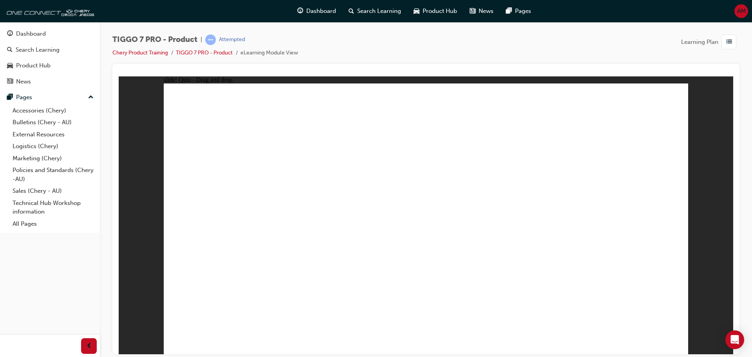
drag, startPoint x: 450, startPoint y: 145, endPoint x: 238, endPoint y: 272, distance: 247.1
drag, startPoint x: 508, startPoint y: 150, endPoint x: 229, endPoint y: 272, distance: 304.4
drag, startPoint x: 594, startPoint y: 182, endPoint x: 426, endPoint y: 282, distance: 195.3
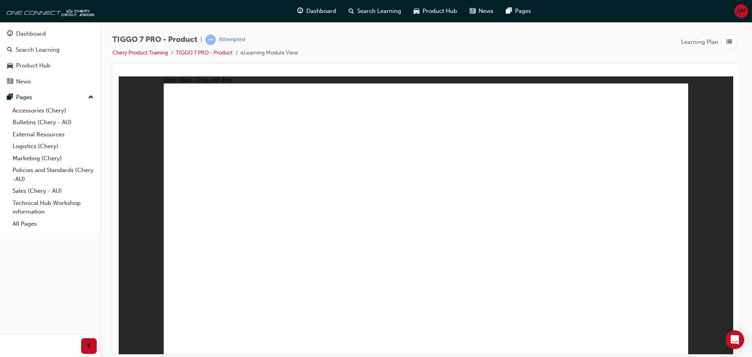
drag, startPoint x: 435, startPoint y: 257, endPoint x: 435, endPoint y: 263, distance: 5.5
drag, startPoint x: 511, startPoint y: 160, endPoint x: 465, endPoint y: 273, distance: 121.8
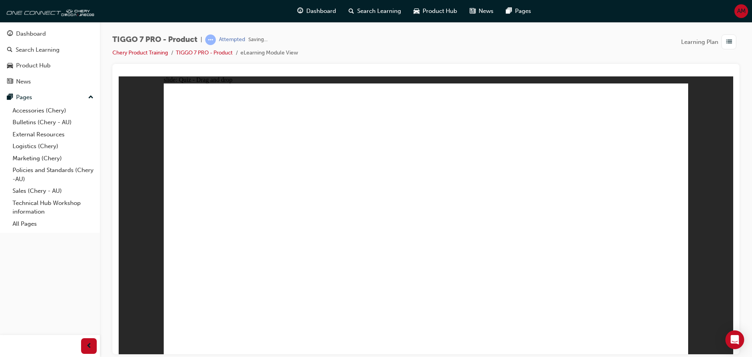
drag, startPoint x: 442, startPoint y: 131, endPoint x: 294, endPoint y: 244, distance: 186.3
drag, startPoint x: 493, startPoint y: 144, endPoint x: 333, endPoint y: 242, distance: 187.1
drag, startPoint x: 648, startPoint y: 119, endPoint x: 543, endPoint y: 206, distance: 135.7
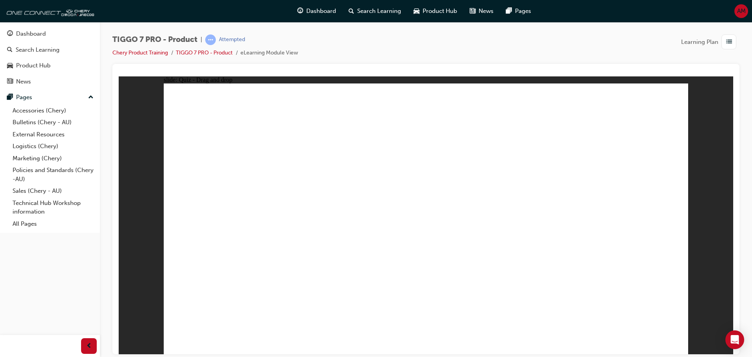
radio input "true"
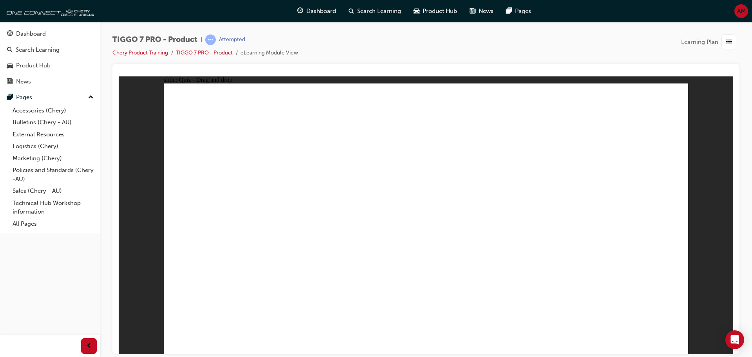
drag, startPoint x: 465, startPoint y: 109, endPoint x: 539, endPoint y: 270, distance: 176.7
drag, startPoint x: 535, startPoint y: 146, endPoint x: 517, endPoint y: 253, distance: 109.2
drag, startPoint x: 525, startPoint y: 131, endPoint x: 508, endPoint y: 279, distance: 148.7
drag, startPoint x: 426, startPoint y: 133, endPoint x: 467, endPoint y: 293, distance: 165.3
drag, startPoint x: 530, startPoint y: 110, endPoint x: 525, endPoint y: 276, distance: 165.8
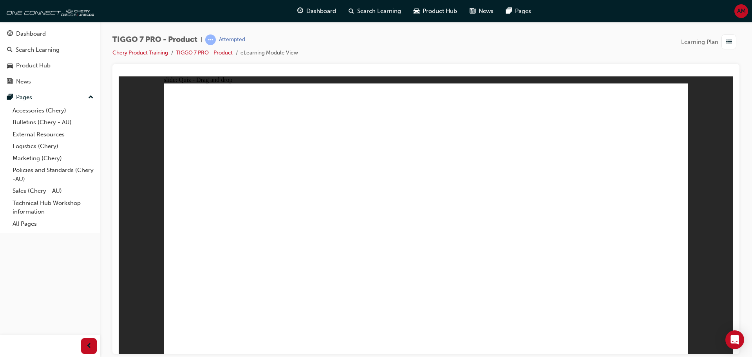
drag, startPoint x: 592, startPoint y: 119, endPoint x: 594, endPoint y: 131, distance: 11.6
drag, startPoint x: 594, startPoint y: 131, endPoint x: 531, endPoint y: 250, distance: 134.4
drag, startPoint x: 607, startPoint y: 98, endPoint x: 608, endPoint y: 121, distance: 22.7
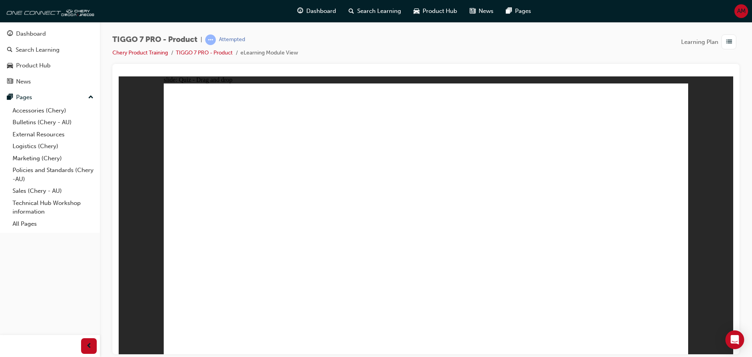
drag, startPoint x: 608, startPoint y: 117, endPoint x: 523, endPoint y: 284, distance: 187.5
radio input "true"
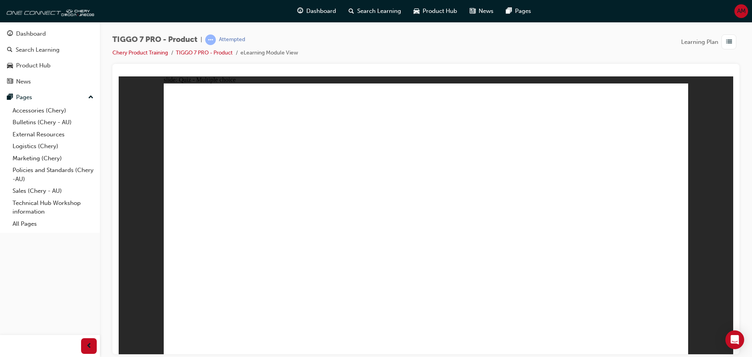
drag, startPoint x: 472, startPoint y: 159, endPoint x: 446, endPoint y: 239, distance: 83.9
drag, startPoint x: 553, startPoint y: 172, endPoint x: 612, endPoint y: 213, distance: 71.4
drag, startPoint x: 606, startPoint y: 116, endPoint x: 203, endPoint y: 240, distance: 421.4
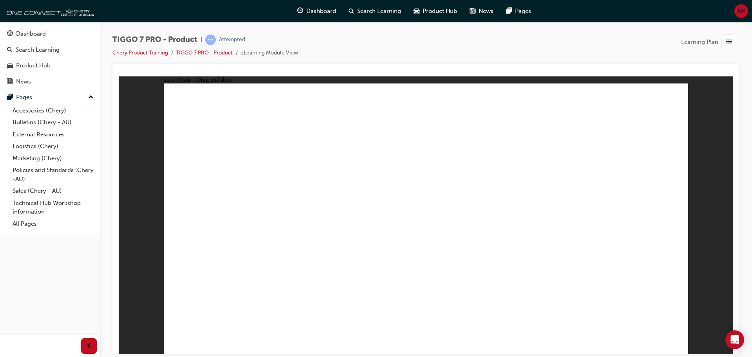
drag, startPoint x: 440, startPoint y: 121, endPoint x: 558, endPoint y: 234, distance: 162.9
drag, startPoint x: 484, startPoint y: 147, endPoint x: 336, endPoint y: 247, distance: 179.2
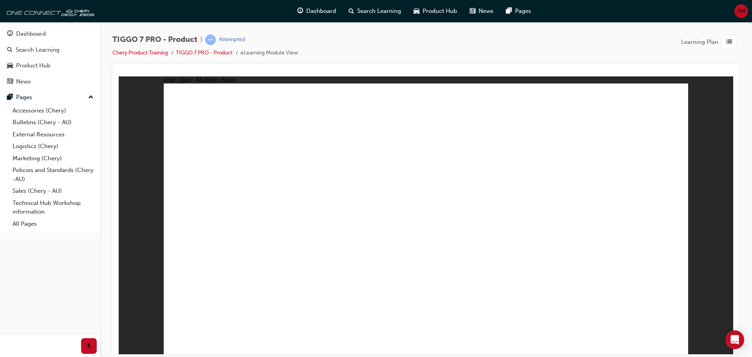
radio input "true"
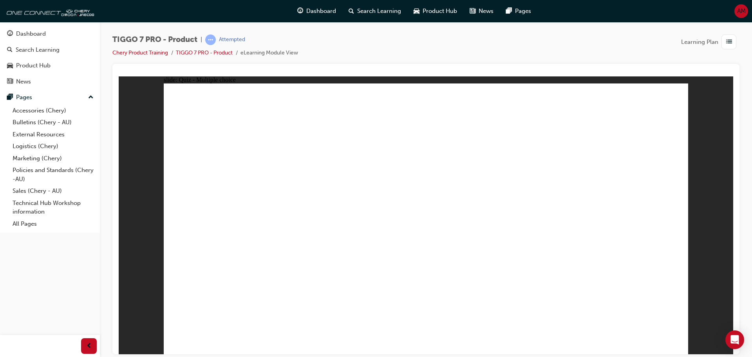
drag, startPoint x: 407, startPoint y: 114, endPoint x: 649, endPoint y: 238, distance: 271.6
drag, startPoint x: 488, startPoint y: 173, endPoint x: 544, endPoint y: 232, distance: 81.5
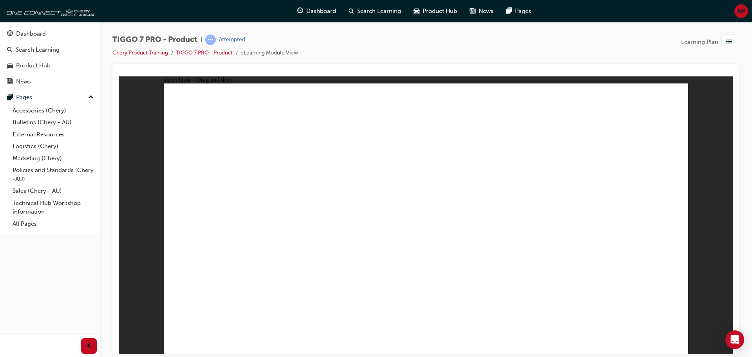
drag, startPoint x: 561, startPoint y: 164, endPoint x: 451, endPoint y: 227, distance: 126.5
drag, startPoint x: 608, startPoint y: 107, endPoint x: 355, endPoint y: 232, distance: 281.9
drag, startPoint x: 507, startPoint y: 128, endPoint x: 232, endPoint y: 246, distance: 299.1
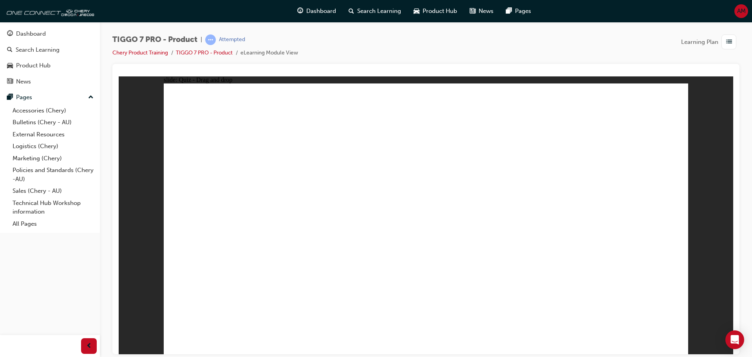
drag, startPoint x: 450, startPoint y: 146, endPoint x: 268, endPoint y: 252, distance: 210.0
drag, startPoint x: 512, startPoint y: 151, endPoint x: 206, endPoint y: 267, distance: 327.6
drag, startPoint x: 641, startPoint y: 142, endPoint x: 426, endPoint y: 273, distance: 252.1
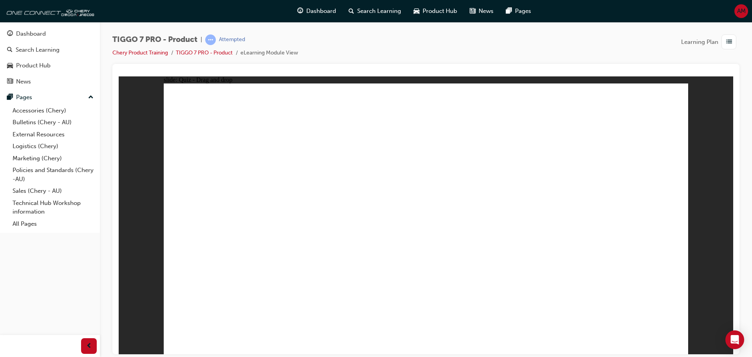
drag, startPoint x: 523, startPoint y: 154, endPoint x: 515, endPoint y: 264, distance: 110.4
drag, startPoint x: 452, startPoint y: 126, endPoint x: 297, endPoint y: 230, distance: 186.3
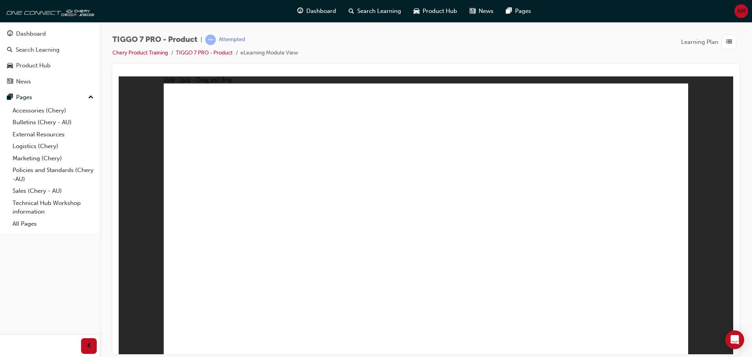
drag, startPoint x: 531, startPoint y: 123, endPoint x: 299, endPoint y: 243, distance: 260.4
drag, startPoint x: 628, startPoint y: 125, endPoint x: 487, endPoint y: 235, distance: 179.1
radio input "true"
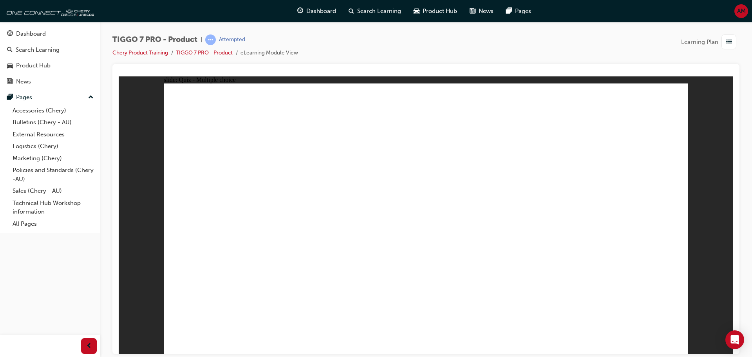
drag, startPoint x: 458, startPoint y: 125, endPoint x: 485, endPoint y: 277, distance: 154.4
drag, startPoint x: 418, startPoint y: 112, endPoint x: 458, endPoint y: 254, distance: 147.7
drag, startPoint x: 513, startPoint y: 131, endPoint x: 494, endPoint y: 258, distance: 128.7
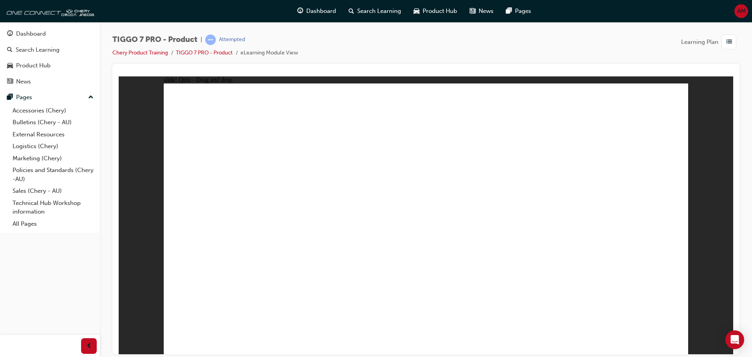
drag, startPoint x: 507, startPoint y: 161, endPoint x: 505, endPoint y: 167, distance: 6.8
drag, startPoint x: 505, startPoint y: 149, endPoint x: 460, endPoint y: 264, distance: 123.5
drag, startPoint x: 515, startPoint y: 110, endPoint x: 519, endPoint y: 268, distance: 157.9
drag, startPoint x: 601, startPoint y: 132, endPoint x: 552, endPoint y: 251, distance: 128.8
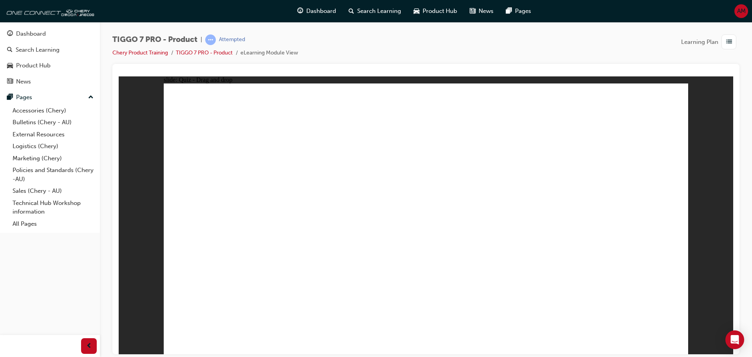
drag, startPoint x: 611, startPoint y: 104, endPoint x: 607, endPoint y: 117, distance: 13.5
drag, startPoint x: 607, startPoint y: 114, endPoint x: 515, endPoint y: 281, distance: 190.6
drag, startPoint x: 396, startPoint y: 164, endPoint x: 413, endPoint y: 161, distance: 17.8
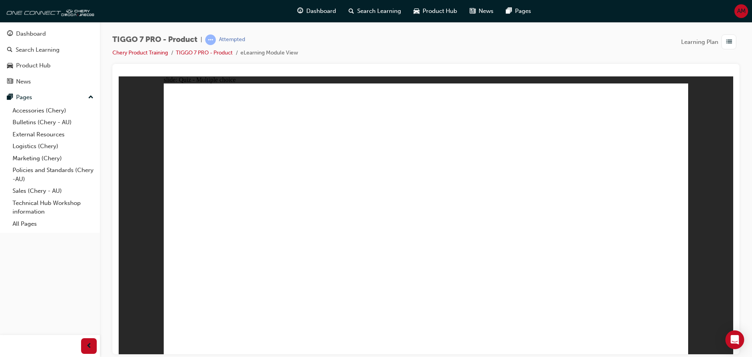
radio input "true"
drag, startPoint x: 402, startPoint y: 264, endPoint x: 409, endPoint y: 261, distance: 8.4
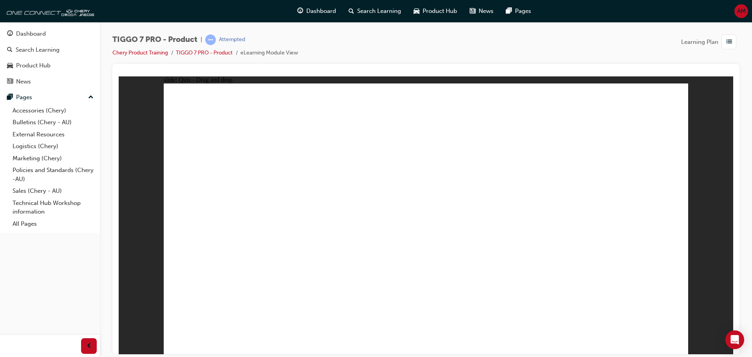
drag, startPoint x: 397, startPoint y: 109, endPoint x: 514, endPoint y: 218, distance: 160.0
drag, startPoint x: 555, startPoint y: 242, endPoint x: 529, endPoint y: 241, distance: 26.7
drag, startPoint x: 583, startPoint y: 172, endPoint x: 613, endPoint y: 222, distance: 58.3
drag, startPoint x: 617, startPoint y: 122, endPoint x: 226, endPoint y: 237, distance: 406.9
drag, startPoint x: 462, startPoint y: 162, endPoint x: 429, endPoint y: 216, distance: 63.4
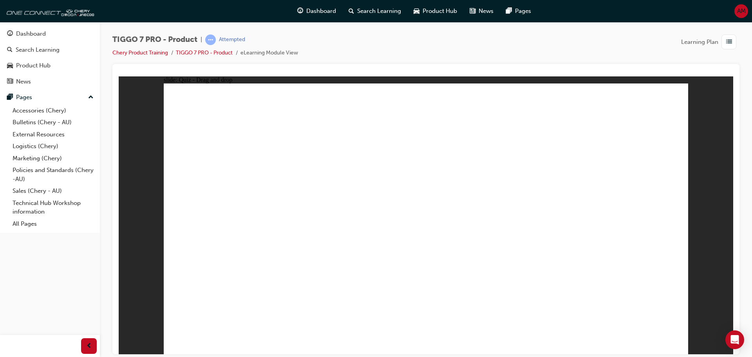
drag, startPoint x: 492, startPoint y: 123, endPoint x: 331, endPoint y: 237, distance: 198.4
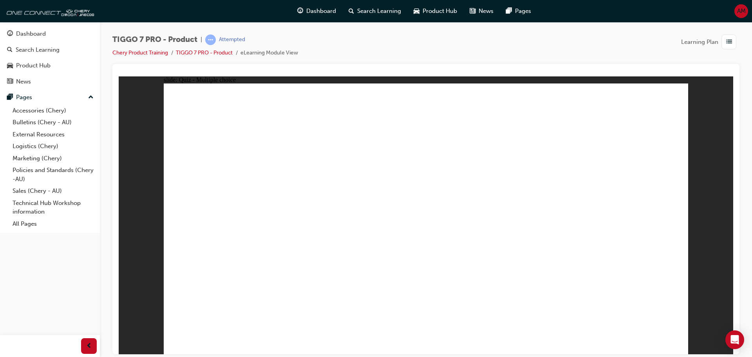
radio input "true"
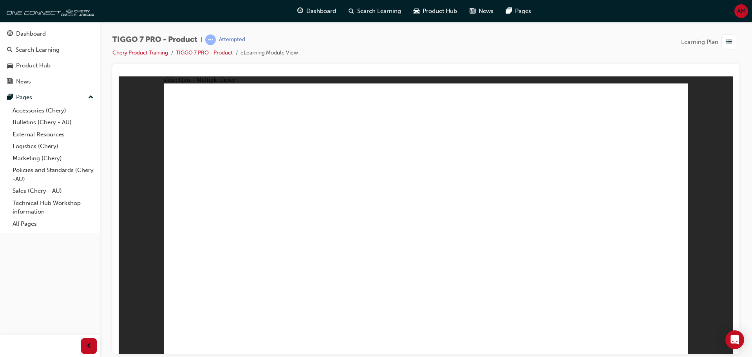
drag, startPoint x: 387, startPoint y: 111, endPoint x: 608, endPoint y: 242, distance: 257.1
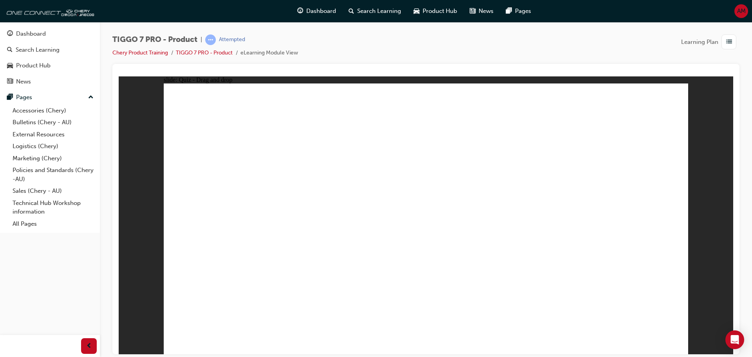
drag, startPoint x: 565, startPoint y: 183, endPoint x: 434, endPoint y: 248, distance: 145.8
drag, startPoint x: 459, startPoint y: 146, endPoint x: 496, endPoint y: 223, distance: 84.6
drag, startPoint x: 529, startPoint y: 95, endPoint x: 259, endPoint y: 219, distance: 297.3
drag, startPoint x: 601, startPoint y: 137, endPoint x: 305, endPoint y: 232, distance: 311.0
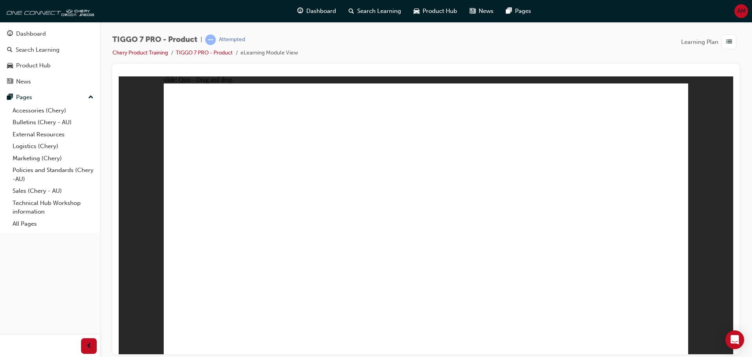
drag, startPoint x: 445, startPoint y: 136, endPoint x: 234, endPoint y: 246, distance: 238.2
drag, startPoint x: 516, startPoint y: 145, endPoint x: 273, endPoint y: 260, distance: 268.7
drag, startPoint x: 619, startPoint y: 149, endPoint x: 443, endPoint y: 273, distance: 215.2
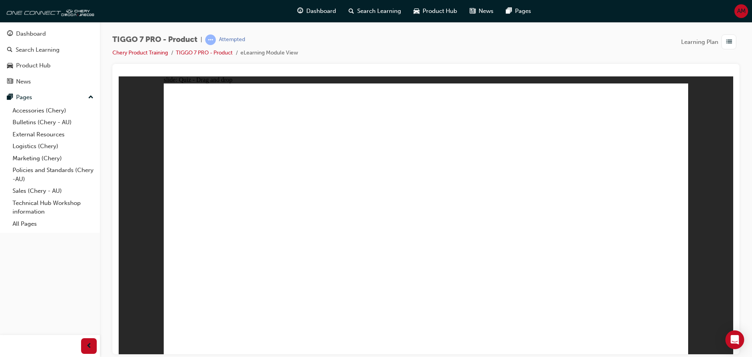
drag, startPoint x: 525, startPoint y: 164, endPoint x: 507, endPoint y: 156, distance: 20.3
drag, startPoint x: 525, startPoint y: 138, endPoint x: 436, endPoint y: 271, distance: 160.0
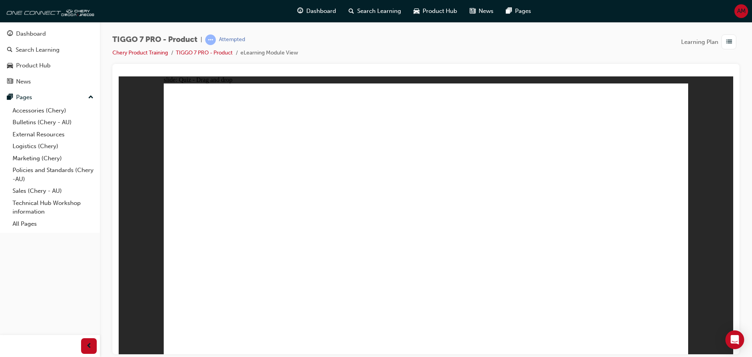
drag, startPoint x: 447, startPoint y: 125, endPoint x: 271, endPoint y: 227, distance: 204.0
drag, startPoint x: 501, startPoint y: 133, endPoint x: 311, endPoint y: 242, distance: 219.2
drag, startPoint x: 629, startPoint y: 151, endPoint x: 527, endPoint y: 212, distance: 119.7
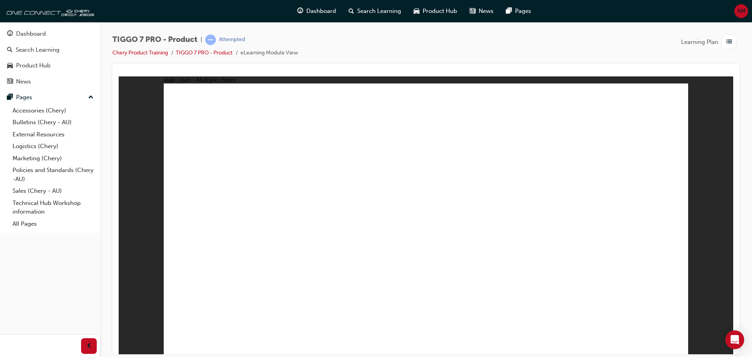
radio input "true"
drag, startPoint x: 510, startPoint y: 149, endPoint x: 503, endPoint y: 252, distance: 102.5
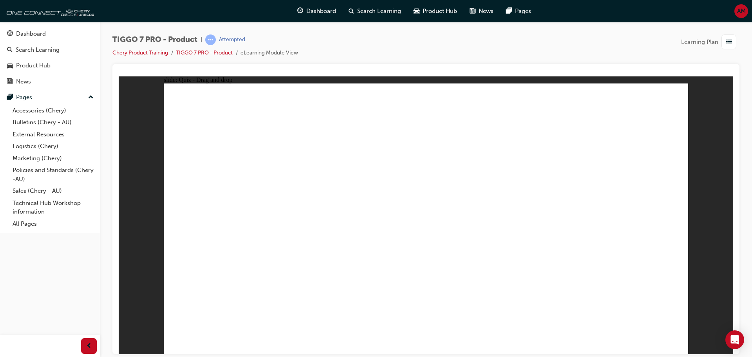
drag, startPoint x: 521, startPoint y: 120, endPoint x: 521, endPoint y: 132, distance: 11.8
drag, startPoint x: 521, startPoint y: 132, endPoint x: 505, endPoint y: 281, distance: 150.1
drag, startPoint x: 405, startPoint y: 126, endPoint x: 458, endPoint y: 275, distance: 157.8
drag, startPoint x: 449, startPoint y: 111, endPoint x: 492, endPoint y: 271, distance: 165.4
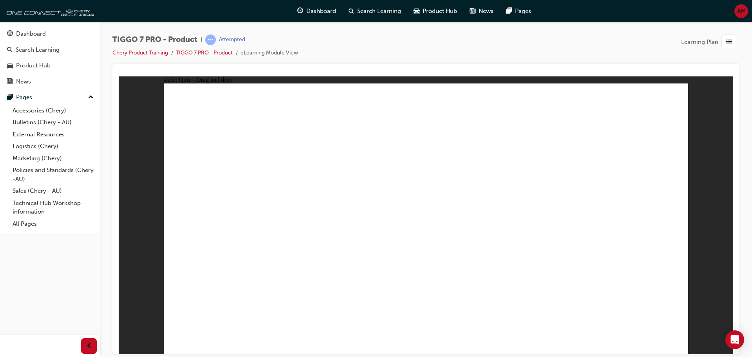
drag, startPoint x: 536, startPoint y: 112, endPoint x: 542, endPoint y: 267, distance: 154.5
drag, startPoint x: 600, startPoint y: 120, endPoint x: 598, endPoint y: 134, distance: 14.2
drag, startPoint x: 598, startPoint y: 131, endPoint x: 532, endPoint y: 281, distance: 164.0
drag, startPoint x: 597, startPoint y: 112, endPoint x: 512, endPoint y: 281, distance: 189.6
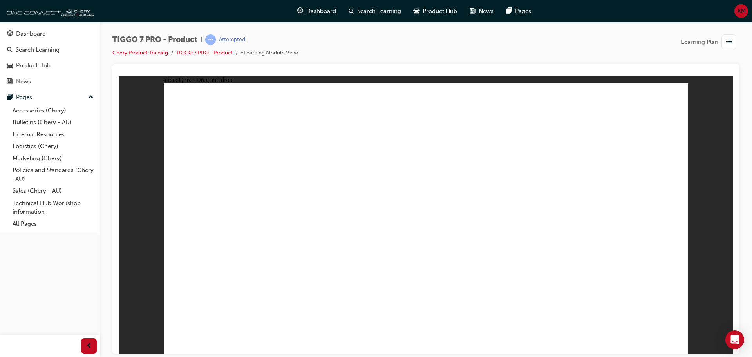
radio input "true"
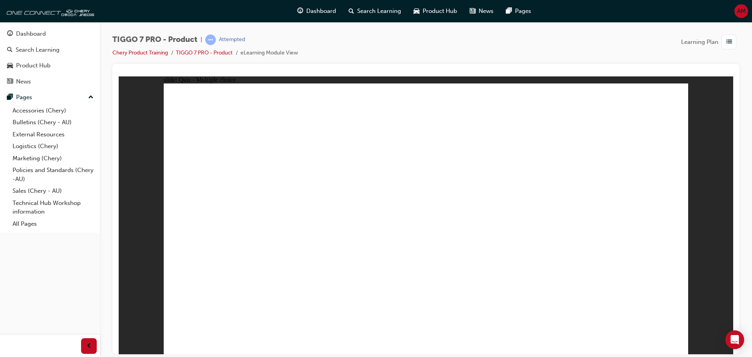
drag, startPoint x: 392, startPoint y: 110, endPoint x: 494, endPoint y: 237, distance: 163.0
drag, startPoint x: 448, startPoint y: 159, endPoint x: 402, endPoint y: 223, distance: 78.8
drag, startPoint x: 565, startPoint y: 164, endPoint x: 605, endPoint y: 221, distance: 69.3
drag, startPoint x: 612, startPoint y: 121, endPoint x: 214, endPoint y: 234, distance: 413.8
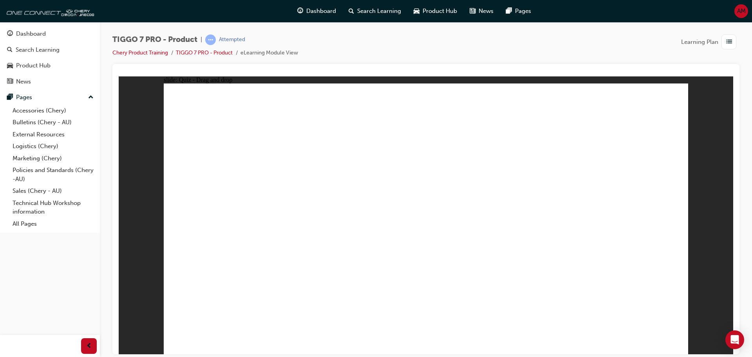
drag, startPoint x: 480, startPoint y: 121, endPoint x: 275, endPoint y: 235, distance: 234.9
drag, startPoint x: 493, startPoint y: 186, endPoint x: 492, endPoint y: 182, distance: 4.4
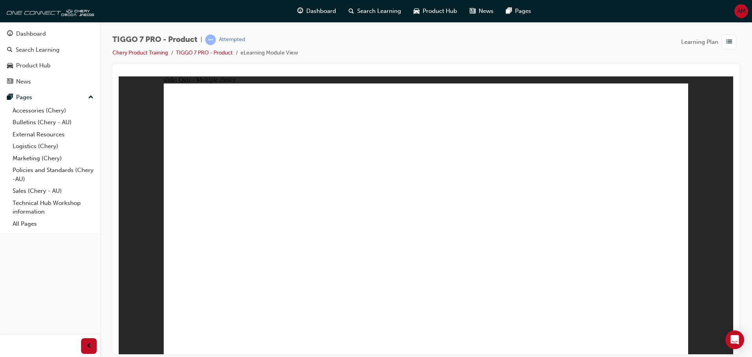
radio input "true"
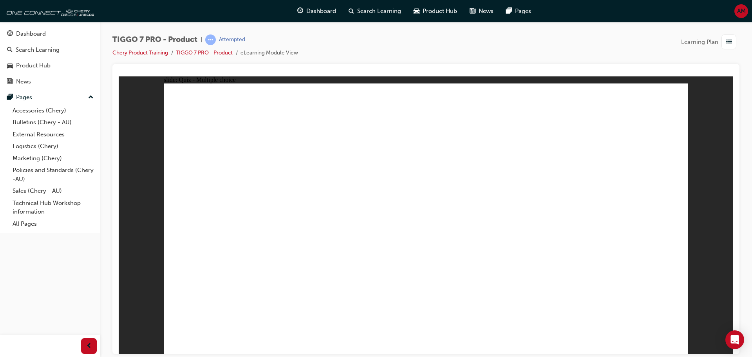
radio input "true"
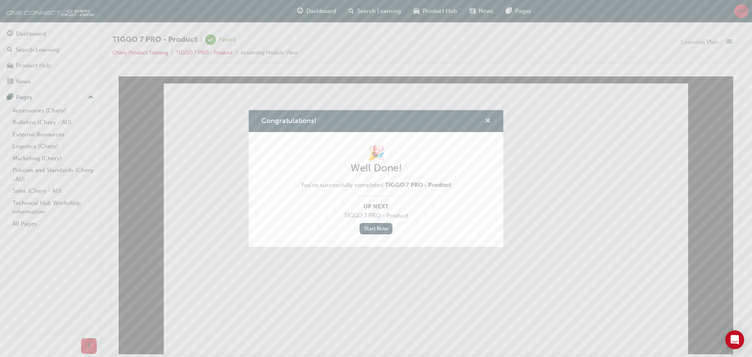
click at [488, 118] on span "cross-icon" at bounding box center [488, 121] width 6 height 7
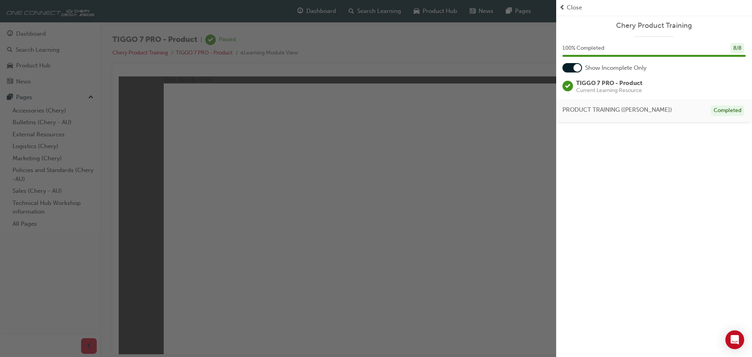
click at [566, 5] on div "Close" at bounding box center [654, 7] width 190 height 9
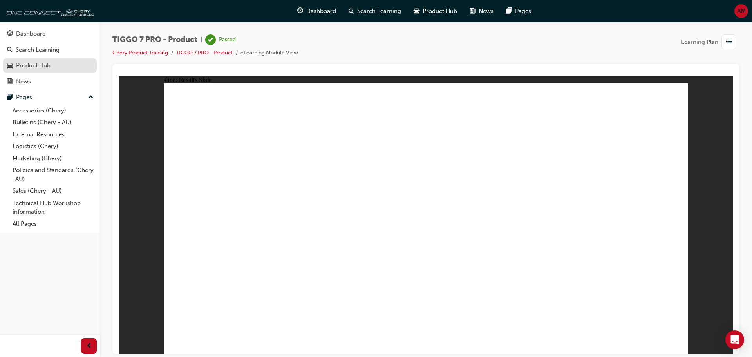
click at [38, 62] on div "Product Hub" at bounding box center [33, 65] width 34 height 9
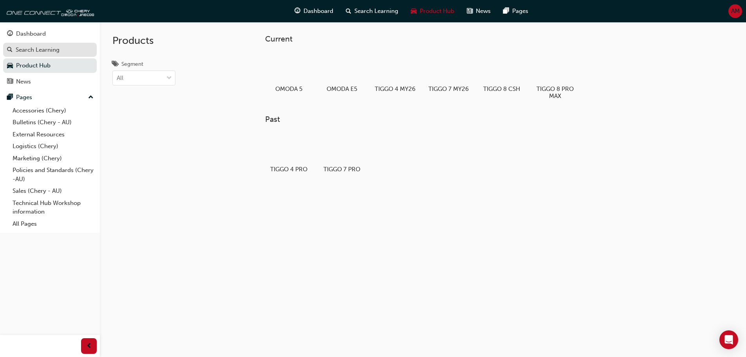
click at [41, 54] on div "Search Learning" at bounding box center [38, 49] width 44 height 9
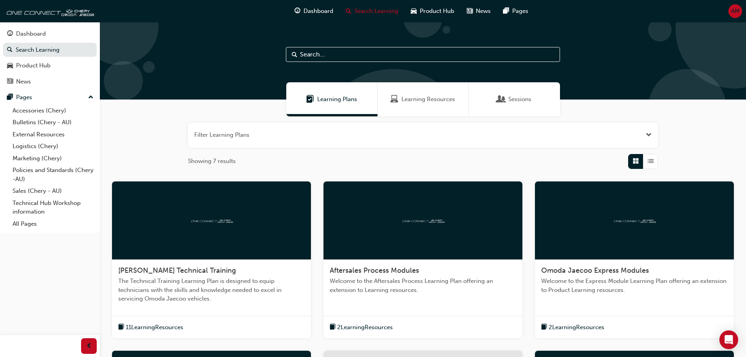
click at [433, 99] on span "Learning Resources" at bounding box center [429, 99] width 54 height 9
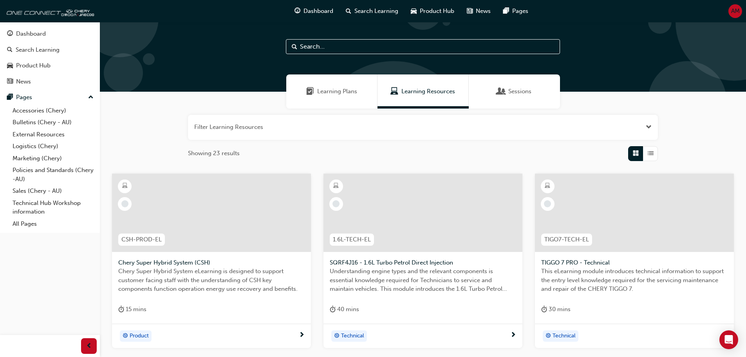
scroll to position [282, 0]
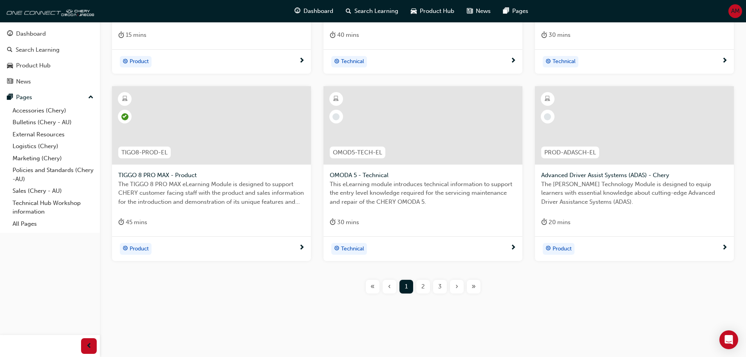
click at [423, 288] on span "2" at bounding box center [424, 286] width 4 height 9
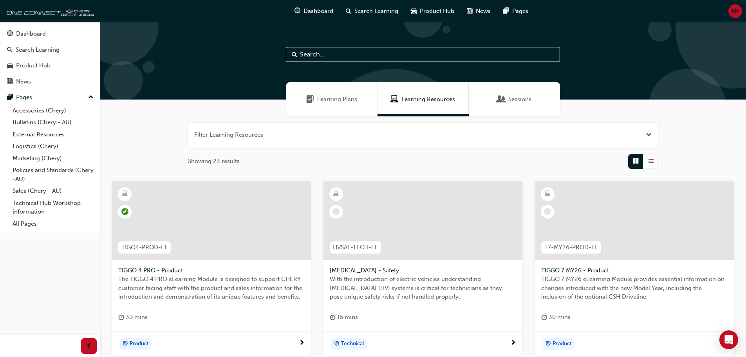
click at [496, 94] on div "Sessions" at bounding box center [514, 99] width 91 height 34
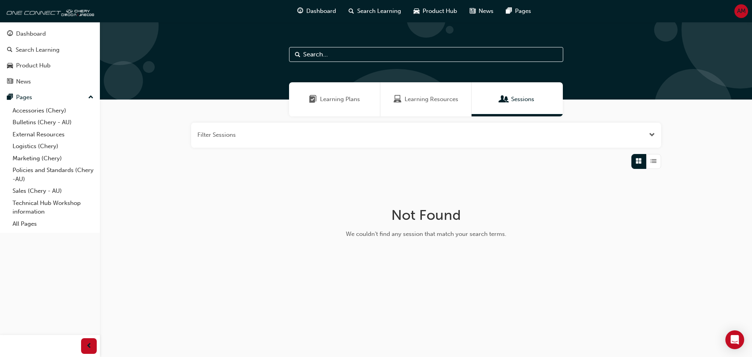
click at [390, 96] on div "Learning Resources" at bounding box center [425, 99] width 91 height 34
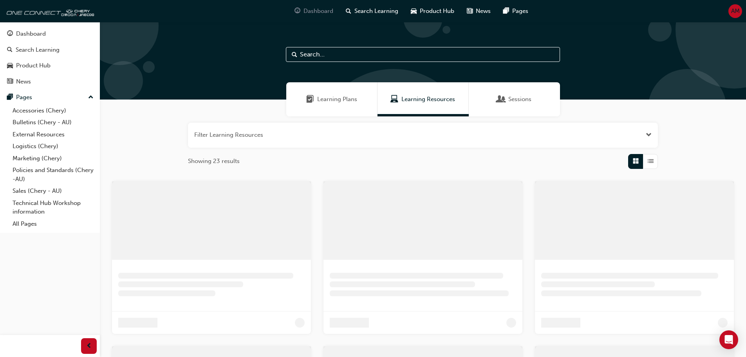
click at [316, 5] on div "Dashboard" at bounding box center [313, 11] width 51 height 16
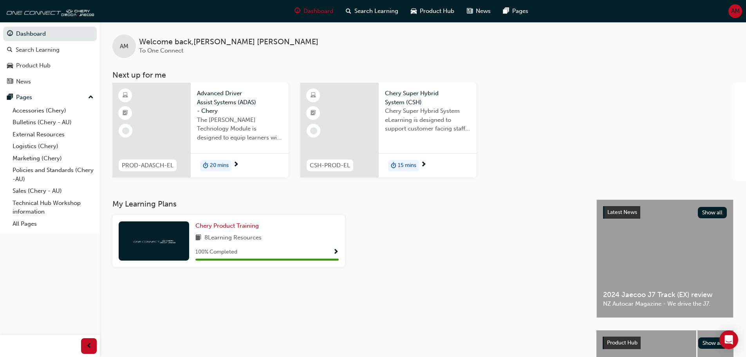
click at [151, 144] on div at bounding box center [151, 130] width 78 height 95
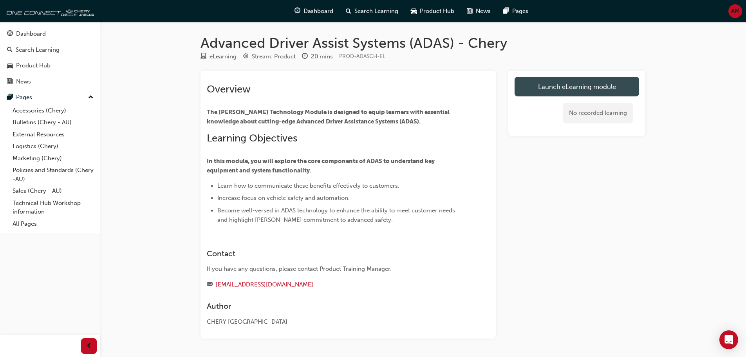
click at [568, 88] on link "Launch eLearning module" at bounding box center [577, 87] width 125 height 20
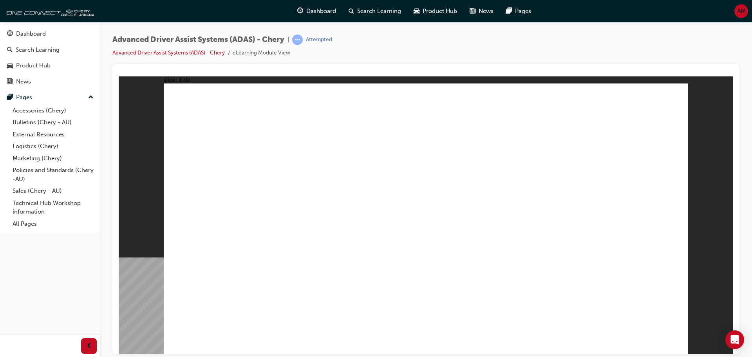
drag, startPoint x: 243, startPoint y: 227, endPoint x: 234, endPoint y: 230, distance: 9.3
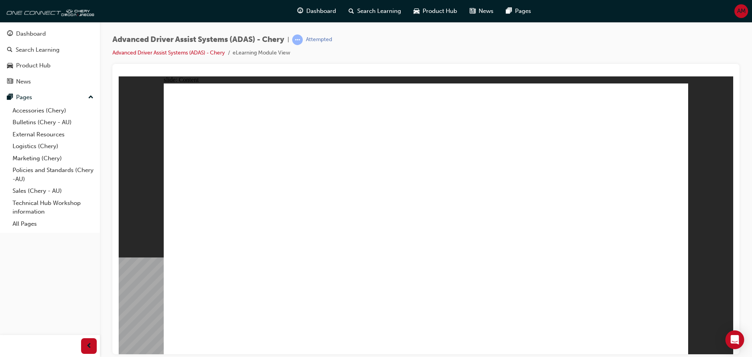
drag, startPoint x: 559, startPoint y: 141, endPoint x: 565, endPoint y: 147, distance: 8.9
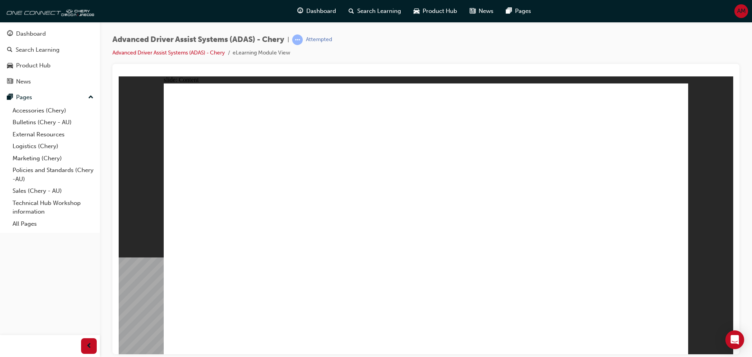
drag, startPoint x: 574, startPoint y: 167, endPoint x: 579, endPoint y: 174, distance: 9.2
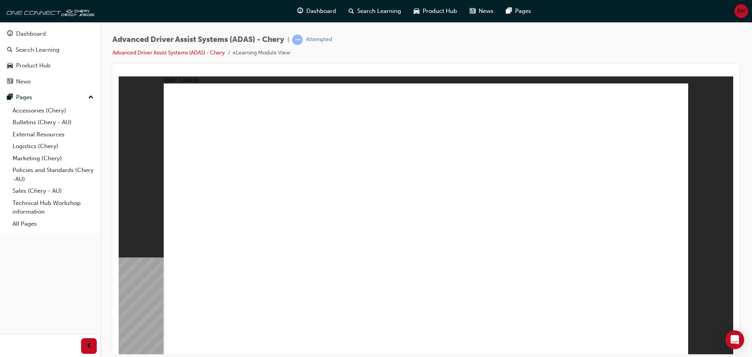
drag, startPoint x: 543, startPoint y: 199, endPoint x: 550, endPoint y: 215, distance: 17.2
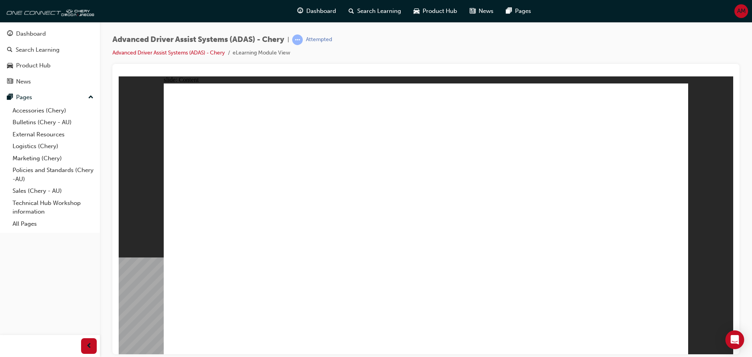
drag, startPoint x: 574, startPoint y: 228, endPoint x: 581, endPoint y: 233, distance: 8.2
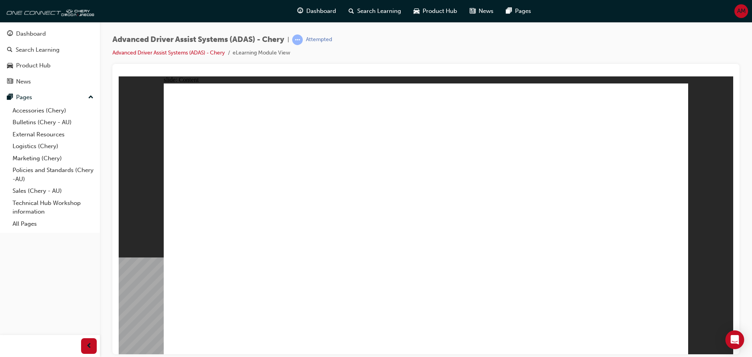
drag, startPoint x: 581, startPoint y: 233, endPoint x: 568, endPoint y: 231, distance: 13.0
drag, startPoint x: 565, startPoint y: 230, endPoint x: 520, endPoint y: 232, distance: 44.7
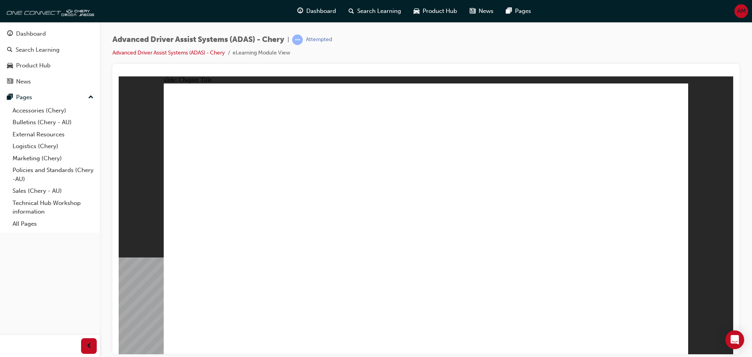
drag, startPoint x: 575, startPoint y: 300, endPoint x: 575, endPoint y: 293, distance: 6.7
drag, startPoint x: 483, startPoint y: 294, endPoint x: 603, endPoint y: 129, distance: 204.2
drag, startPoint x: 382, startPoint y: 305, endPoint x: 550, endPoint y: 178, distance: 211.2
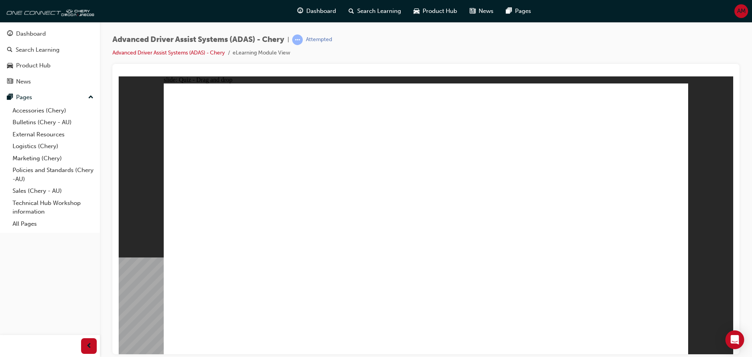
drag, startPoint x: 566, startPoint y: 307, endPoint x: 420, endPoint y: 125, distance: 233.8
drag, startPoint x: 331, startPoint y: 313, endPoint x: 447, endPoint y: 138, distance: 209.7
drag, startPoint x: 219, startPoint y: 313, endPoint x: 441, endPoint y: 148, distance: 277.2
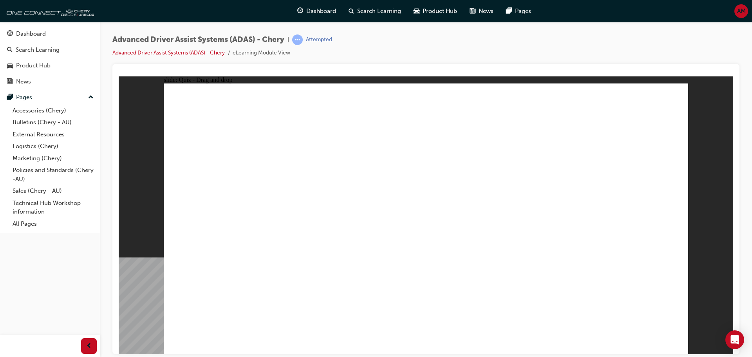
checkbox input "true"
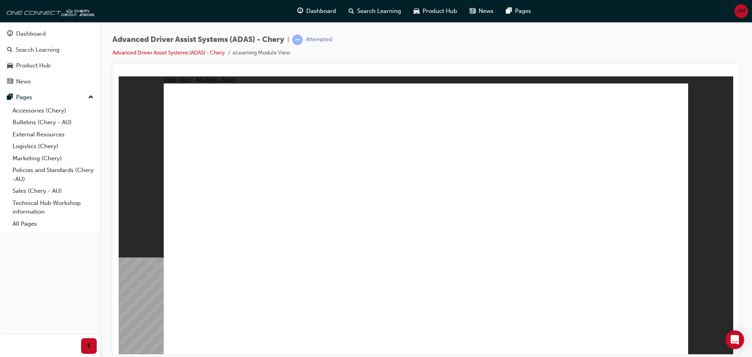
checkbox input "true"
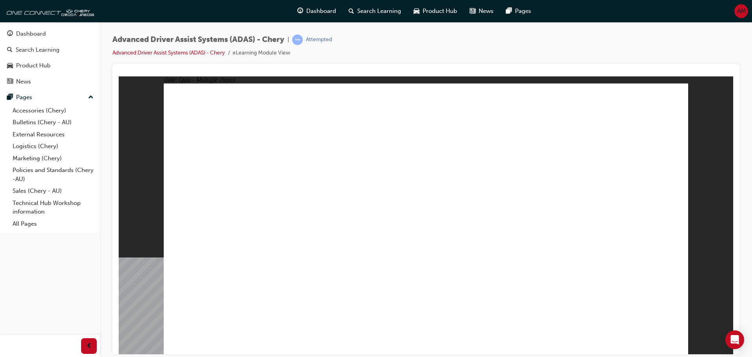
checkbox input "true"
drag, startPoint x: 433, startPoint y: 106, endPoint x: 469, endPoint y: 255, distance: 153.3
drag, startPoint x: 591, startPoint y: 115, endPoint x: 316, endPoint y: 264, distance: 312.9
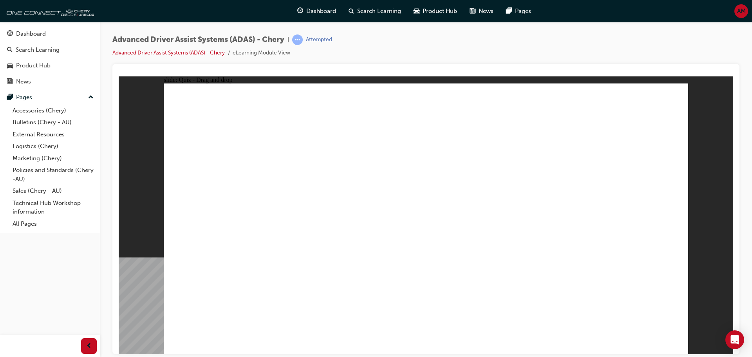
drag, startPoint x: 220, startPoint y: 252, endPoint x: 469, endPoint y: 265, distance: 248.7
drag, startPoint x: 484, startPoint y: 250, endPoint x: 284, endPoint y: 267, distance: 200.5
drag, startPoint x: 584, startPoint y: 136, endPoint x: 507, endPoint y: 228, distance: 120.4
drag, startPoint x: 673, startPoint y: 323, endPoint x: 670, endPoint y: 319, distance: 5.1
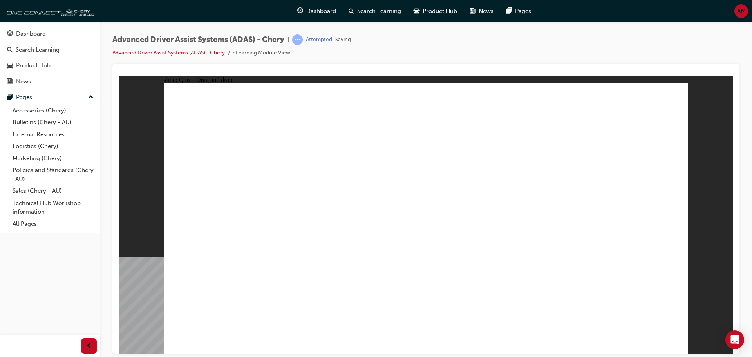
drag, startPoint x: 391, startPoint y: 295, endPoint x: 576, endPoint y: 168, distance: 224.2
drag, startPoint x: 492, startPoint y: 294, endPoint x: 619, endPoint y: 138, distance: 201.9
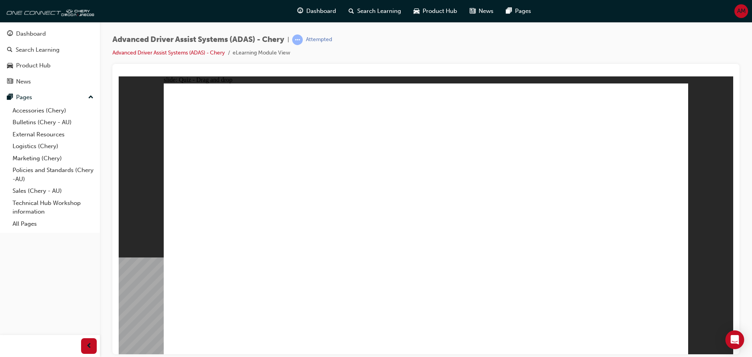
drag, startPoint x: 565, startPoint y: 287, endPoint x: 412, endPoint y: 142, distance: 210.9
drag, startPoint x: 314, startPoint y: 286, endPoint x: 450, endPoint y: 134, distance: 203.4
drag, startPoint x: 250, startPoint y: 306, endPoint x: 460, endPoint y: 170, distance: 249.8
drag, startPoint x: 625, startPoint y: 102, endPoint x: 463, endPoint y: 147, distance: 167.8
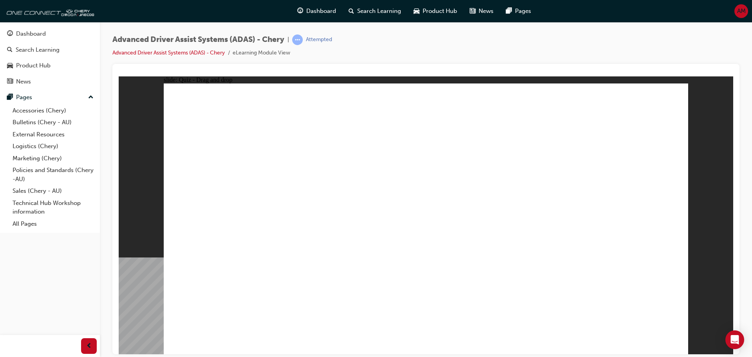
checkbox input "true"
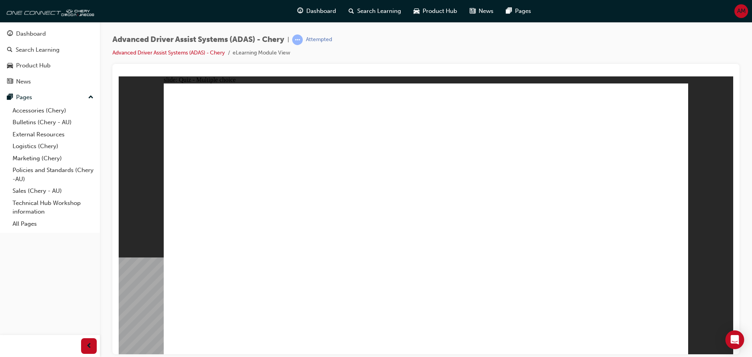
checkbox input "true"
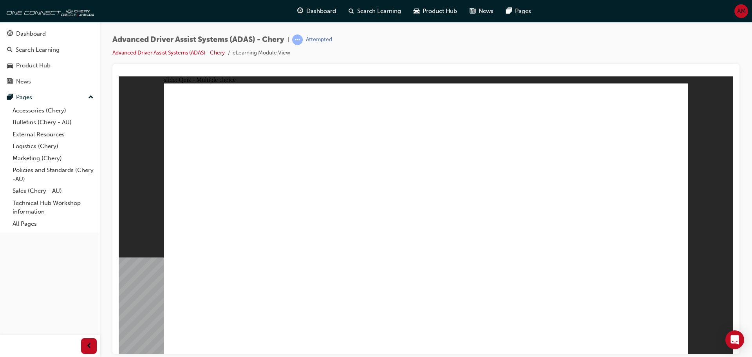
checkbox input "true"
drag, startPoint x: 432, startPoint y: 112, endPoint x: 507, endPoint y: 278, distance: 182.6
drag, startPoint x: 419, startPoint y: 133, endPoint x: 497, endPoint y: 299, distance: 182.8
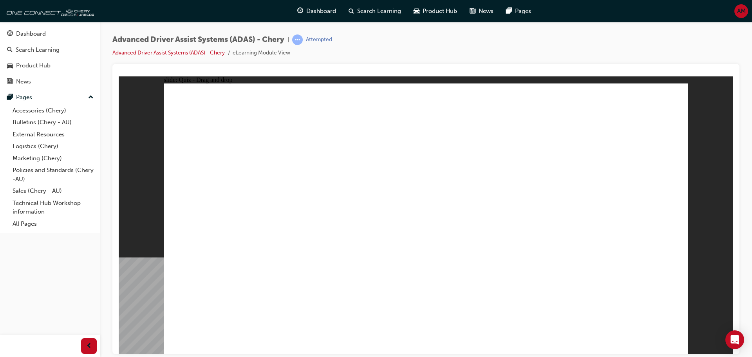
drag, startPoint x: 496, startPoint y: 128, endPoint x: 535, endPoint y: 258, distance: 135.2
drag, startPoint x: 500, startPoint y: 109, endPoint x: 559, endPoint y: 245, distance: 147.7
drag, startPoint x: 543, startPoint y: 145, endPoint x: 538, endPoint y: 242, distance: 96.5
drag, startPoint x: 547, startPoint y: 110, endPoint x: 562, endPoint y: 263, distance: 153.1
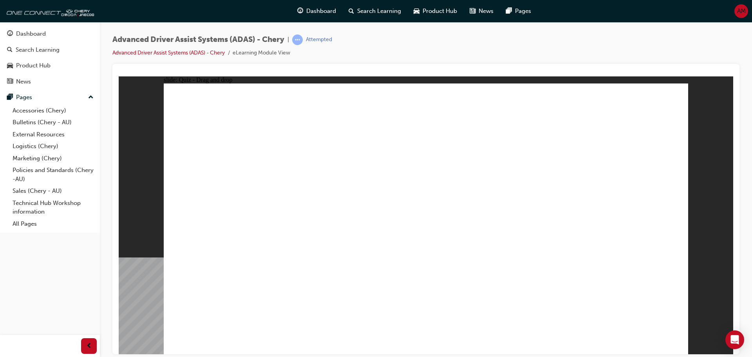
drag, startPoint x: 583, startPoint y: 153, endPoint x: 590, endPoint y: 126, distance: 28.0
drag, startPoint x: 590, startPoint y: 126, endPoint x: 590, endPoint y: 133, distance: 7.5
drag, startPoint x: 589, startPoint y: 134, endPoint x: 539, endPoint y: 284, distance: 158.6
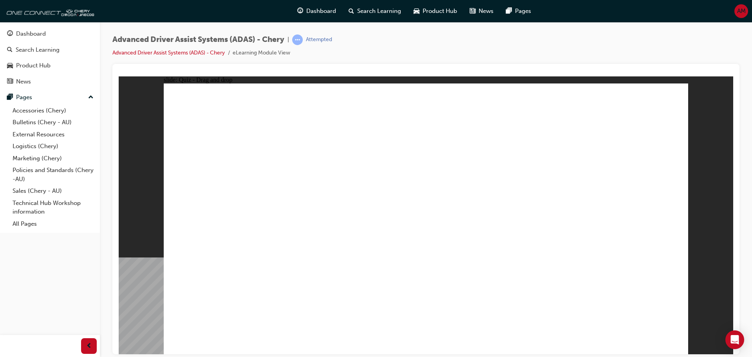
drag, startPoint x: 586, startPoint y: 110, endPoint x: 491, endPoint y: 296, distance: 209.2
drag, startPoint x: 596, startPoint y: 107, endPoint x: 542, endPoint y: 260, distance: 162.2
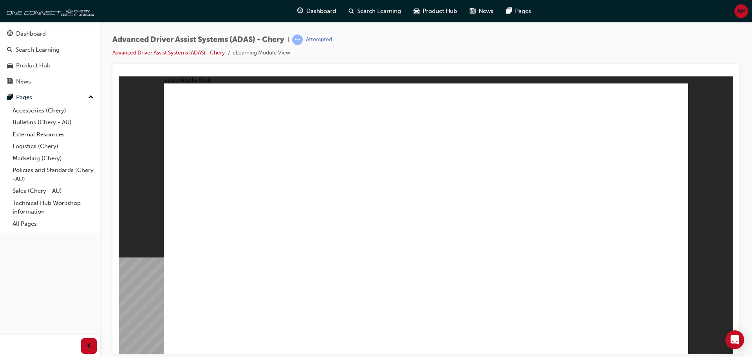
drag, startPoint x: 316, startPoint y: 296, endPoint x: 640, endPoint y: 150, distance: 355.6
drag, startPoint x: 277, startPoint y: 296, endPoint x: 631, endPoint y: 164, distance: 378.4
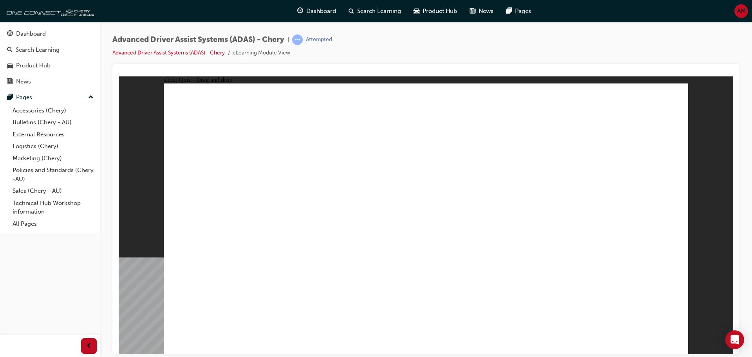
drag, startPoint x: 482, startPoint y: 295, endPoint x: 578, endPoint y: 172, distance: 156.0
drag, startPoint x: 421, startPoint y: 294, endPoint x: 588, endPoint y: 189, distance: 197.3
drag, startPoint x: 574, startPoint y: 301, endPoint x: 501, endPoint y: 196, distance: 127.8
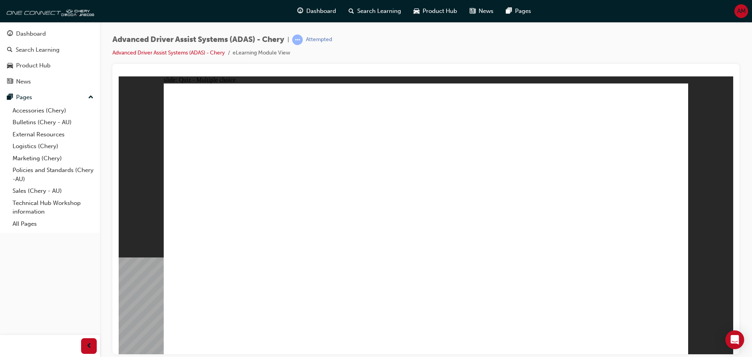
checkbox input "true"
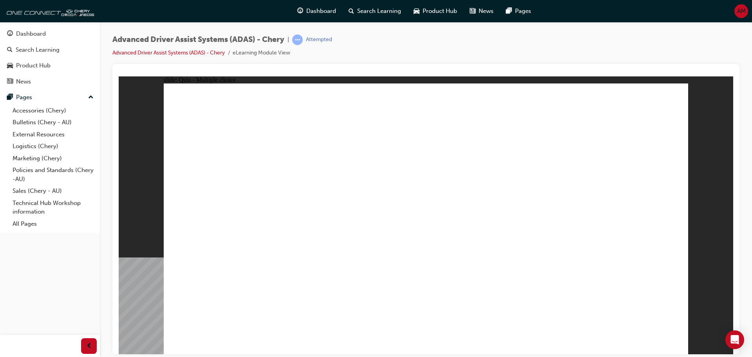
checkbox input "true"
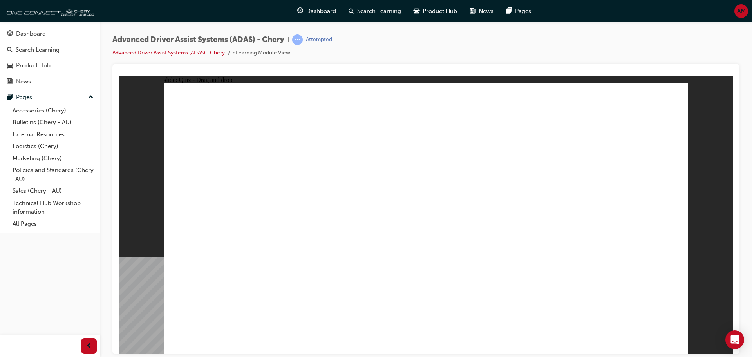
drag, startPoint x: 435, startPoint y: 134, endPoint x: 365, endPoint y: 258, distance: 142.8
drag, startPoint x: 432, startPoint y: 113, endPoint x: 464, endPoint y: 255, distance: 146.1
drag, startPoint x: 481, startPoint y: 113, endPoint x: 479, endPoint y: 259, distance: 146.5
drag, startPoint x: 597, startPoint y: 106, endPoint x: 308, endPoint y: 258, distance: 327.5
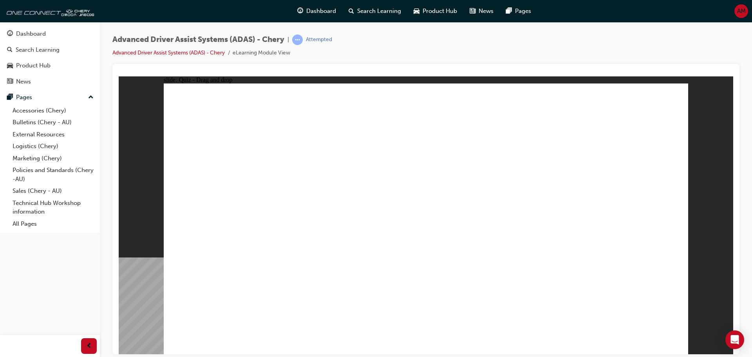
drag, startPoint x: 560, startPoint y: 111, endPoint x: 529, endPoint y: 261, distance: 152.4
drag, startPoint x: 491, startPoint y: 130, endPoint x: 496, endPoint y: 261, distance: 130.9
drag, startPoint x: 534, startPoint y: 135, endPoint x: 330, endPoint y: 255, distance: 236.9
drag, startPoint x: 601, startPoint y: 143, endPoint x: 355, endPoint y: 253, distance: 269.7
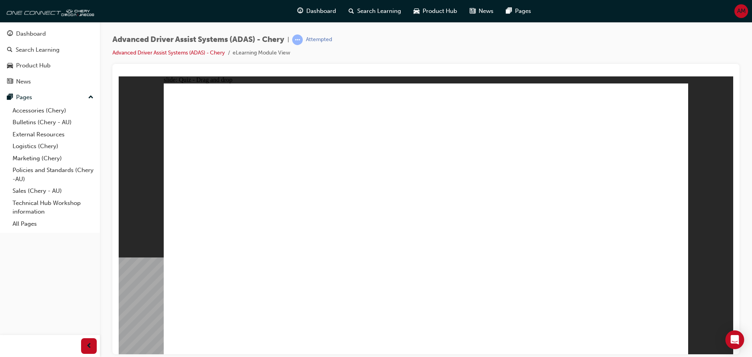
click at [32, 36] on div "Dashboard" at bounding box center [31, 33] width 30 height 9
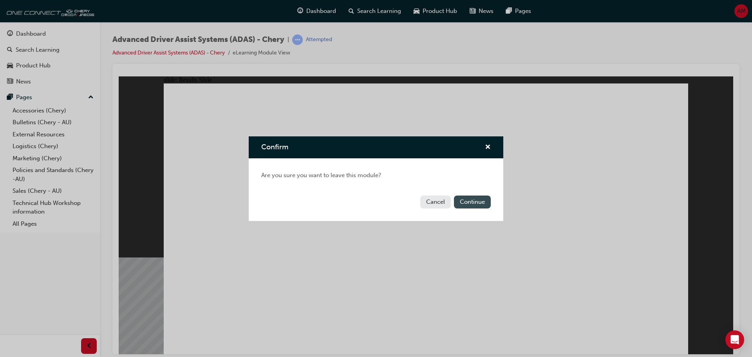
click at [480, 199] on button "Continue" at bounding box center [472, 202] width 37 height 13
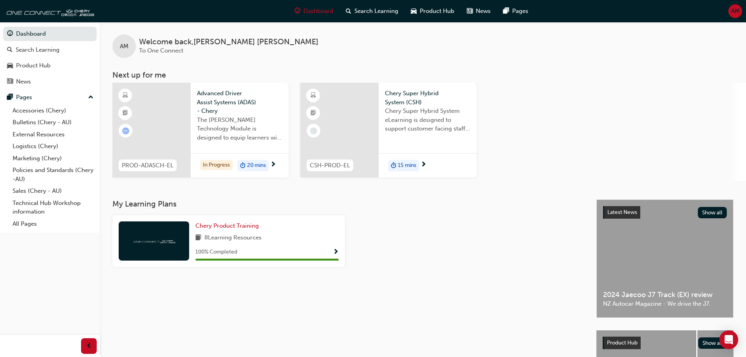
click at [264, 161] on div "20 mins" at bounding box center [252, 166] width 31 height 12
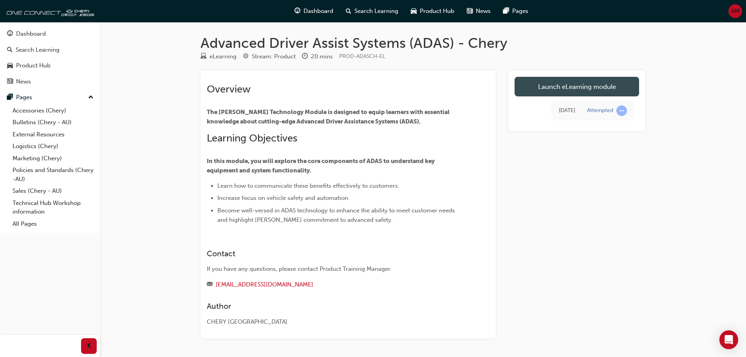
click at [534, 82] on link "Launch eLearning module" at bounding box center [577, 87] width 125 height 20
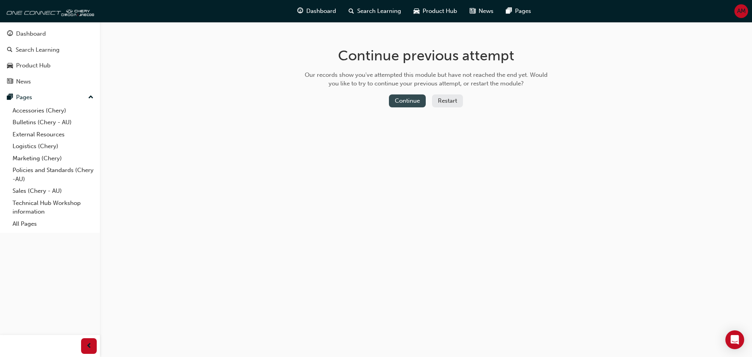
click at [416, 103] on button "Continue" at bounding box center [407, 100] width 37 height 13
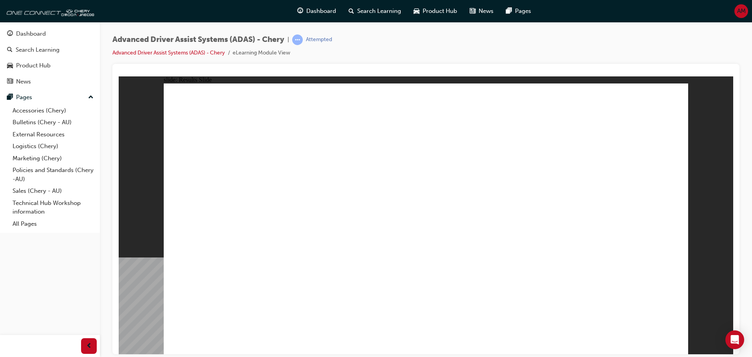
drag, startPoint x: 556, startPoint y: 294, endPoint x: 448, endPoint y: 163, distance: 169.8
drag, startPoint x: 294, startPoint y: 300, endPoint x: 402, endPoint y: 138, distance: 194.6
drag, startPoint x: 237, startPoint y: 304, endPoint x: 587, endPoint y: 145, distance: 385.0
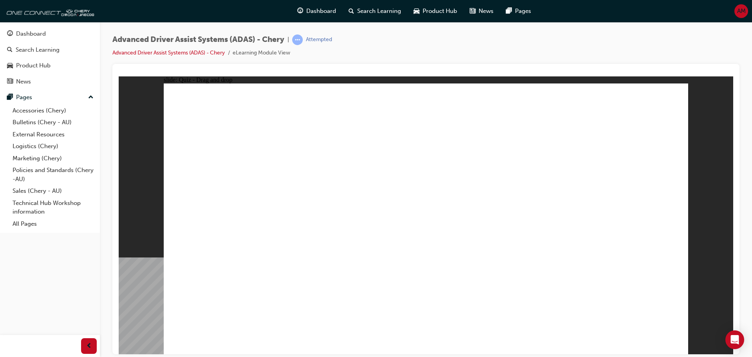
drag, startPoint x: 402, startPoint y: 300, endPoint x: 620, endPoint y: 157, distance: 261.1
drag, startPoint x: 492, startPoint y: 115, endPoint x: 586, endPoint y: 143, distance: 97.9
drag, startPoint x: 581, startPoint y: 111, endPoint x: 493, endPoint y: 118, distance: 88.9
drag, startPoint x: 503, startPoint y: 309, endPoint x: 610, endPoint y: 172, distance: 173.1
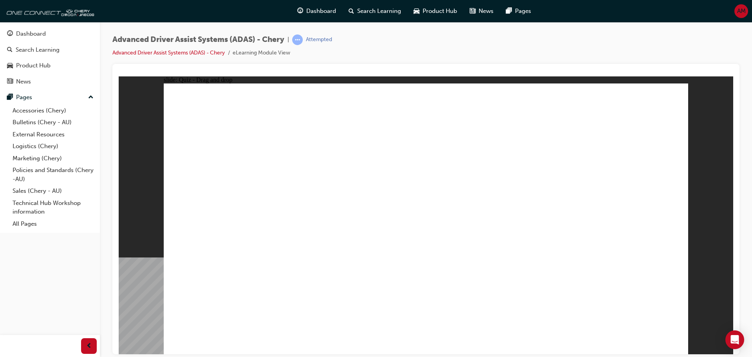
checkbox input "true"
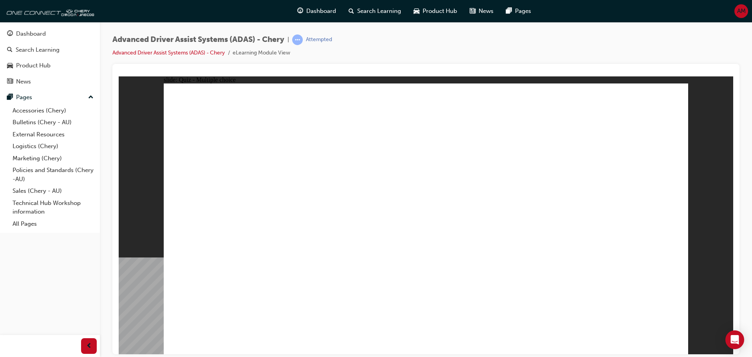
checkbox input "true"
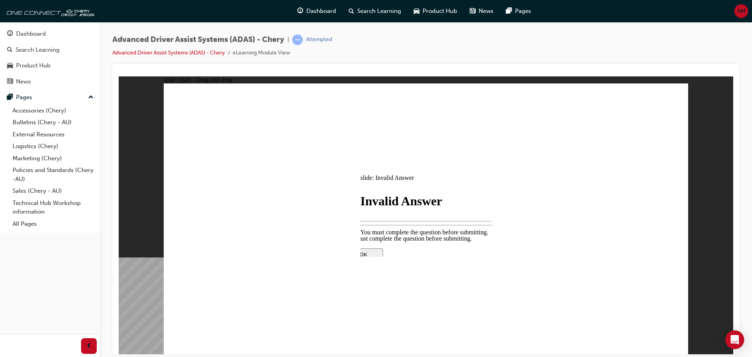
click at [421, 317] on div at bounding box center [426, 317] width 165 height 0
drag, startPoint x: 431, startPoint y: 248, endPoint x: 428, endPoint y: 240, distance: 8.3
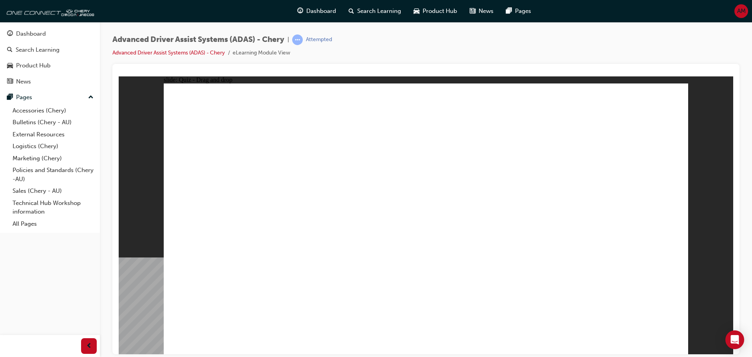
drag, startPoint x: 418, startPoint y: 135, endPoint x: 424, endPoint y: 141, distance: 8.0
drag, startPoint x: 424, startPoint y: 131, endPoint x: 501, endPoint y: 321, distance: 205.1
drag, startPoint x: 424, startPoint y: 157, endPoint x: 507, endPoint y: 279, distance: 147.2
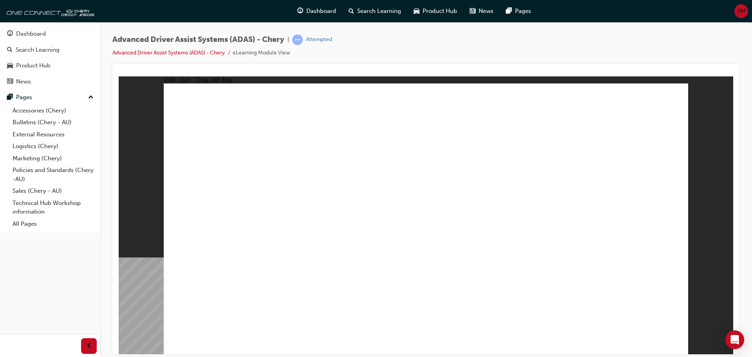
drag, startPoint x: 565, startPoint y: 302, endPoint x: 416, endPoint y: 135, distance: 224.8
drag, startPoint x: 468, startPoint y: 307, endPoint x: 558, endPoint y: 137, distance: 192.4
drag, startPoint x: 391, startPoint y: 299, endPoint x: 610, endPoint y: 129, distance: 277.0
drag, startPoint x: 309, startPoint y: 282, endPoint x: 314, endPoint y: 289, distance: 9.0
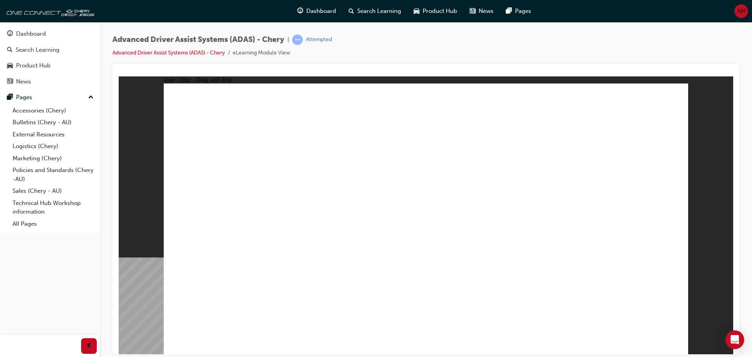
drag, startPoint x: 315, startPoint y: 290, endPoint x: 560, endPoint y: 146, distance: 284.4
drag, startPoint x: 241, startPoint y: 287, endPoint x: 591, endPoint y: 141, distance: 378.9
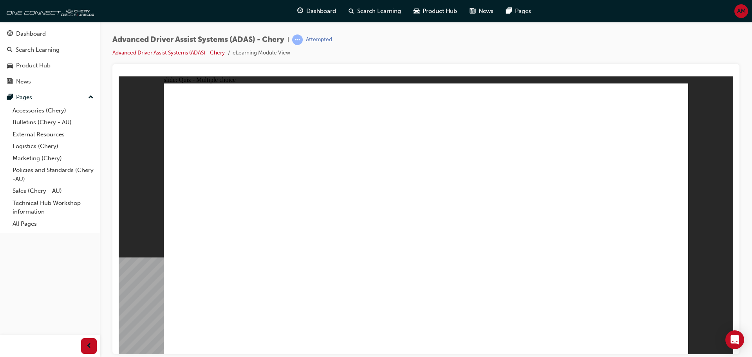
checkbox input "true"
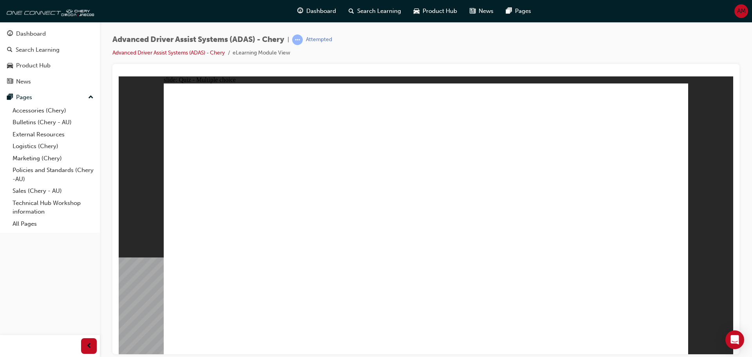
checkbox input "true"
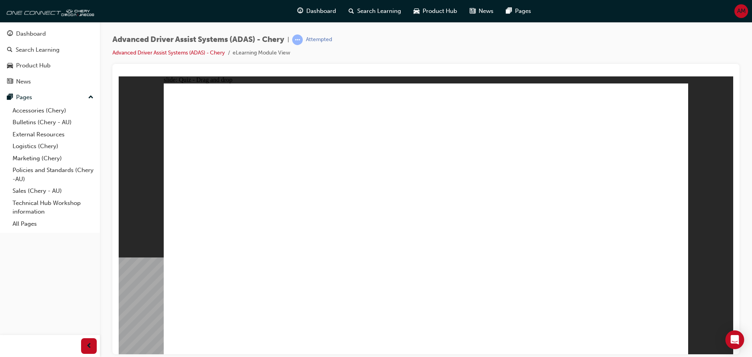
drag, startPoint x: 424, startPoint y: 112, endPoint x: 472, endPoint y: 276, distance: 170.8
drag, startPoint x: 496, startPoint y: 111, endPoint x: 463, endPoint y: 268, distance: 160.4
drag, startPoint x: 530, startPoint y: 111, endPoint x: 261, endPoint y: 269, distance: 311.5
drag, startPoint x: 609, startPoint y: 110, endPoint x: 310, endPoint y: 278, distance: 343.1
drag, startPoint x: 446, startPoint y: 132, endPoint x: 529, endPoint y: 246, distance: 141.1
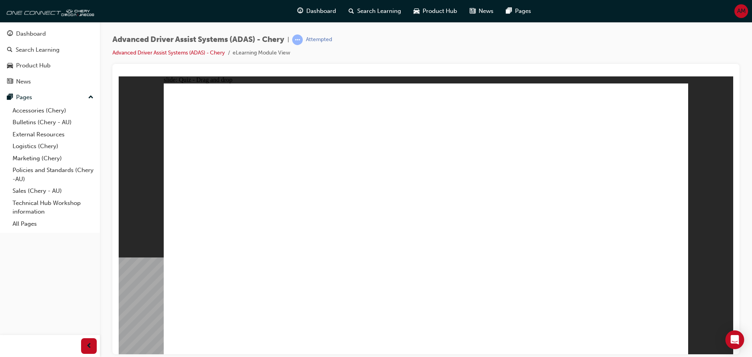
drag, startPoint x: 474, startPoint y: 134, endPoint x: 339, endPoint y: 251, distance: 179.5
drag, startPoint x: 545, startPoint y: 138, endPoint x: 366, endPoint y: 268, distance: 222.1
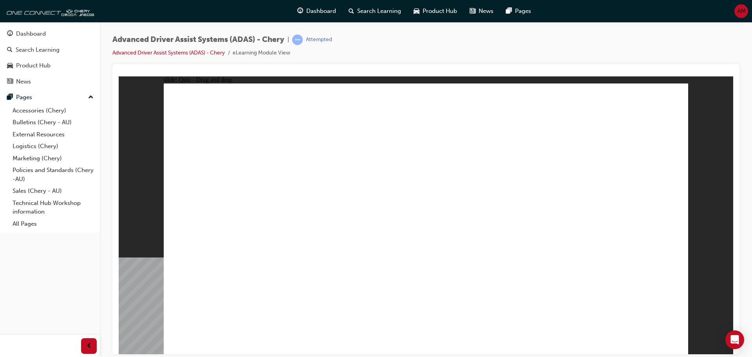
drag, startPoint x: 243, startPoint y: 298, endPoint x: 403, endPoint y: 163, distance: 209.6
drag, startPoint x: 334, startPoint y: 291, endPoint x: 511, endPoint y: 180, distance: 209.4
drag, startPoint x: 573, startPoint y: 304, endPoint x: 419, endPoint y: 165, distance: 207.5
drag, startPoint x: 391, startPoint y: 301, endPoint x: 606, endPoint y: 141, distance: 268.2
drag, startPoint x: 490, startPoint y: 293, endPoint x: 443, endPoint y: 158, distance: 143.5
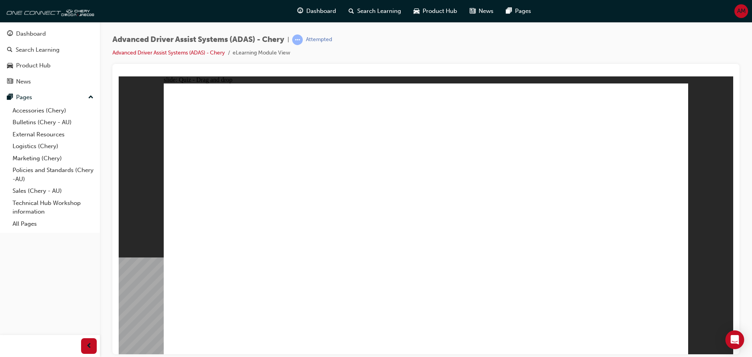
checkbox input "true"
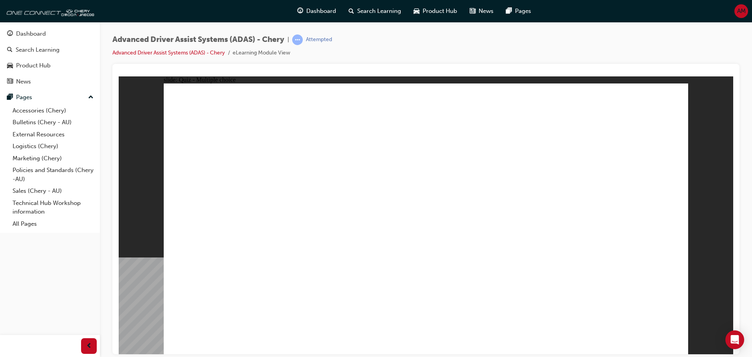
checkbox input "true"
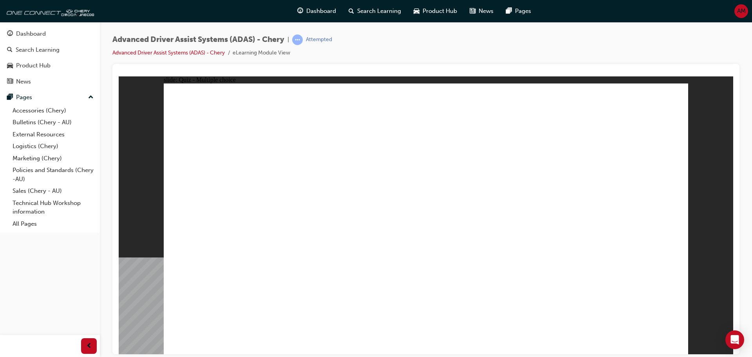
checkbox input "true"
drag, startPoint x: 425, startPoint y: 280, endPoint x: 425, endPoint y: 273, distance: 7.1
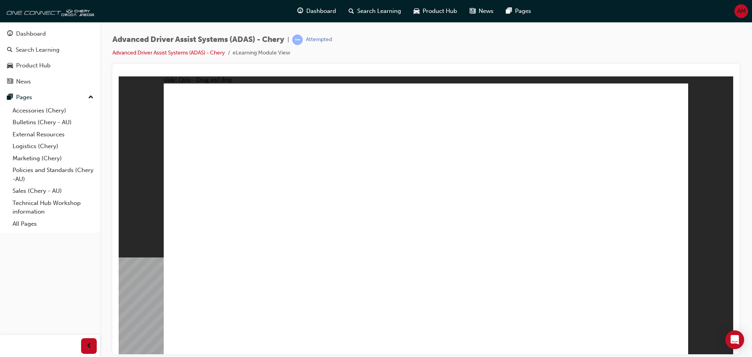
drag, startPoint x: 429, startPoint y: 109, endPoint x: 469, endPoint y: 255, distance: 152.0
click at [666, 57] on div "Advanced Driver Assist Systems (ADAS) - Chery | Attempted Advanced Driver Assis…" at bounding box center [425, 48] width 627 height 29
drag, startPoint x: 480, startPoint y: 108, endPoint x: 463, endPoint y: 250, distance: 143.1
drag, startPoint x: 527, startPoint y: 111, endPoint x: 272, endPoint y: 269, distance: 299.6
drag, startPoint x: 593, startPoint y: 112, endPoint x: 311, endPoint y: 266, distance: 321.7
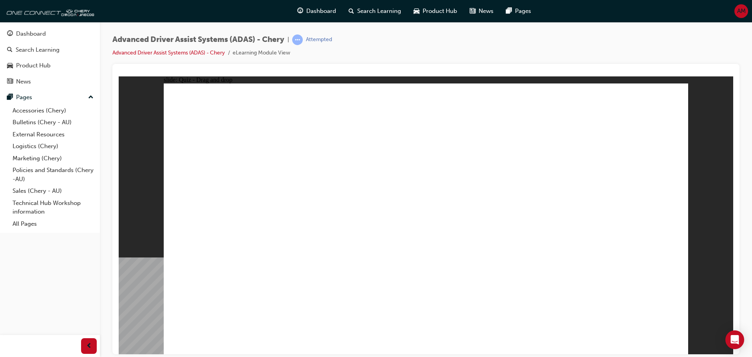
drag, startPoint x: 447, startPoint y: 134, endPoint x: 516, endPoint y: 258, distance: 142.4
drag, startPoint x: 488, startPoint y: 133, endPoint x: 318, endPoint y: 273, distance: 220.4
drag, startPoint x: 519, startPoint y: 137, endPoint x: 348, endPoint y: 238, distance: 199.2
drag, startPoint x: 595, startPoint y: 138, endPoint x: 578, endPoint y: 245, distance: 108.3
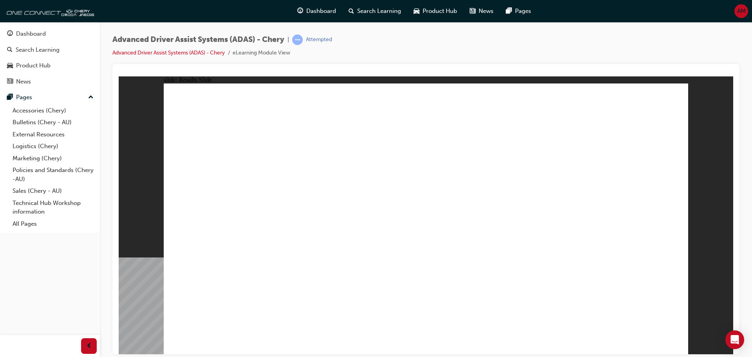
drag, startPoint x: 400, startPoint y: 298, endPoint x: 603, endPoint y: 138, distance: 258.0
drag, startPoint x: 471, startPoint y: 299, endPoint x: 588, endPoint y: 147, distance: 191.7
drag, startPoint x: 561, startPoint y: 301, endPoint x: 456, endPoint y: 156, distance: 179.9
drag, startPoint x: 301, startPoint y: 304, endPoint x: 574, endPoint y: 181, distance: 299.2
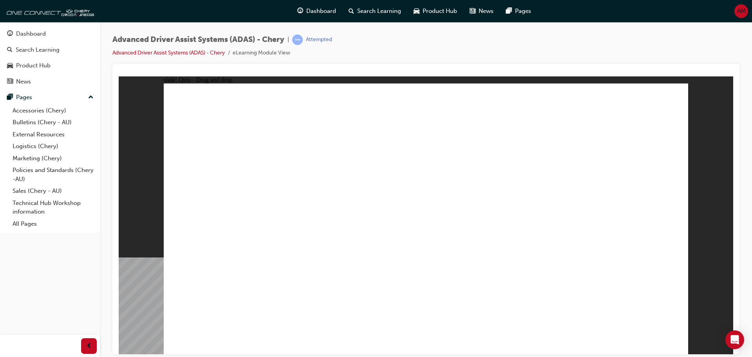
drag, startPoint x: 558, startPoint y: 150, endPoint x: 414, endPoint y: 147, distance: 144.2
drag, startPoint x: 369, startPoint y: 255, endPoint x: 555, endPoint y: 198, distance: 195.1
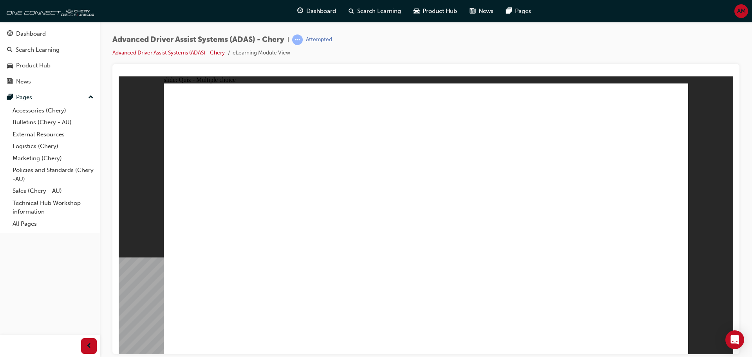
checkbox input "true"
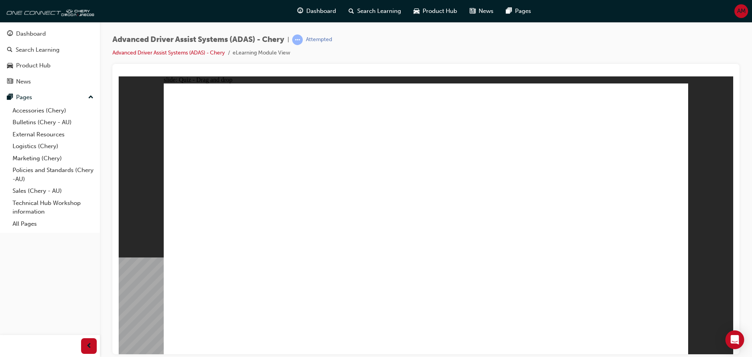
drag, startPoint x: 487, startPoint y: 129, endPoint x: 498, endPoint y: 252, distance: 123.9
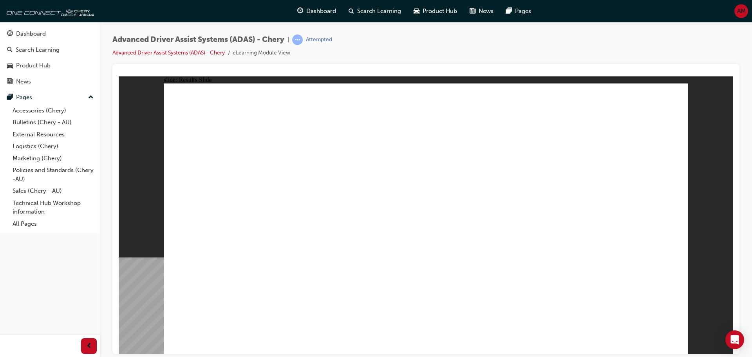
drag, startPoint x: 240, startPoint y: 289, endPoint x: 419, endPoint y: 136, distance: 235.1
drag, startPoint x: 311, startPoint y: 293, endPoint x: 412, endPoint y: 155, distance: 170.7
drag, startPoint x: 383, startPoint y: 306, endPoint x: 421, endPoint y: 164, distance: 147.6
drag, startPoint x: 467, startPoint y: 313, endPoint x: 461, endPoint y: 259, distance: 54.0
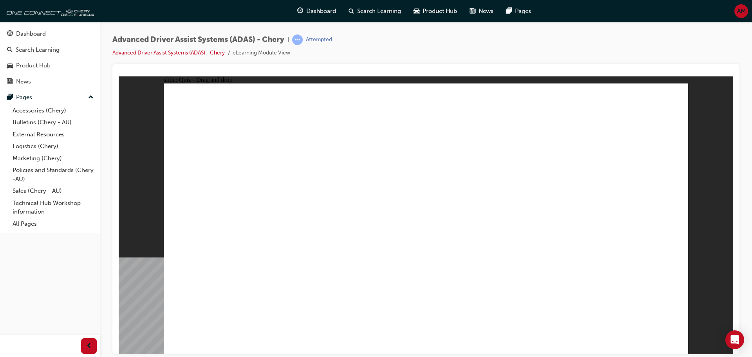
drag, startPoint x: 468, startPoint y: 285, endPoint x: 456, endPoint y: 174, distance: 111.6
drag, startPoint x: 542, startPoint y: 291, endPoint x: 418, endPoint y: 165, distance: 177.6
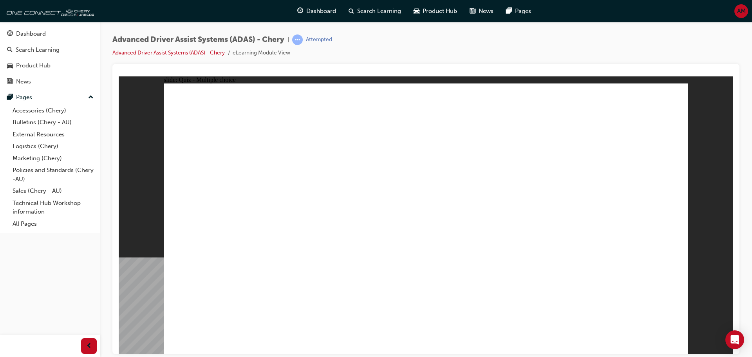
checkbox input "true"
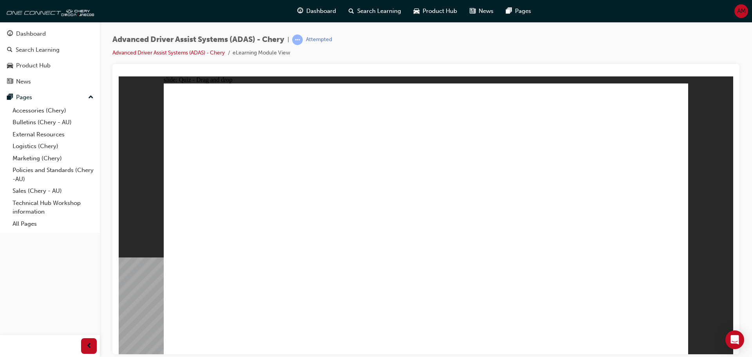
drag, startPoint x: 539, startPoint y: 139, endPoint x: 534, endPoint y: 264, distance: 125.9
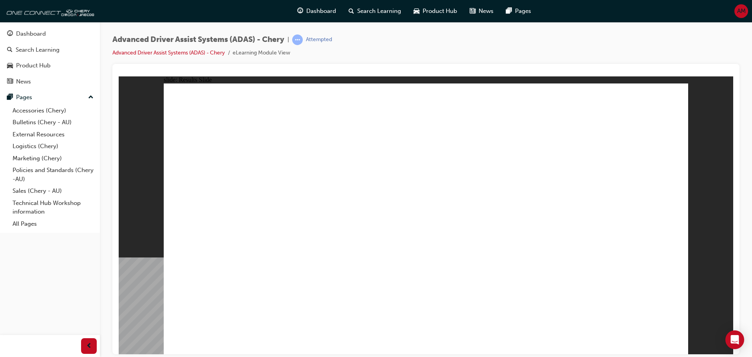
drag, startPoint x: 412, startPoint y: 301, endPoint x: 591, endPoint y: 159, distance: 228.7
drag, startPoint x: 554, startPoint y: 114, endPoint x: 379, endPoint y: 109, distance: 174.4
drag, startPoint x: 464, startPoint y: 292, endPoint x: 474, endPoint y: 288, distance: 10.2
drag, startPoint x: 418, startPoint y: 113, endPoint x: 670, endPoint y: 114, distance: 251.9
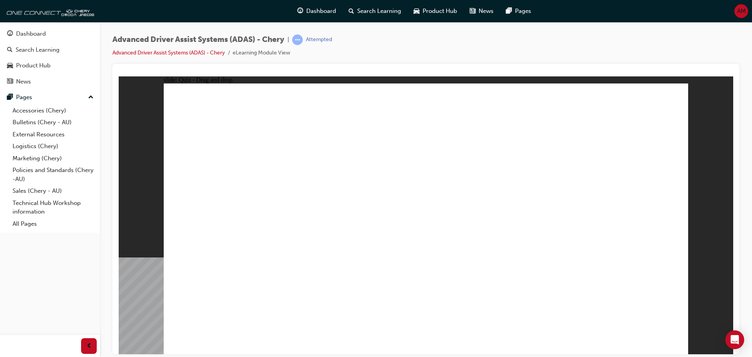
drag, startPoint x: 541, startPoint y: 298, endPoint x: 386, endPoint y: 285, distance: 155.3
drag, startPoint x: 274, startPoint y: 287, endPoint x: 446, endPoint y: 150, distance: 219.7
drag, startPoint x: 329, startPoint y: 295, endPoint x: 444, endPoint y: 113, distance: 214.8
drag, startPoint x: 473, startPoint y: 273, endPoint x: 409, endPoint y: 165, distance: 125.6
drag, startPoint x: 571, startPoint y: 305, endPoint x: 485, endPoint y: 148, distance: 178.5
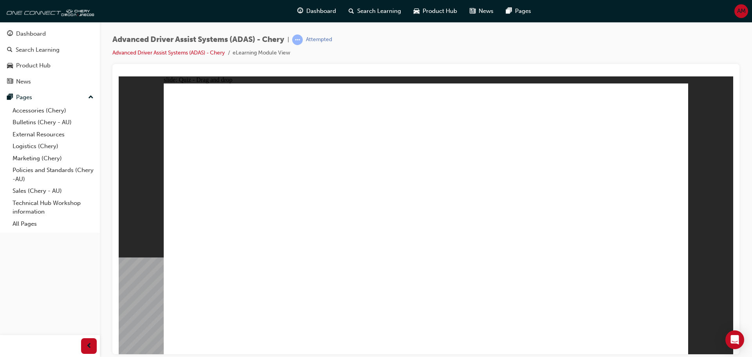
checkbox input "true"
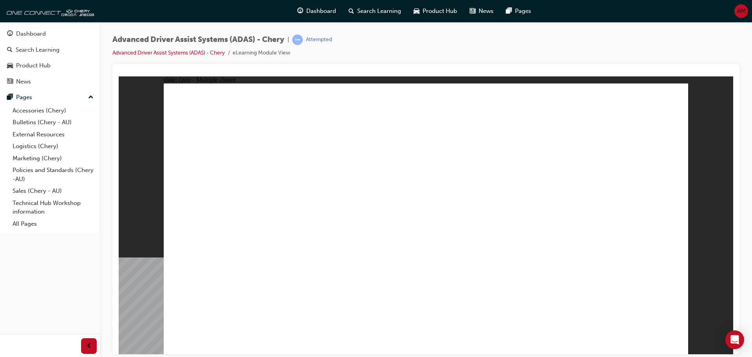
drag, startPoint x: 537, startPoint y: 143, endPoint x: 541, endPoint y: 137, distance: 7.2
drag, startPoint x: 541, startPoint y: 137, endPoint x: 533, endPoint y: 268, distance: 131.5
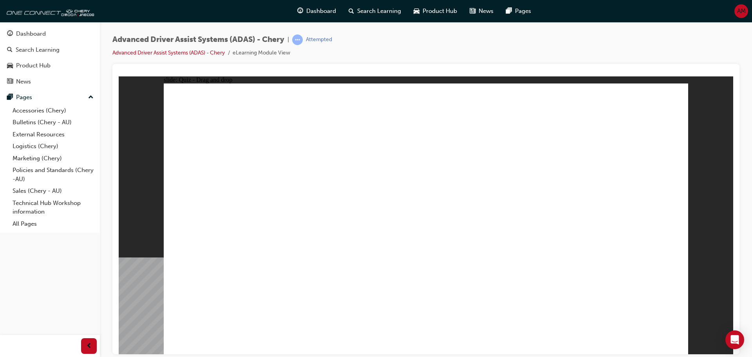
drag, startPoint x: 469, startPoint y: 297, endPoint x: 612, endPoint y: 153, distance: 203.1
drag, startPoint x: 395, startPoint y: 284, endPoint x: 433, endPoint y: 108, distance: 180.3
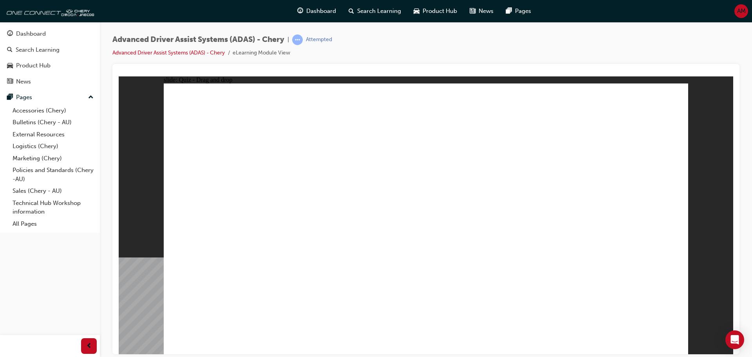
drag, startPoint x: 541, startPoint y: 281, endPoint x: 440, endPoint y: 156, distance: 161.3
drag, startPoint x: 298, startPoint y: 300, endPoint x: 417, endPoint y: 154, distance: 188.2
drag, startPoint x: 232, startPoint y: 283, endPoint x: 407, endPoint y: 170, distance: 209.0
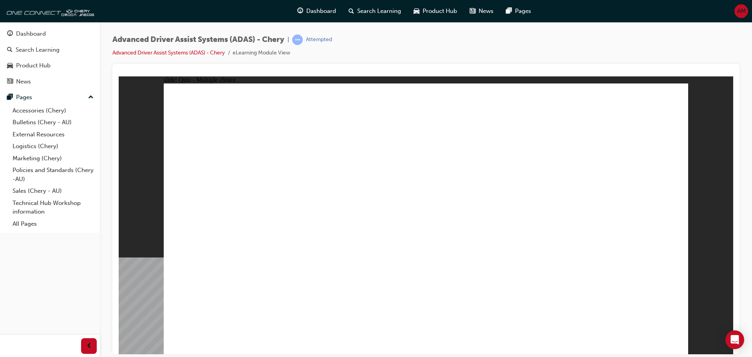
checkbox input "true"
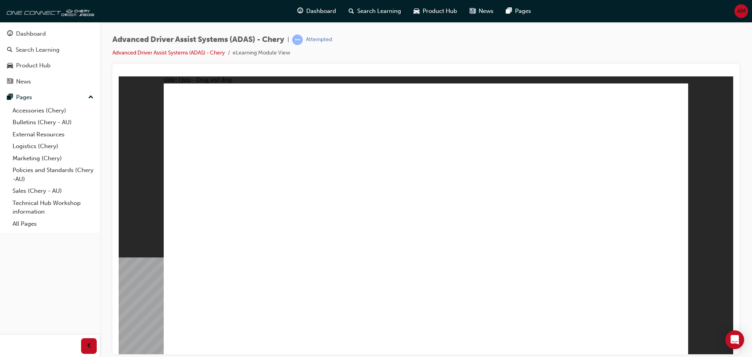
drag, startPoint x: 491, startPoint y: 141, endPoint x: 490, endPoint y: 136, distance: 5.9
drag, startPoint x: 490, startPoint y: 136, endPoint x: 494, endPoint y: 253, distance: 117.6
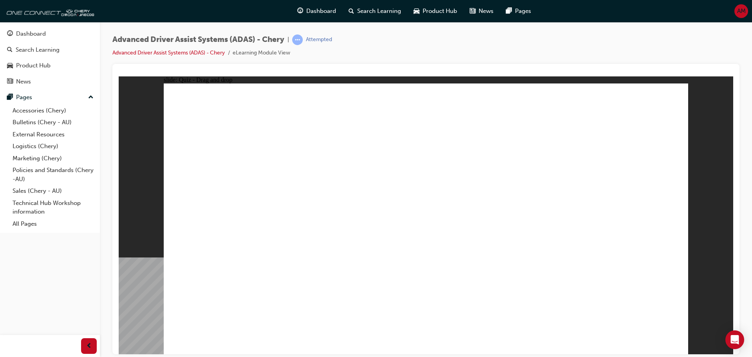
drag, startPoint x: 217, startPoint y: 287, endPoint x: 623, endPoint y: 106, distance: 444.4
drag, startPoint x: 336, startPoint y: 292, endPoint x: 607, endPoint y: 149, distance: 306.5
drag, startPoint x: 415, startPoint y: 298, endPoint x: 623, endPoint y: 177, distance: 240.4
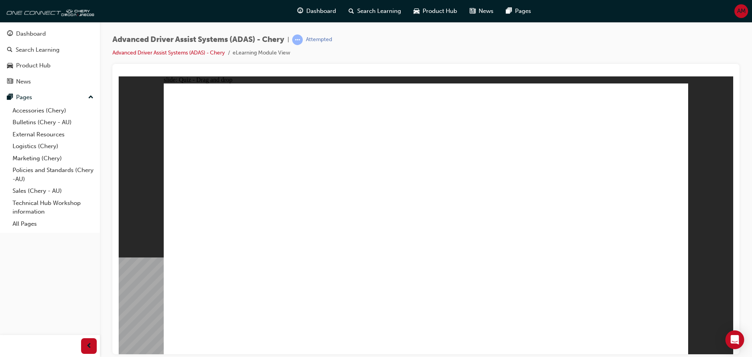
drag, startPoint x: 547, startPoint y: 306, endPoint x: 459, endPoint y: 179, distance: 154.5
drag, startPoint x: 479, startPoint y: 287, endPoint x: 431, endPoint y: 109, distance: 184.4
checkbox input "true"
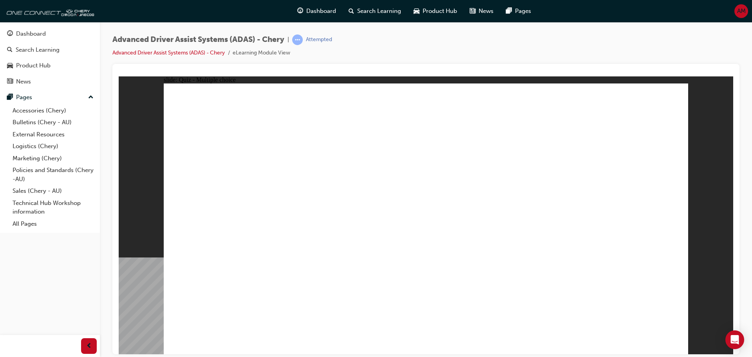
checkbox input "true"
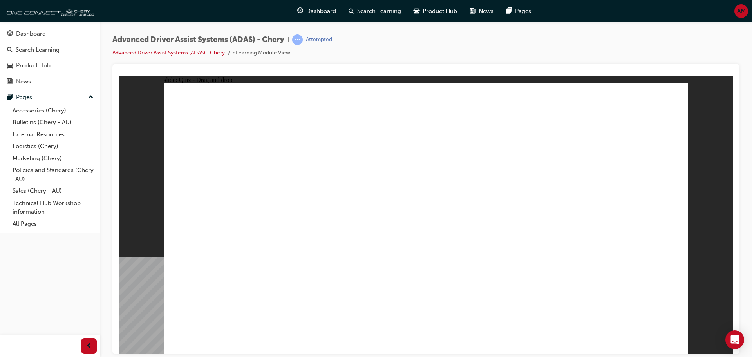
drag, startPoint x: 437, startPoint y: 133, endPoint x: 471, endPoint y: 283, distance: 154.3
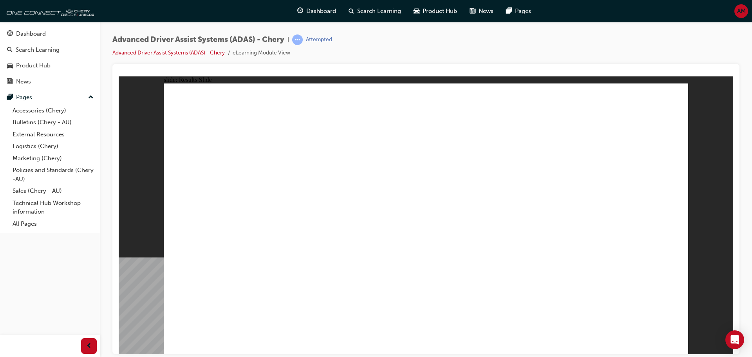
drag, startPoint x: 241, startPoint y: 296, endPoint x: 438, endPoint y: 142, distance: 250.0
drag, startPoint x: 548, startPoint y: 288, endPoint x: 450, endPoint y: 162, distance: 159.7
drag, startPoint x: 395, startPoint y: 288, endPoint x: 559, endPoint y: 163, distance: 206.9
drag, startPoint x: 468, startPoint y: 292, endPoint x: 573, endPoint y: 168, distance: 162.6
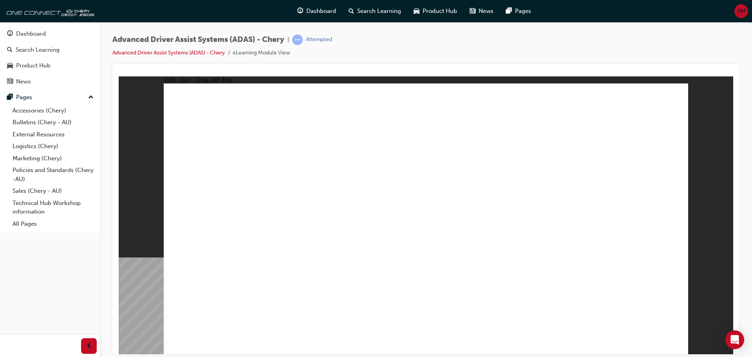
drag, startPoint x: 342, startPoint y: 279, endPoint x: 375, endPoint y: 248, distance: 45.4
drag, startPoint x: 322, startPoint y: 300, endPoint x: 438, endPoint y: 122, distance: 212.6
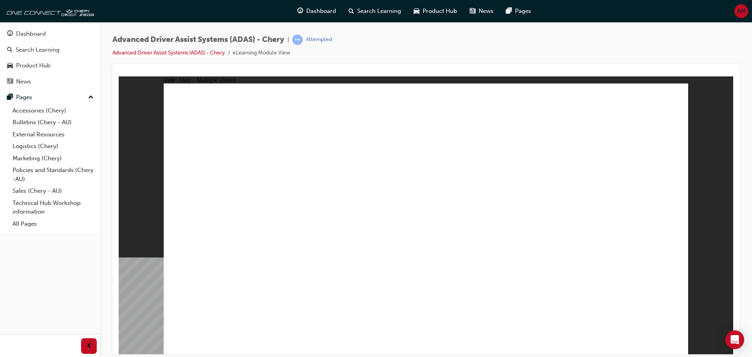
checkbox input "true"
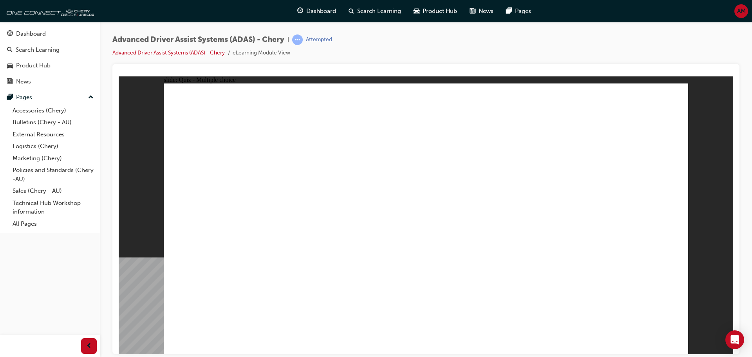
checkbox input "true"
drag, startPoint x: 437, startPoint y: 121, endPoint x: 438, endPoint y: 130, distance: 9.0
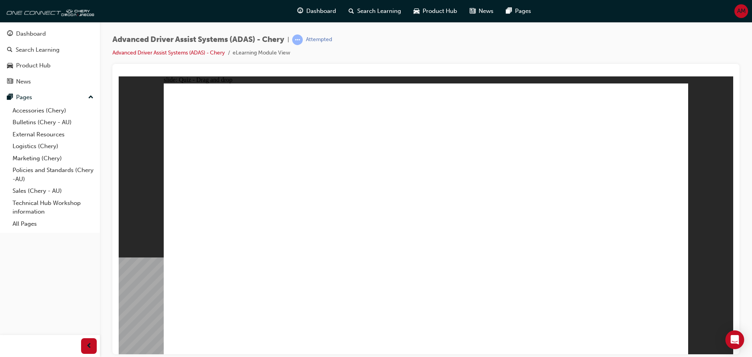
drag, startPoint x: 437, startPoint y: 137, endPoint x: 513, endPoint y: 267, distance: 151.0
drag, startPoint x: 562, startPoint y: 297, endPoint x: 408, endPoint y: 130, distance: 227.1
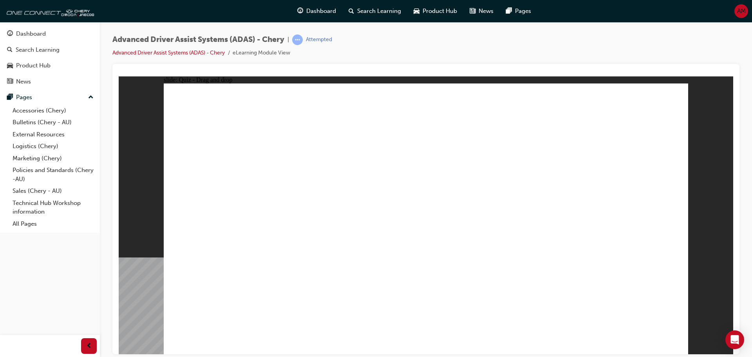
drag, startPoint x: 239, startPoint y: 297, endPoint x: 561, endPoint y: 146, distance: 356.0
drag, startPoint x: 311, startPoint y: 290, endPoint x: 551, endPoint y: 175, distance: 266.4
drag, startPoint x: 427, startPoint y: 294, endPoint x: 574, endPoint y: 181, distance: 185.0
drag, startPoint x: 494, startPoint y: 299, endPoint x: 626, endPoint y: 125, distance: 217.8
drag, startPoint x: 643, startPoint y: 307, endPoint x: 648, endPoint y: 314, distance: 8.9
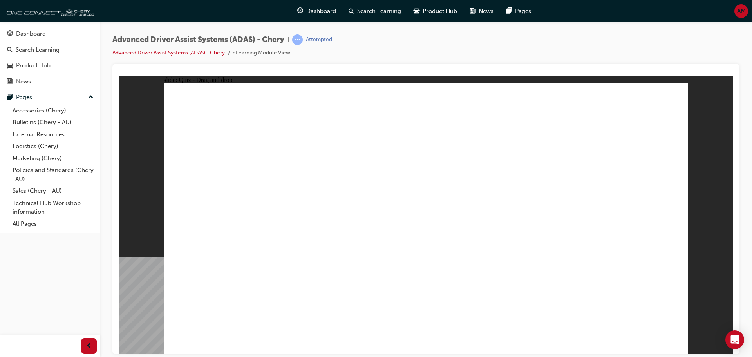
checkbox input "true"
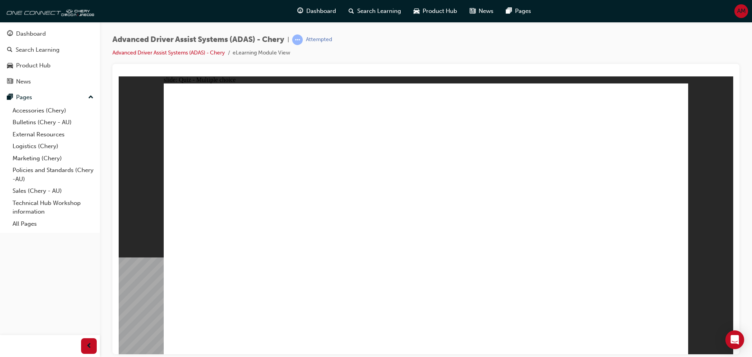
checkbox input "true"
drag, startPoint x: 342, startPoint y: 248, endPoint x: 345, endPoint y: 253, distance: 6.3
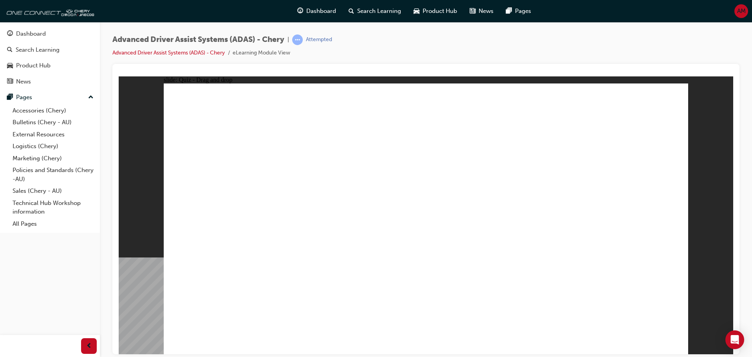
drag, startPoint x: 468, startPoint y: 123, endPoint x: 480, endPoint y: 147, distance: 27.0
drag, startPoint x: 481, startPoint y: 139, endPoint x: 521, endPoint y: 301, distance: 166.9
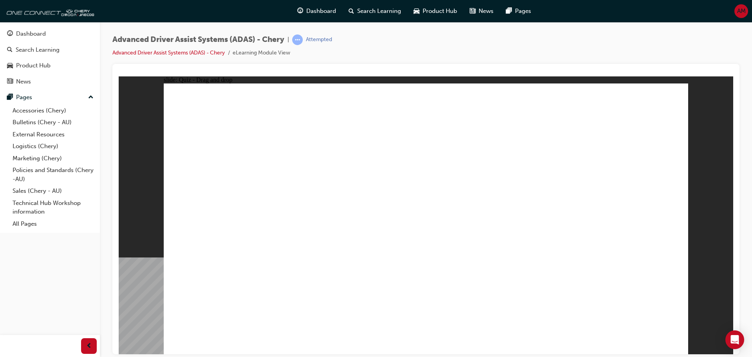
drag, startPoint x: 403, startPoint y: 293, endPoint x: 576, endPoint y: 152, distance: 223.0
drag, startPoint x: 485, startPoint y: 291, endPoint x: 564, endPoint y: 192, distance: 127.5
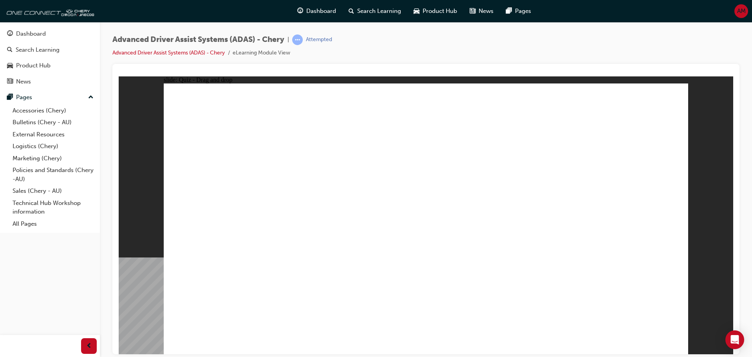
drag, startPoint x: 319, startPoint y: 293, endPoint x: 593, endPoint y: 125, distance: 321.5
drag, startPoint x: 571, startPoint y: 145, endPoint x: 472, endPoint y: 135, distance: 99.3
drag, startPoint x: 246, startPoint y: 292, endPoint x: 554, endPoint y: 185, distance: 325.8
drag, startPoint x: 580, startPoint y: 295, endPoint x: 485, endPoint y: 128, distance: 192.1
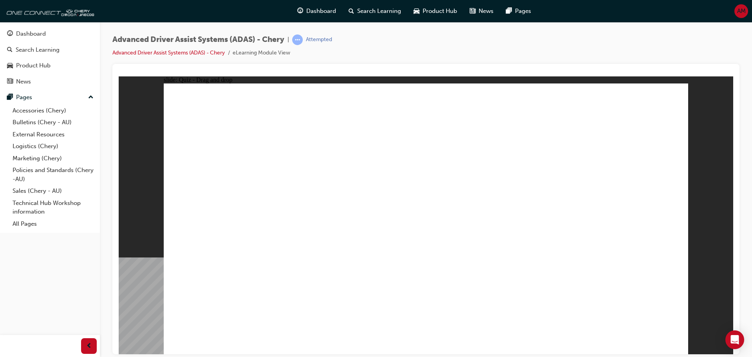
checkbox input "true"
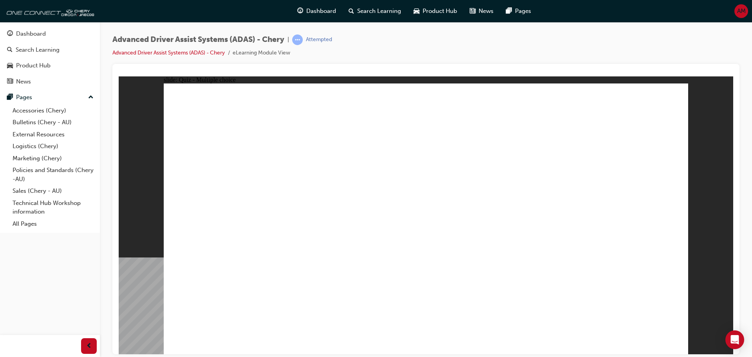
checkbox input "true"
drag, startPoint x: 562, startPoint y: 308, endPoint x: 348, endPoint y: 252, distance: 221.2
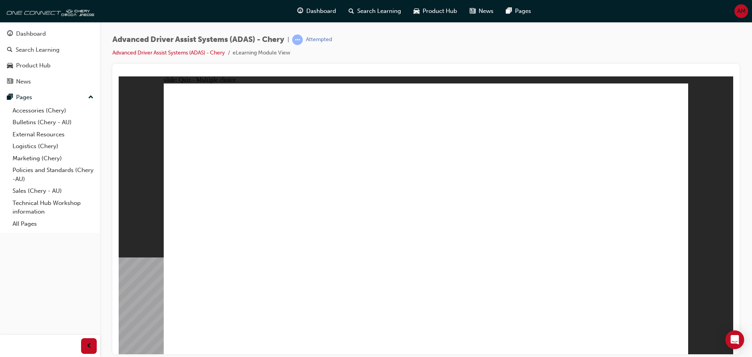
drag, startPoint x: 478, startPoint y: 143, endPoint x: 480, endPoint y: 132, distance: 11.1
drag, startPoint x: 480, startPoint y: 131, endPoint x: 490, endPoint y: 254, distance: 123.0
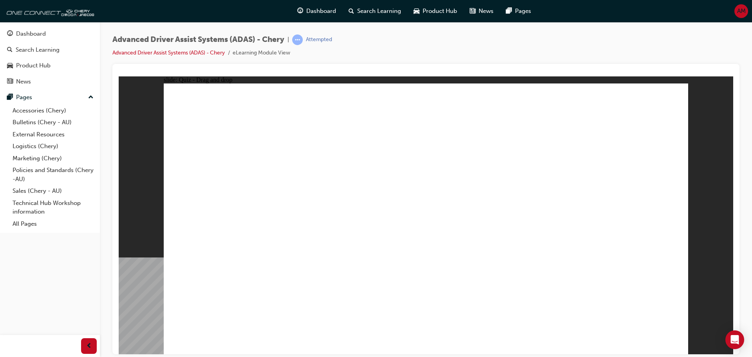
drag, startPoint x: 335, startPoint y: 293, endPoint x: 407, endPoint y: 162, distance: 149.0
drag, startPoint x: 567, startPoint y: 302, endPoint x: 423, endPoint y: 172, distance: 193.9
drag, startPoint x: 405, startPoint y: 297, endPoint x: 553, endPoint y: 166, distance: 198.2
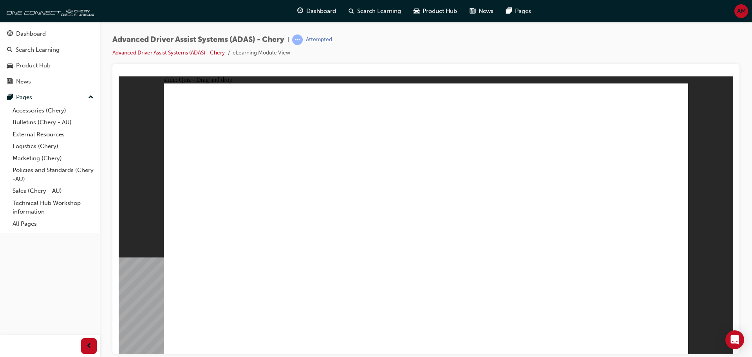
drag, startPoint x: 234, startPoint y: 300, endPoint x: 543, endPoint y: 186, distance: 329.1
drag, startPoint x: 492, startPoint y: 301, endPoint x: 619, endPoint y: 140, distance: 205.0
checkbox input "true"
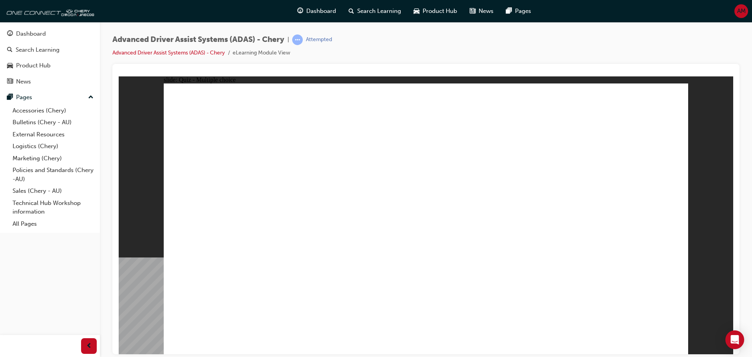
checkbox input "true"
drag, startPoint x: 492, startPoint y: 129, endPoint x: 513, endPoint y: 295, distance: 167.0
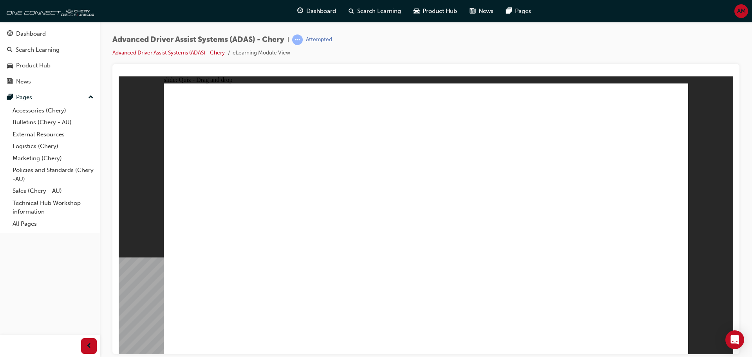
drag, startPoint x: 554, startPoint y: 298, endPoint x: 474, endPoint y: 143, distance: 174.7
drag, startPoint x: 325, startPoint y: 302, endPoint x: 404, endPoint y: 139, distance: 181.5
drag, startPoint x: 221, startPoint y: 301, endPoint x: 418, endPoint y: 140, distance: 254.3
drag, startPoint x: 406, startPoint y: 146, endPoint x: 603, endPoint y: 115, distance: 199.1
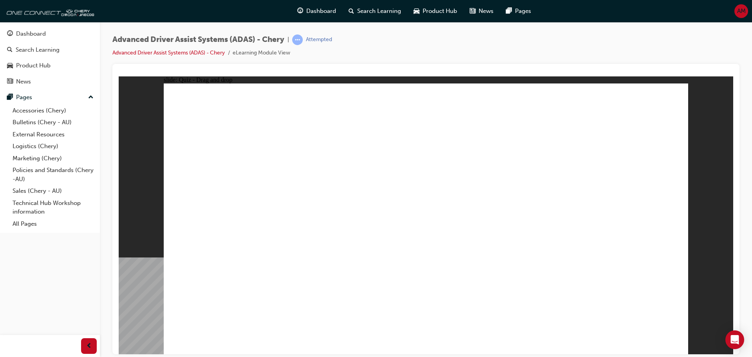
drag, startPoint x: 471, startPoint y: 303, endPoint x: 612, endPoint y: 118, distance: 232.6
drag, startPoint x: 369, startPoint y: 312, endPoint x: 426, endPoint y: 159, distance: 162.8
checkbox input "true"
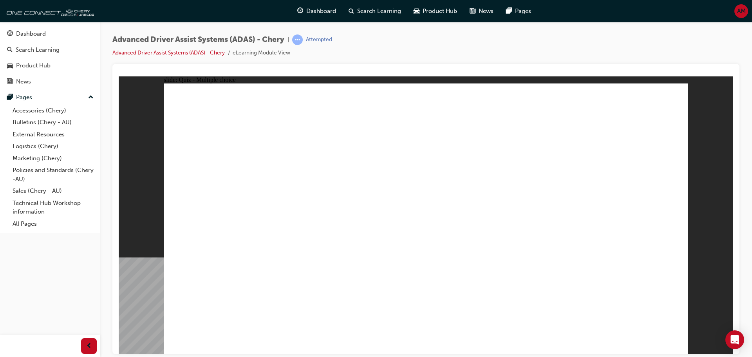
drag, startPoint x: 542, startPoint y: 290, endPoint x: 538, endPoint y: 290, distance: 4.3
checkbox input "true"
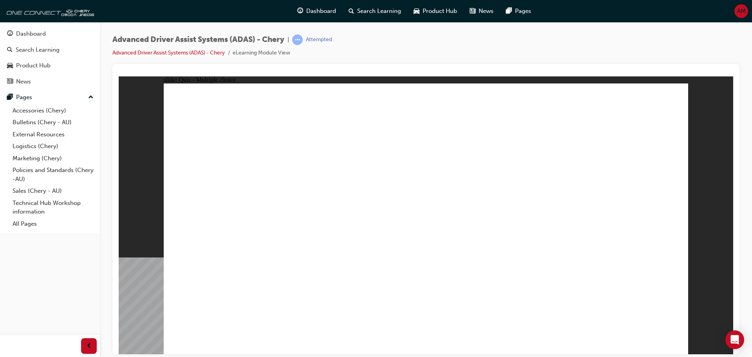
drag, startPoint x: 493, startPoint y: 132, endPoint x: 477, endPoint y: 268, distance: 137.6
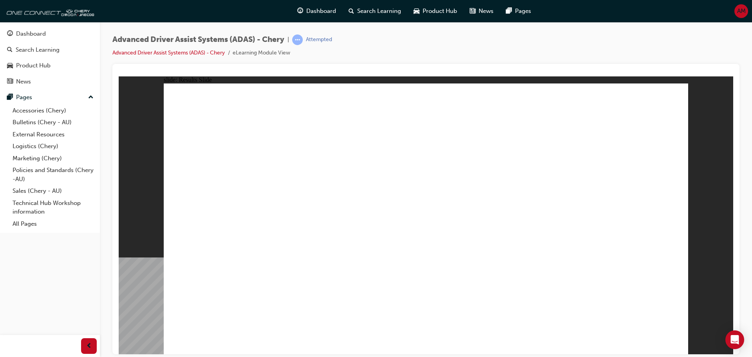
drag, startPoint x: 389, startPoint y: 294, endPoint x: 572, endPoint y: 171, distance: 219.8
drag, startPoint x: 347, startPoint y: 299, endPoint x: 601, endPoint y: 145, distance: 296.6
drag, startPoint x: 498, startPoint y: 292, endPoint x: 446, endPoint y: 156, distance: 145.6
drag, startPoint x: 569, startPoint y: 310, endPoint x: 447, endPoint y: 147, distance: 202.9
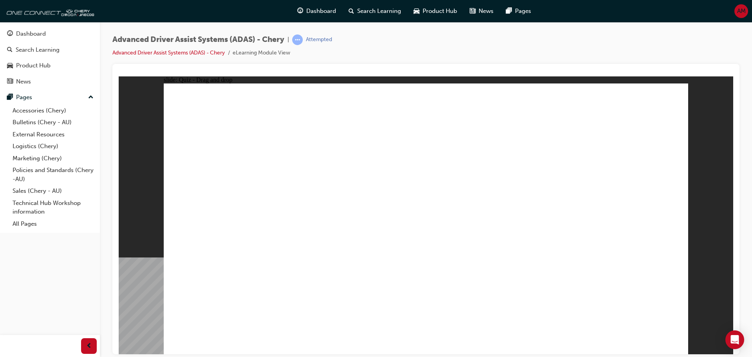
drag, startPoint x: 247, startPoint y: 293, endPoint x: 433, endPoint y: 159, distance: 228.8
checkbox input "true"
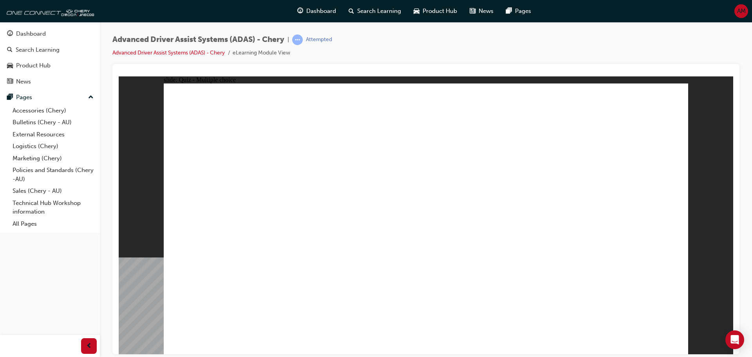
checkbox input "true"
drag, startPoint x: 429, startPoint y: 136, endPoint x: 486, endPoint y: 277, distance: 152.2
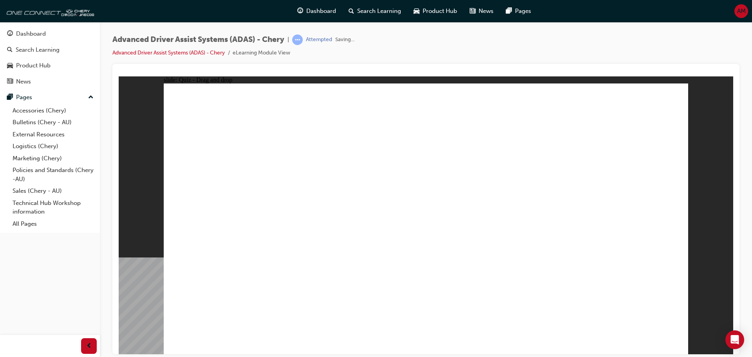
drag, startPoint x: 315, startPoint y: 300, endPoint x: 400, endPoint y: 169, distance: 156.5
drag, startPoint x: 402, startPoint y: 291, endPoint x: 396, endPoint y: 146, distance: 145.1
drag, startPoint x: 542, startPoint y: 182, endPoint x: 562, endPoint y: 134, distance: 51.7
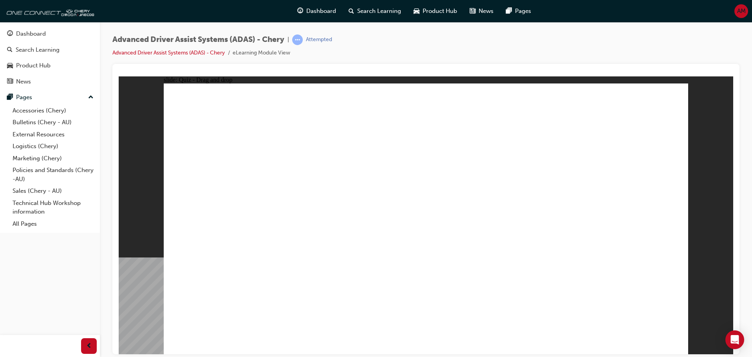
drag, startPoint x: 559, startPoint y: 300, endPoint x: 592, endPoint y: 103, distance: 199.5
drag, startPoint x: 257, startPoint y: 286, endPoint x: 598, endPoint y: 124, distance: 377.7
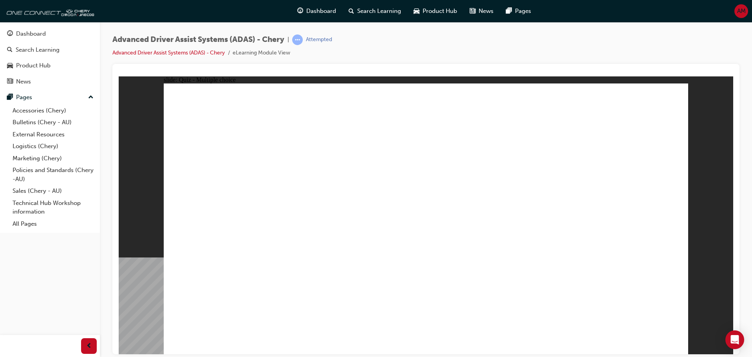
checkbox input "true"
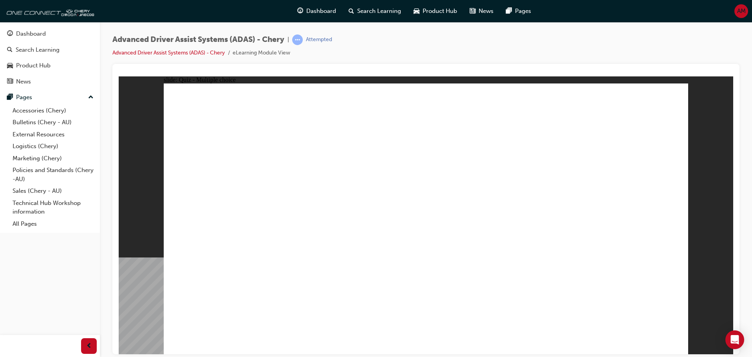
checkbox input "true"
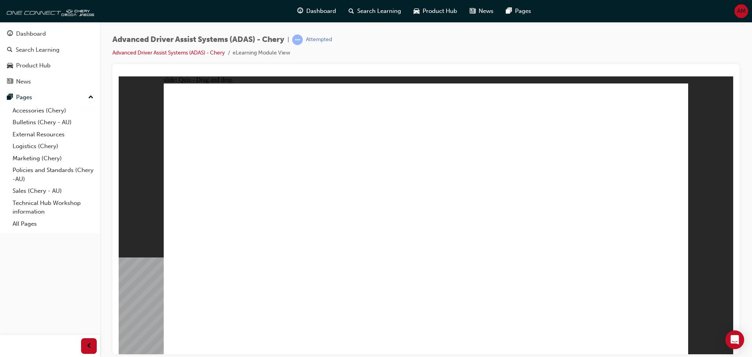
drag, startPoint x: 542, startPoint y: 107, endPoint x: 218, endPoint y: 259, distance: 357.5
drag, startPoint x: 594, startPoint y: 110, endPoint x: 287, endPoint y: 255, distance: 339.3
drag, startPoint x: 498, startPoint y: 137, endPoint x: 338, endPoint y: 254, distance: 197.9
drag, startPoint x: 530, startPoint y: 129, endPoint x: 358, endPoint y: 249, distance: 209.8
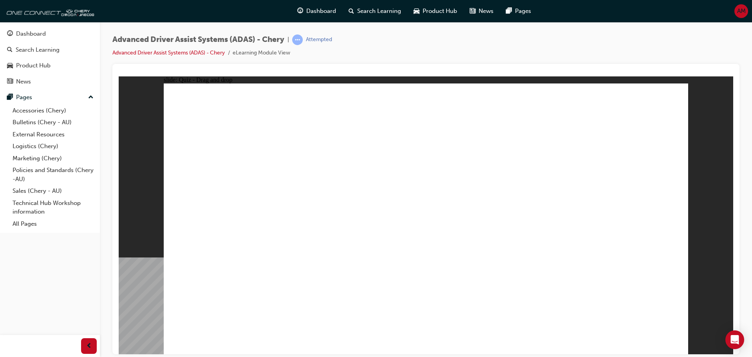
drag, startPoint x: 429, startPoint y: 132, endPoint x: 454, endPoint y: 271, distance: 141.3
drag, startPoint x: 440, startPoint y: 123, endPoint x: 483, endPoint y: 252, distance: 136.4
drag, startPoint x: 478, startPoint y: 110, endPoint x: 502, endPoint y: 259, distance: 150.8
drag, startPoint x: 607, startPoint y: 137, endPoint x: 577, endPoint y: 259, distance: 125.9
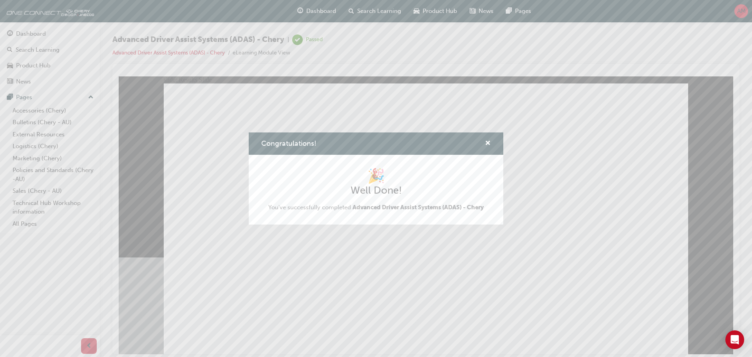
click at [493, 142] on div "Congratulations!" at bounding box center [376, 143] width 255 height 22
click at [487, 142] on span "cross-icon" at bounding box center [488, 143] width 6 height 7
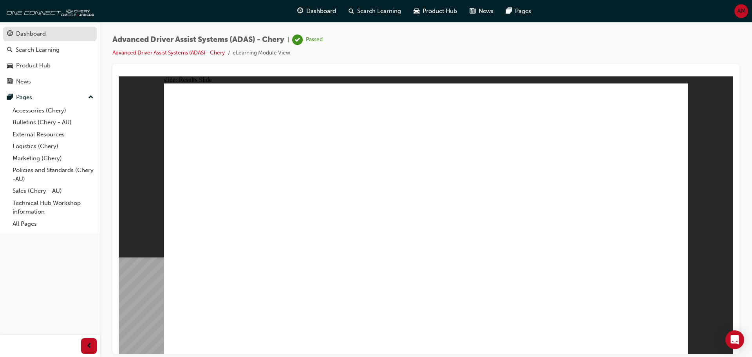
click at [45, 31] on div "Dashboard" at bounding box center [31, 33] width 30 height 9
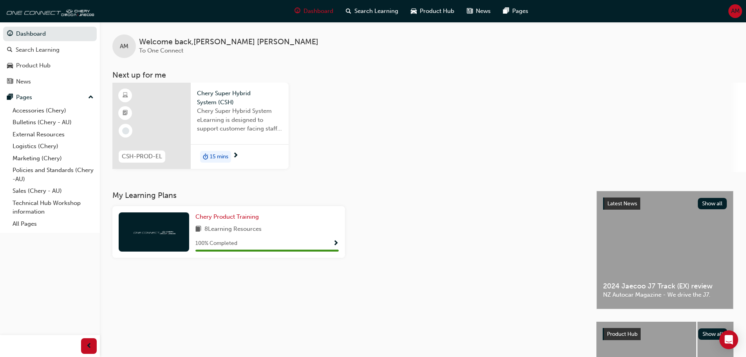
click at [204, 132] on span "Chery Super Hybrid System eLearning is designed to support customer facing staf…" at bounding box center [239, 120] width 85 height 27
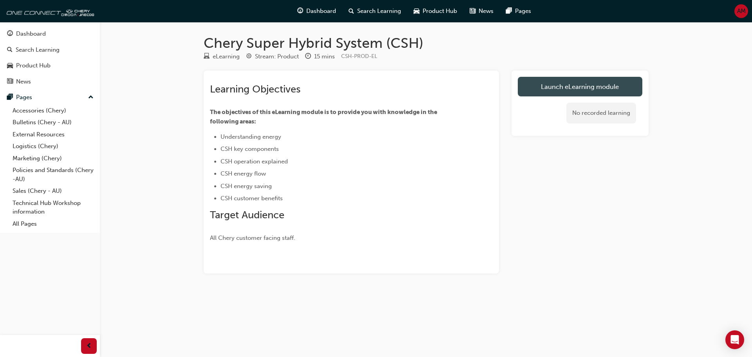
click at [532, 92] on link "Launch eLearning module" at bounding box center [580, 87] width 125 height 20
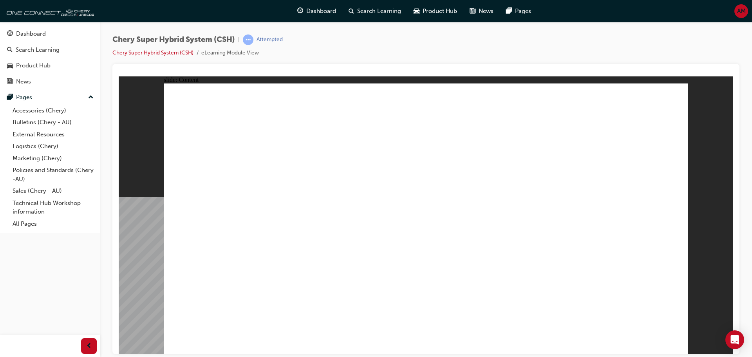
drag, startPoint x: 255, startPoint y: 245, endPoint x: 257, endPoint y: 261, distance: 15.7
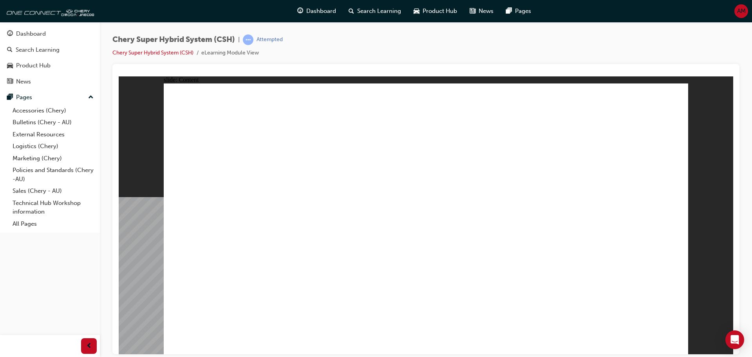
drag, startPoint x: 525, startPoint y: 240, endPoint x: 579, endPoint y: 255, distance: 56.6
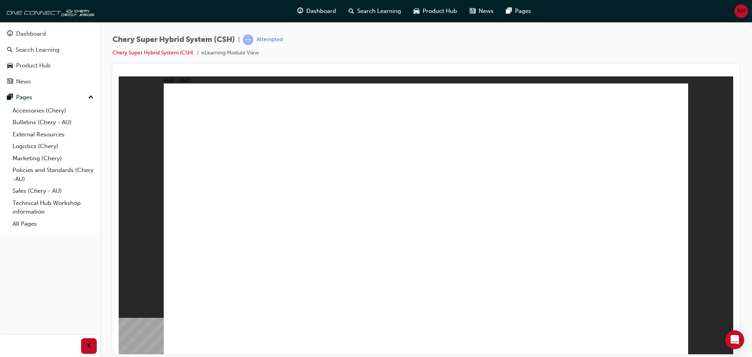
radio input "false"
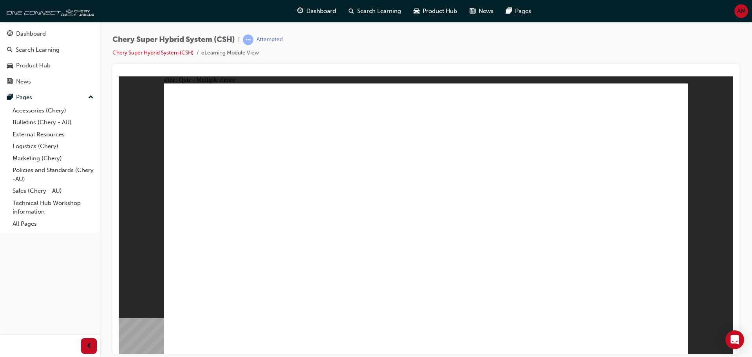
radio input "false"
radio input "true"
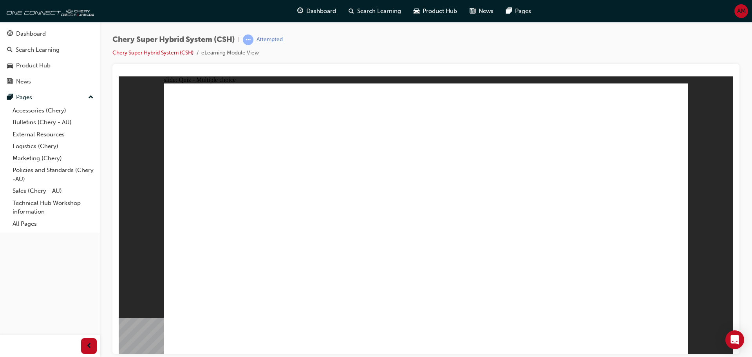
radio input "true"
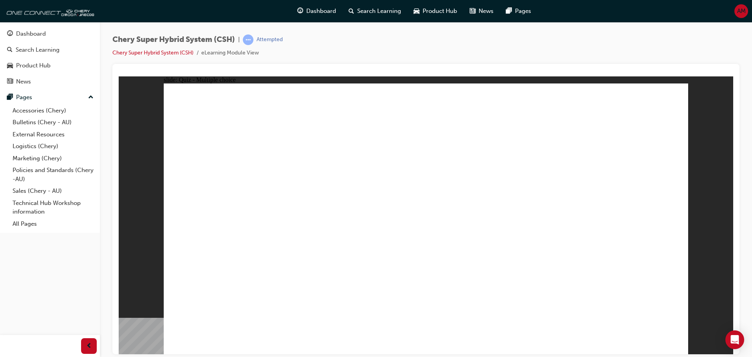
radio input "true"
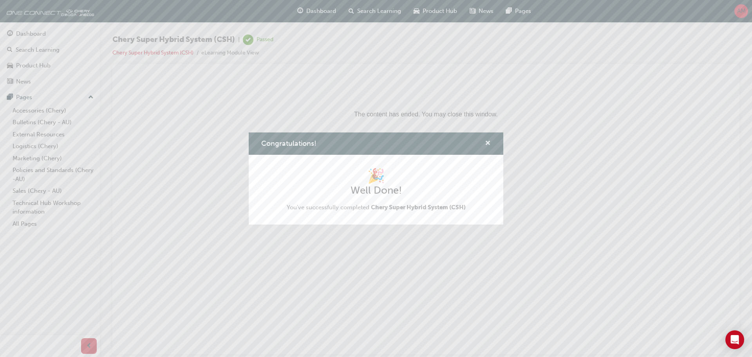
click at [489, 140] on span "cross-icon" at bounding box center [488, 143] width 6 height 7
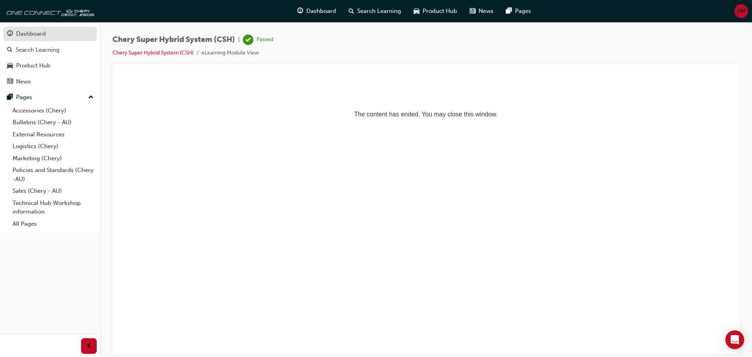
click at [28, 29] on div "Dashboard" at bounding box center [50, 34] width 86 height 10
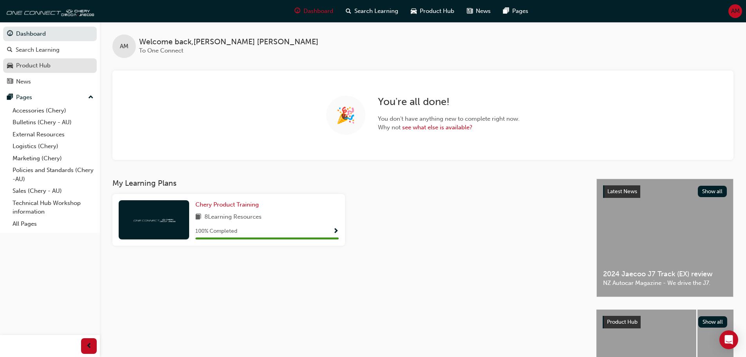
click at [12, 68] on span "car-icon" at bounding box center [10, 65] width 6 height 7
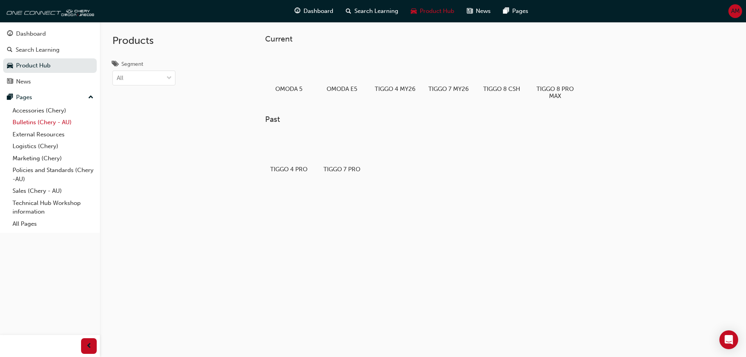
click at [45, 123] on link "Bulletins (Chery - AU)" at bounding box center [52, 122] width 87 height 12
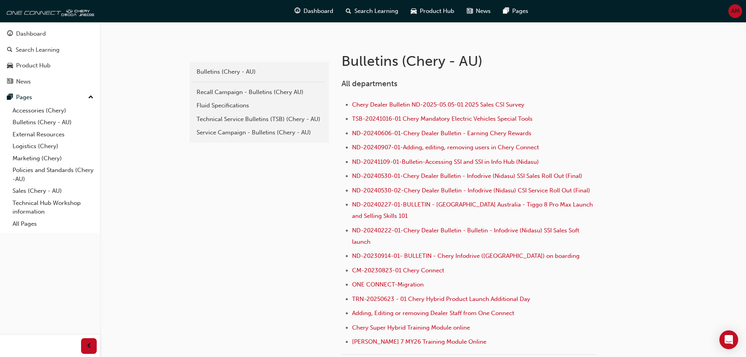
scroll to position [157, 0]
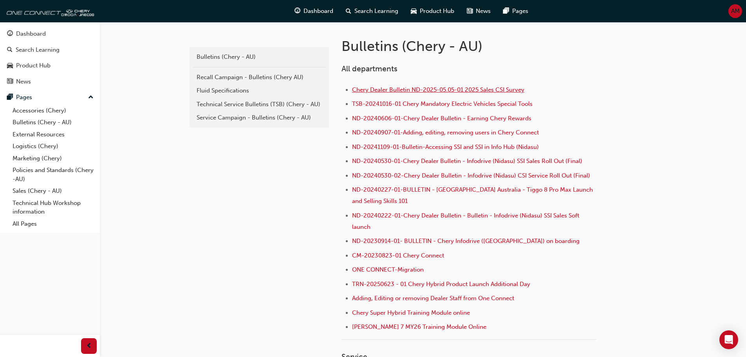
click at [428, 91] on span "Chery Dealer Bulletin ND-2025-05.05-01 2025 Sales CSI Survey" at bounding box center [438, 89] width 172 height 7
